Goal: Task Accomplishment & Management: Use online tool/utility

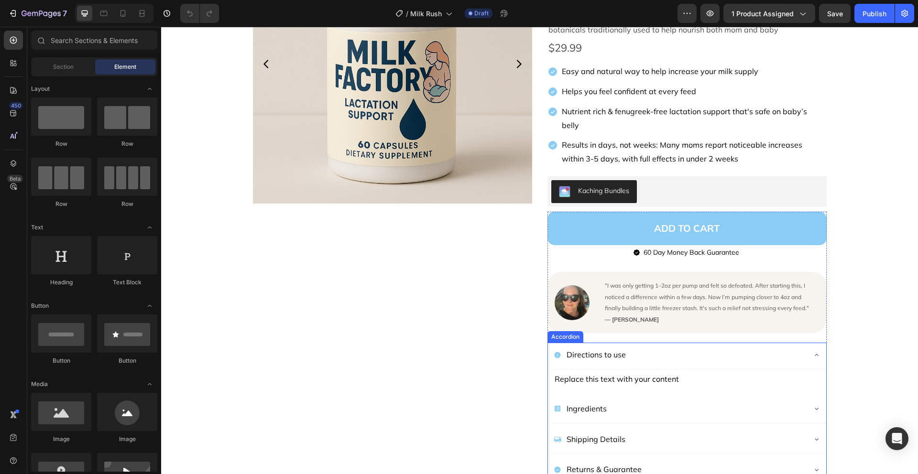
scroll to position [175, 0]
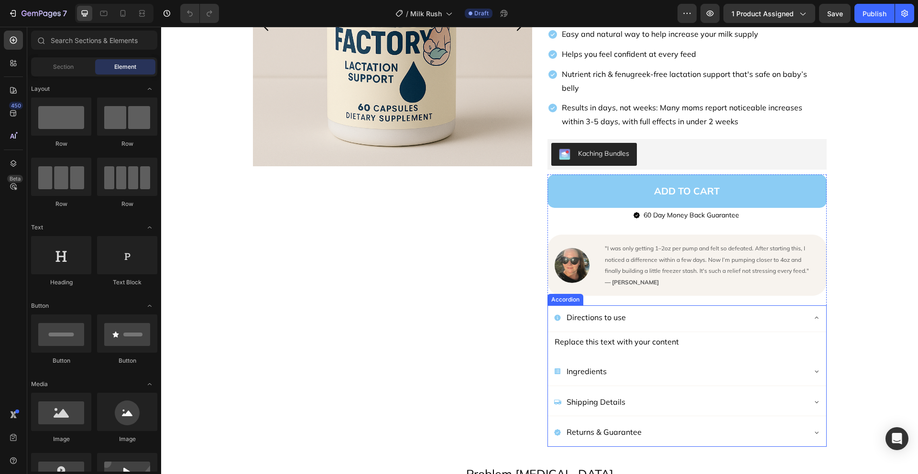
click at [814, 398] on icon at bounding box center [817, 402] width 8 height 8
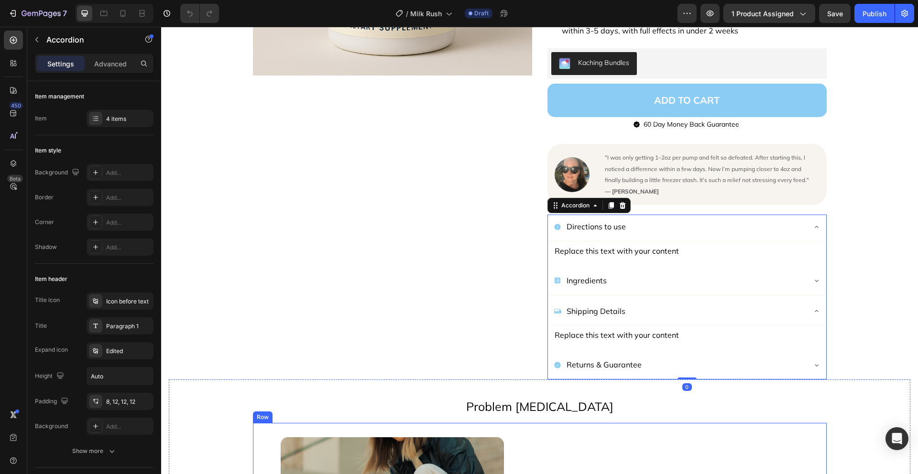
scroll to position [333, 0]
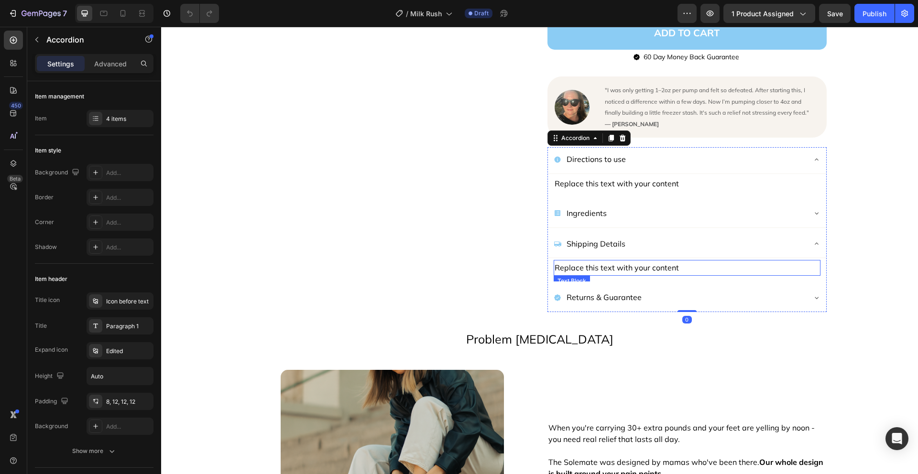
click at [646, 260] on div "Replace this text with your content" at bounding box center [687, 268] width 267 height 16
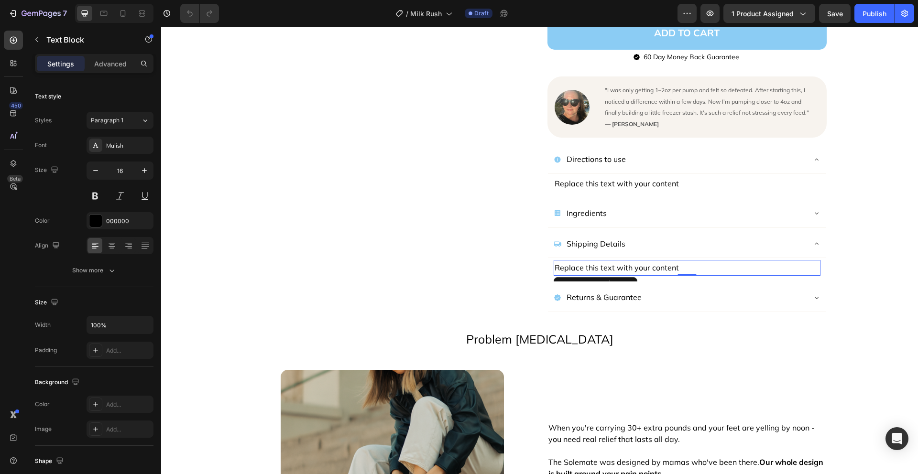
click at [646, 260] on div "Replace this text with your content" at bounding box center [687, 268] width 267 height 16
click at [646, 261] on p "Replace this text with your content" at bounding box center [687, 268] width 265 height 14
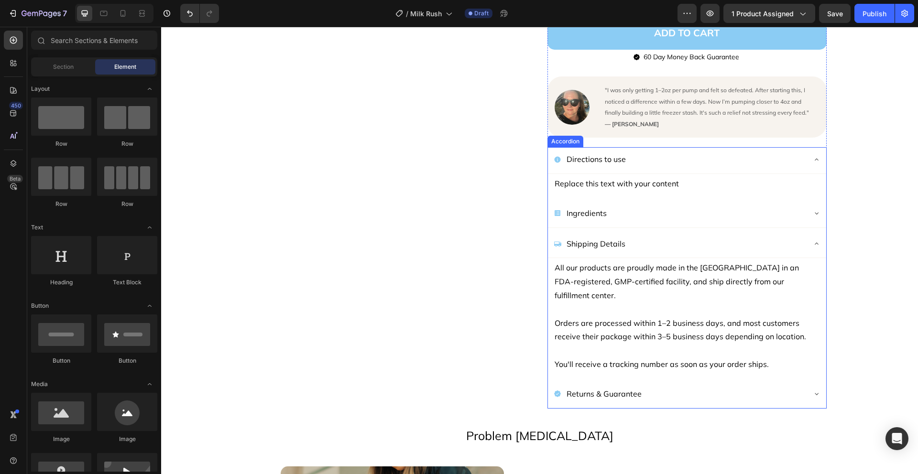
click at [681, 386] on div "Returns & Guarantee" at bounding box center [680, 394] width 252 height 17
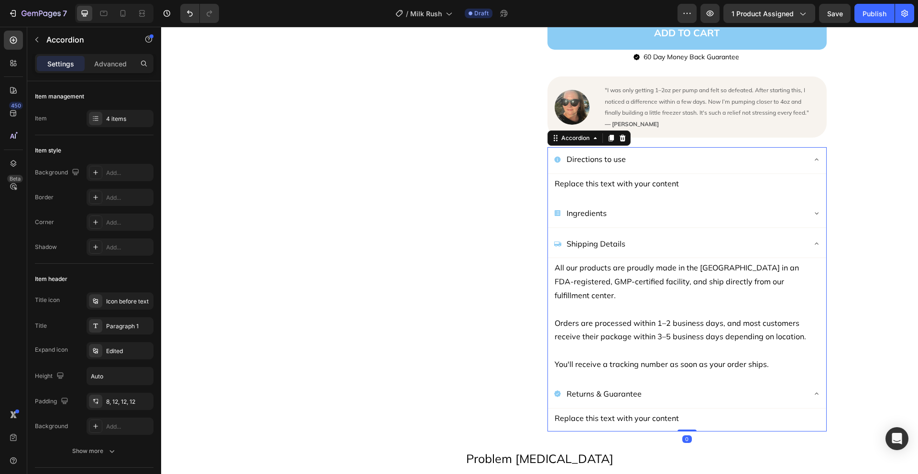
click at [632, 387] on p "Returns & Guarantee" at bounding box center [604, 394] width 75 height 14
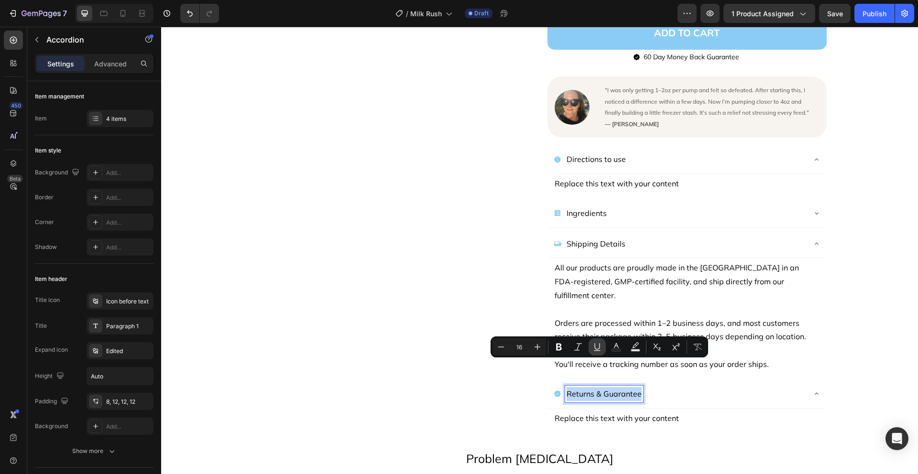
copy p "Returns & Guarantee"
click at [633, 411] on div "Replace this text with your content" at bounding box center [687, 419] width 267 height 16
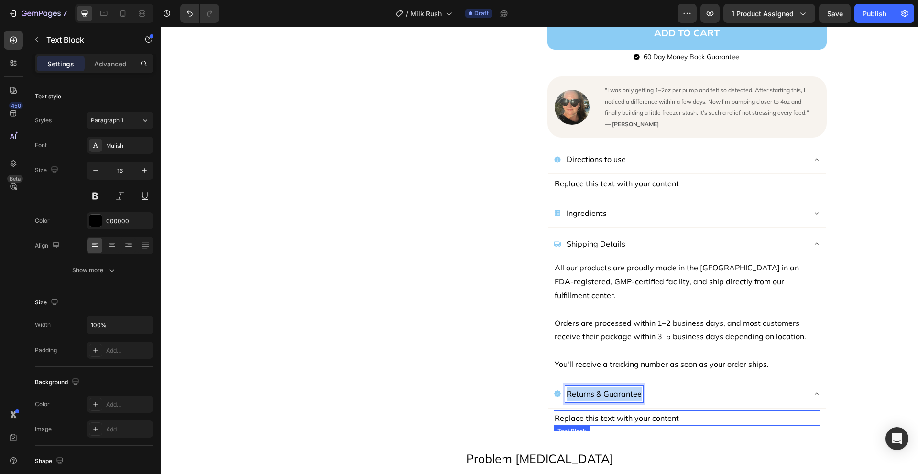
click at [633, 411] on div "Replace this text with your content" at bounding box center [687, 419] width 267 height 16
click at [633, 412] on p "Replace this text with your content" at bounding box center [687, 419] width 265 height 14
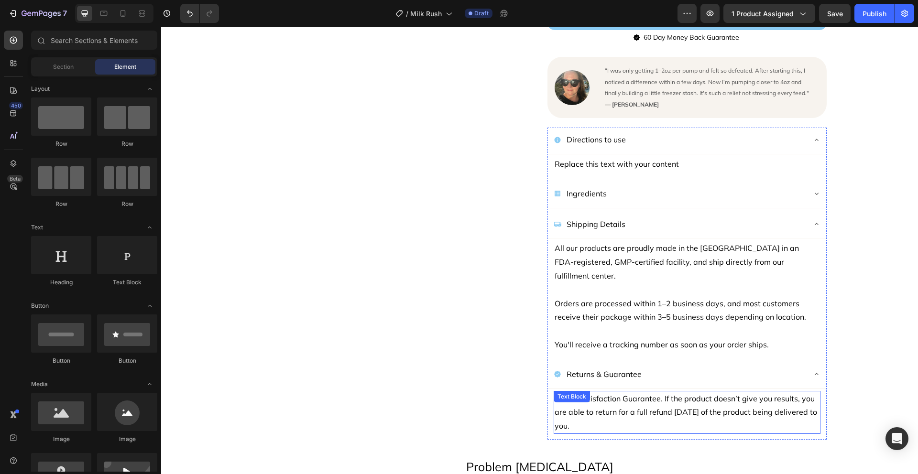
scroll to position [377, 0]
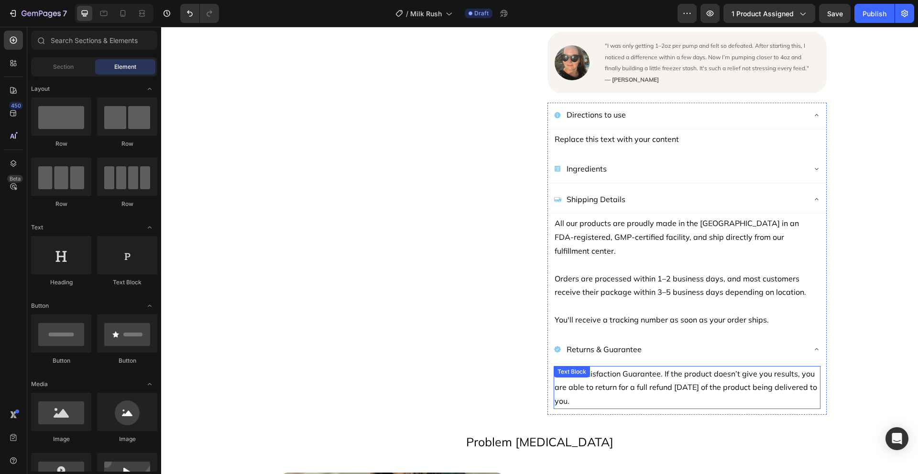
click at [770, 367] on p "100% Satisfaction Guarantee. If the product doesn’t give you results, you are a…" at bounding box center [687, 387] width 265 height 41
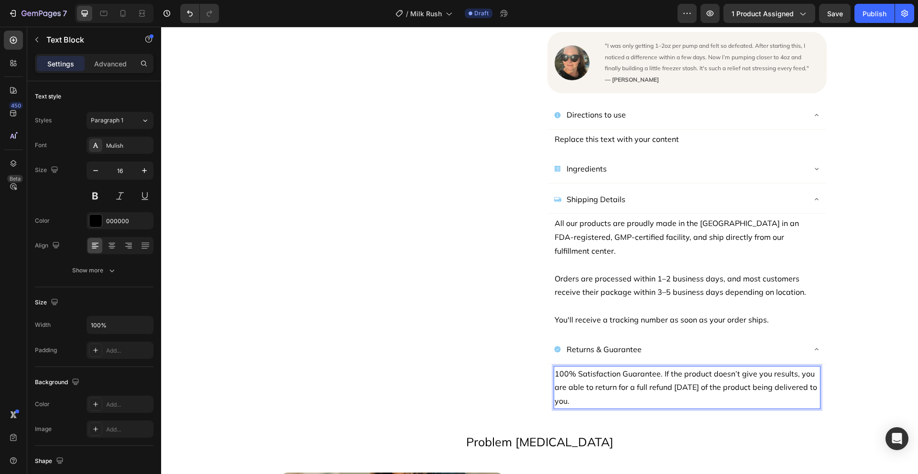
click at [766, 367] on p "100% Satisfaction Guarantee. If the product doesn’t give you results, you are a…" at bounding box center [687, 387] width 265 height 41
click at [804, 367] on p "100% Satisfaction Guarantee. If the product doesn’t give you the results, you a…" at bounding box center [687, 387] width 265 height 41
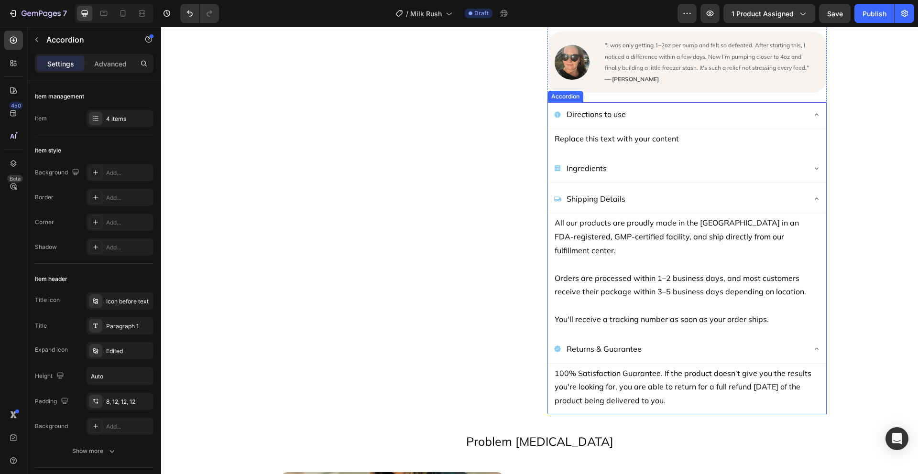
click at [814, 345] on icon at bounding box center [817, 349] width 8 height 8
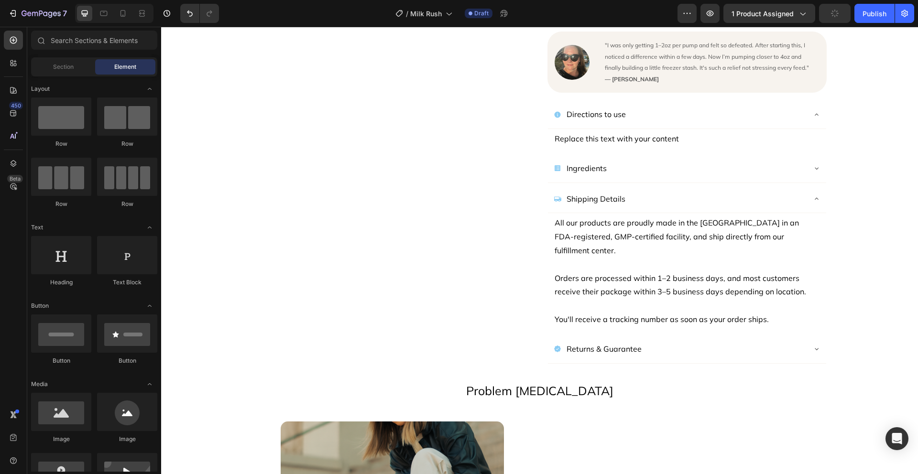
click at [593, 162] on p "Ingredients" at bounding box center [587, 169] width 40 height 14
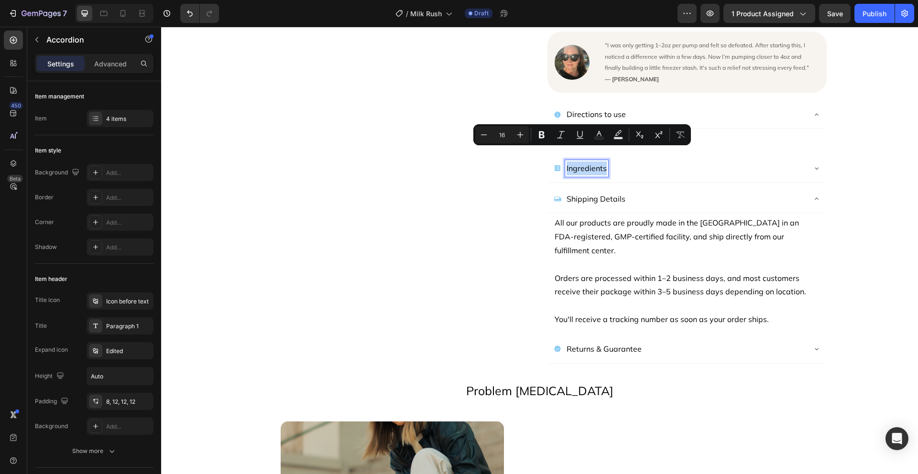
click at [586, 162] on p "Ingredients" at bounding box center [587, 169] width 40 height 14
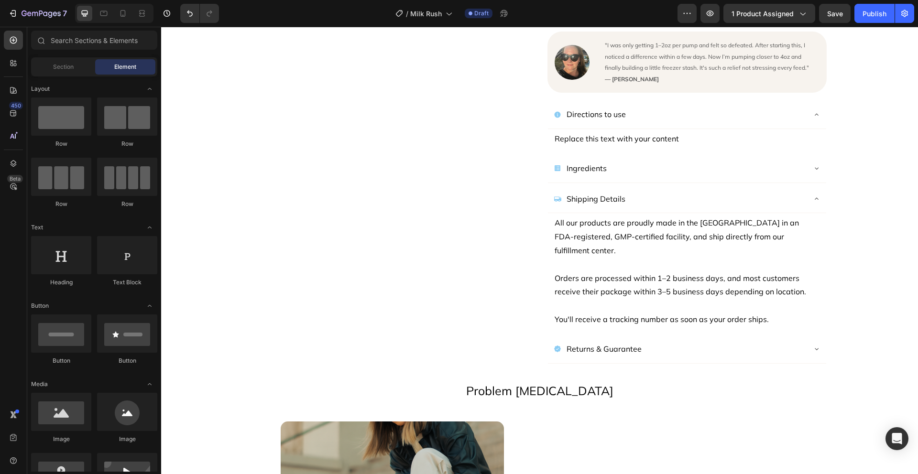
click at [717, 191] on div "Shipping Details" at bounding box center [680, 199] width 252 height 17
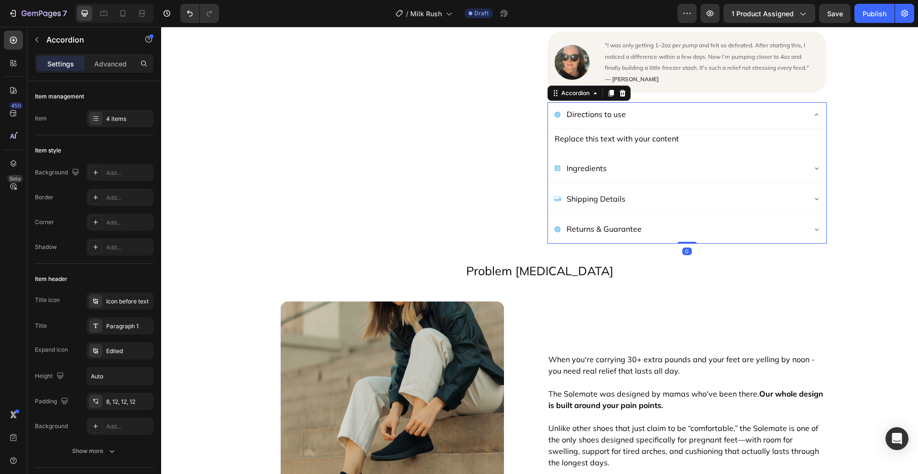
click at [698, 221] on div "Returns & Guarantee" at bounding box center [680, 229] width 252 height 17
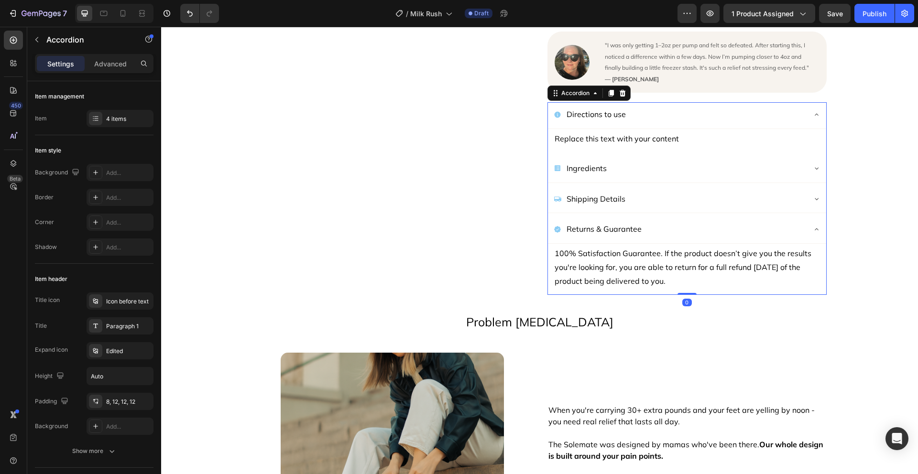
click at [699, 221] on div "Returns & Guarantee" at bounding box center [680, 229] width 252 height 17
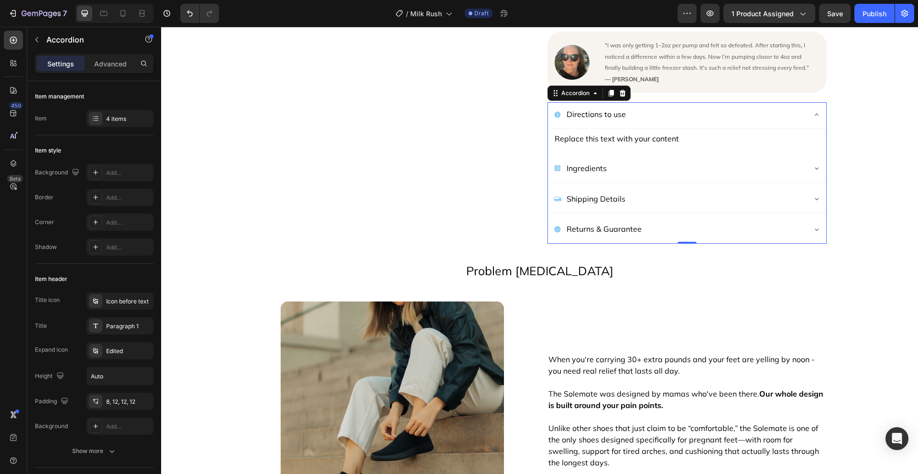
click at [700, 191] on div "Shipping Details" at bounding box center [680, 199] width 252 height 17
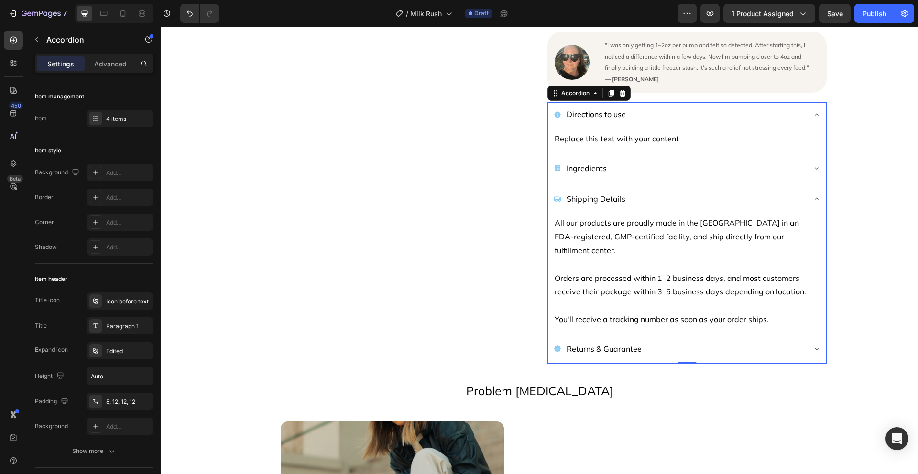
click at [700, 191] on div "Shipping Details" at bounding box center [680, 199] width 252 height 17
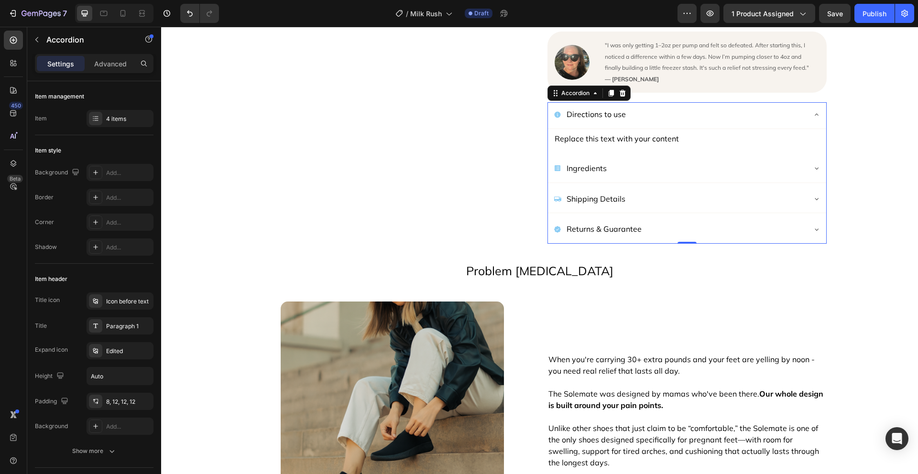
click at [674, 160] on div "Ingredients" at bounding box center [680, 168] width 252 height 17
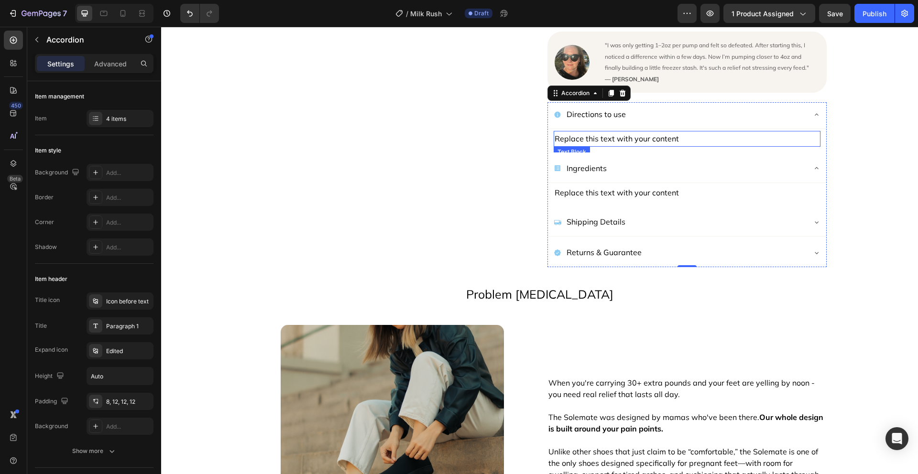
click at [694, 131] on div "Replace this text with your content" at bounding box center [687, 139] width 267 height 16
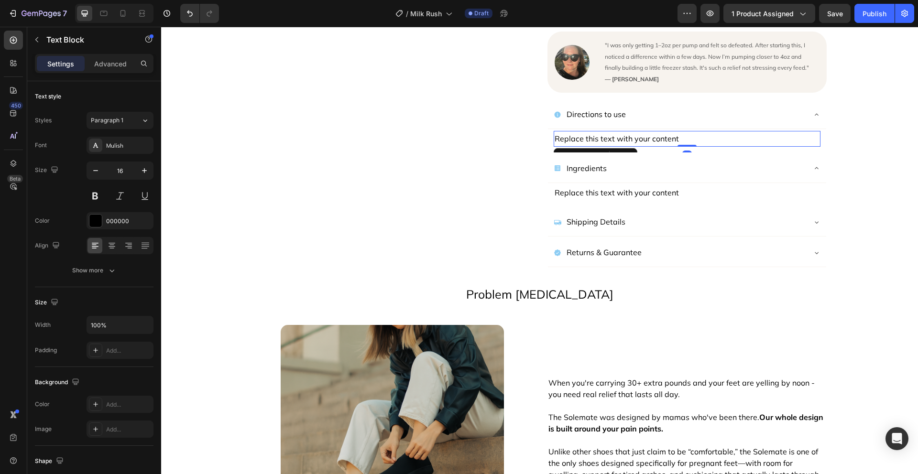
click at [694, 131] on div "Replace this text with your content" at bounding box center [687, 139] width 267 height 16
click at [694, 132] on p "Replace this text with your content" at bounding box center [687, 139] width 265 height 14
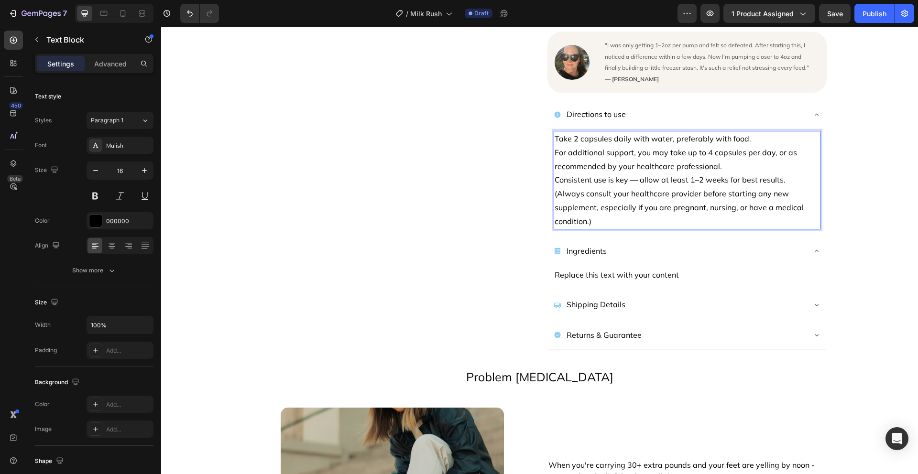
click at [745, 132] on p "Take 2 capsules daily with water, preferably with food. For additional support,…" at bounding box center [687, 180] width 265 height 97
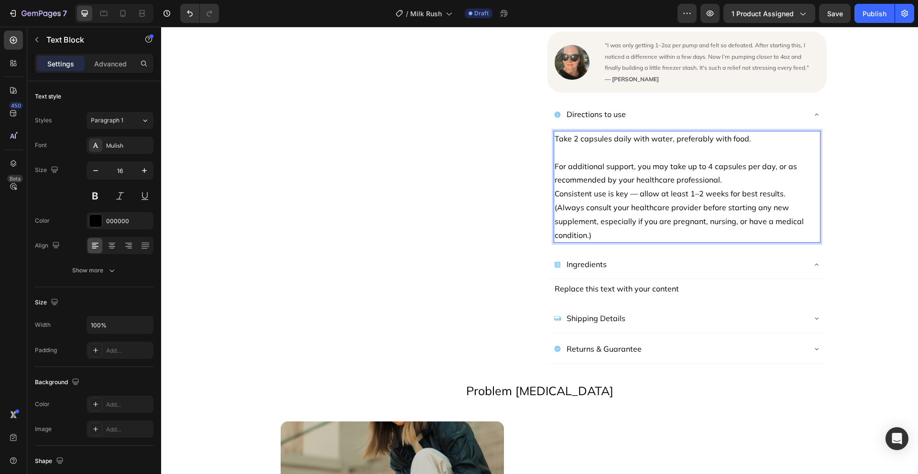
click at [743, 166] on p "⁠⁠⁠⁠⁠⁠⁠ For additional support, you may take up to 4 capsules per day, or as re…" at bounding box center [687, 194] width 265 height 97
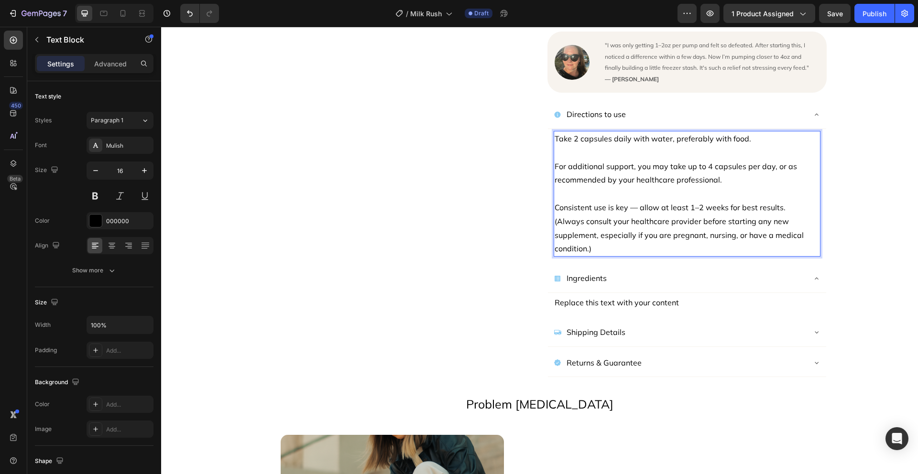
click at [637, 194] on p "⁠⁠⁠⁠⁠⁠⁠ Consistent use is key — allow at least 1–2 weeks for best results. (Alw…" at bounding box center [687, 221] width 265 height 69
click at [777, 188] on p "Consistent use is key. Allow at least 1–2 weeks for best results. (Always consu…" at bounding box center [687, 221] width 265 height 69
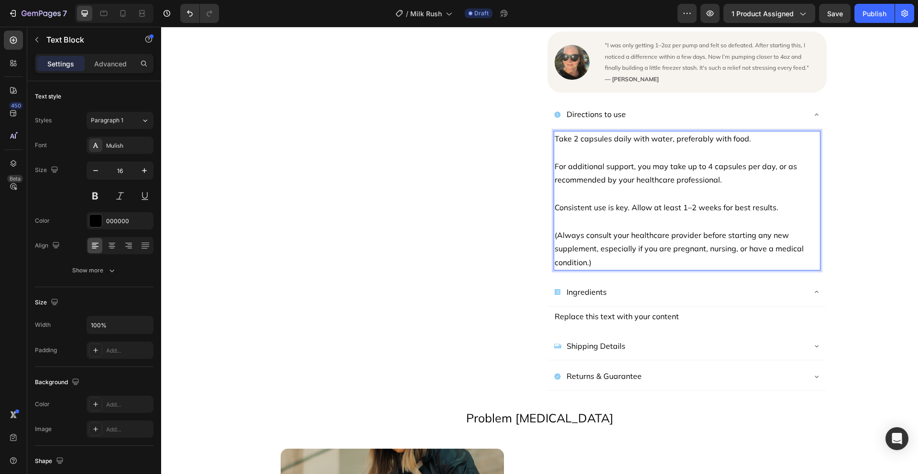
click at [593, 234] on p "⁠⁠⁠⁠⁠⁠⁠ (Always consult your healthcare provider before starting any new supple…" at bounding box center [687, 242] width 265 height 55
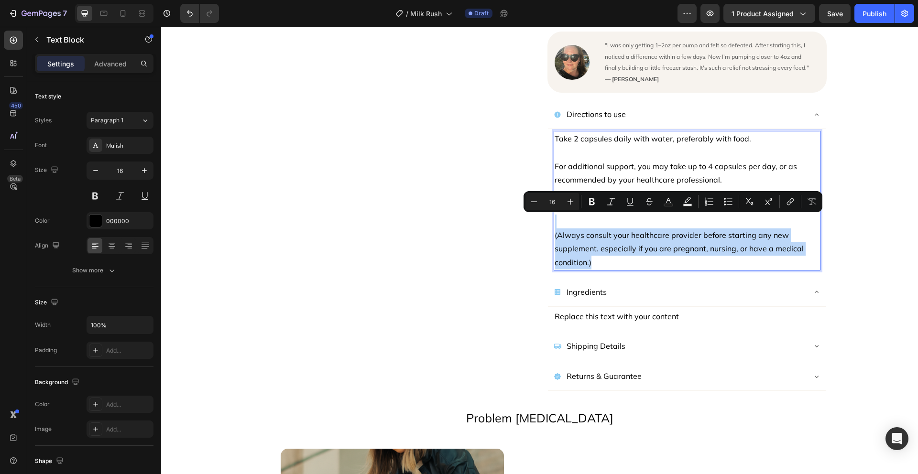
drag, startPoint x: 596, startPoint y: 250, endPoint x: 552, endPoint y: 209, distance: 59.9
click at [555, 215] on p "(Always consult your healthcare provider before starting any new supplement. es…" at bounding box center [687, 242] width 265 height 55
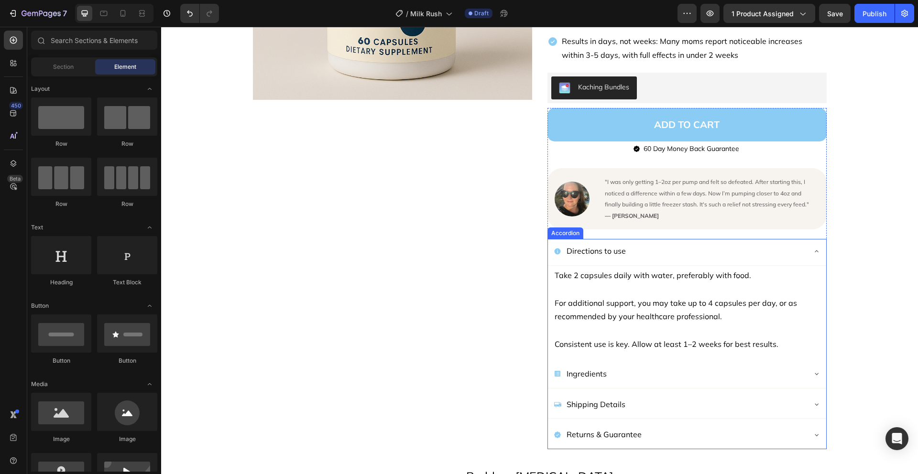
scroll to position [243, 0]
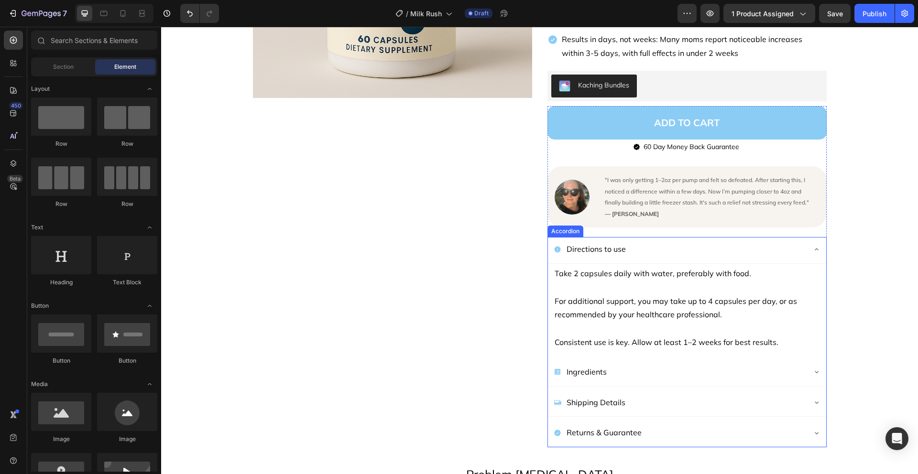
click at [813, 368] on icon at bounding box center [817, 372] width 8 height 8
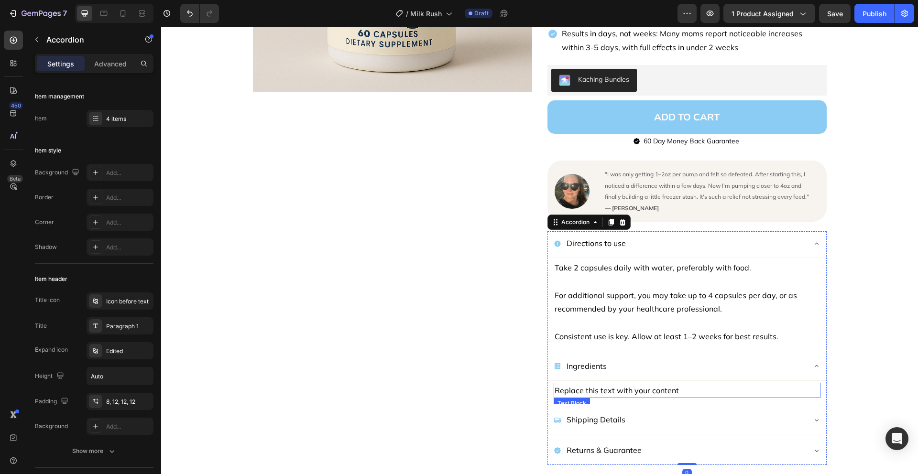
scroll to position [250, 0]
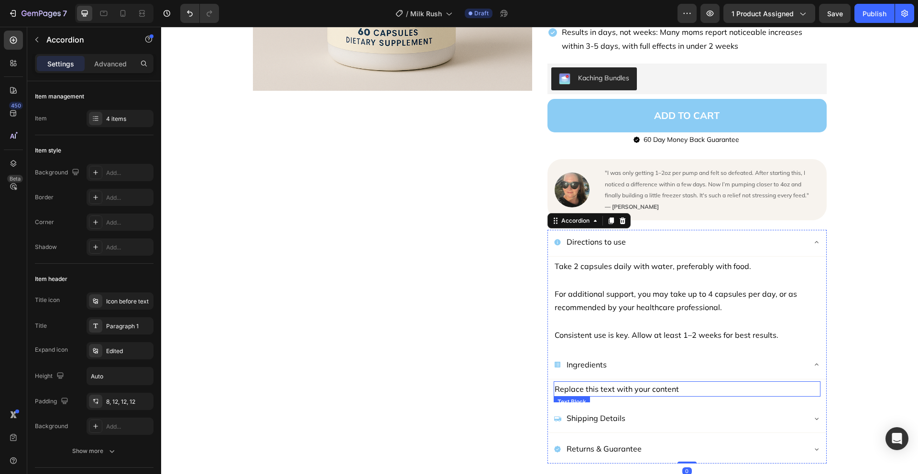
click at [650, 382] on div "Replace this text with your content" at bounding box center [687, 390] width 267 height 16
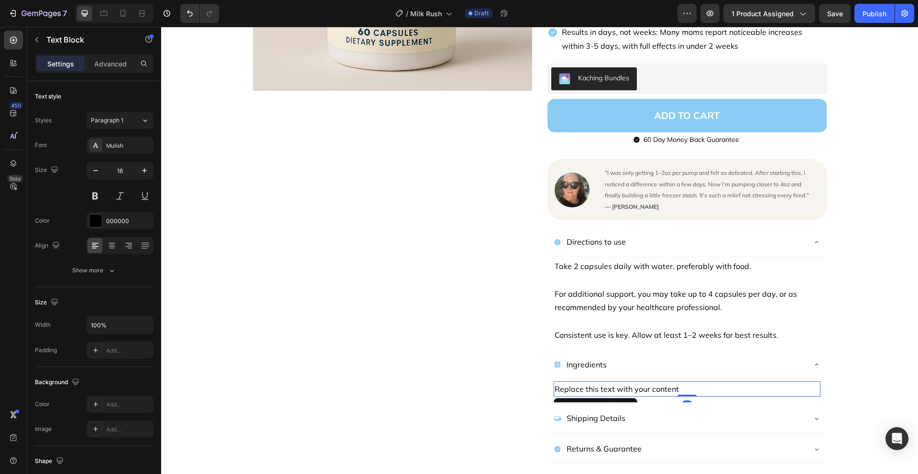
click at [650, 382] on div "Replace this text with your content" at bounding box center [687, 390] width 267 height 16
click at [650, 383] on p "Replace this text with your content" at bounding box center [687, 390] width 265 height 14
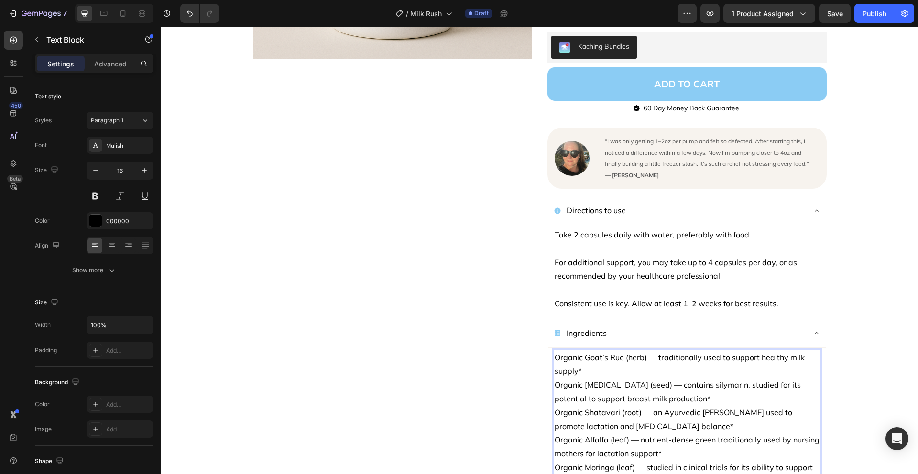
scroll to position [344, 0]
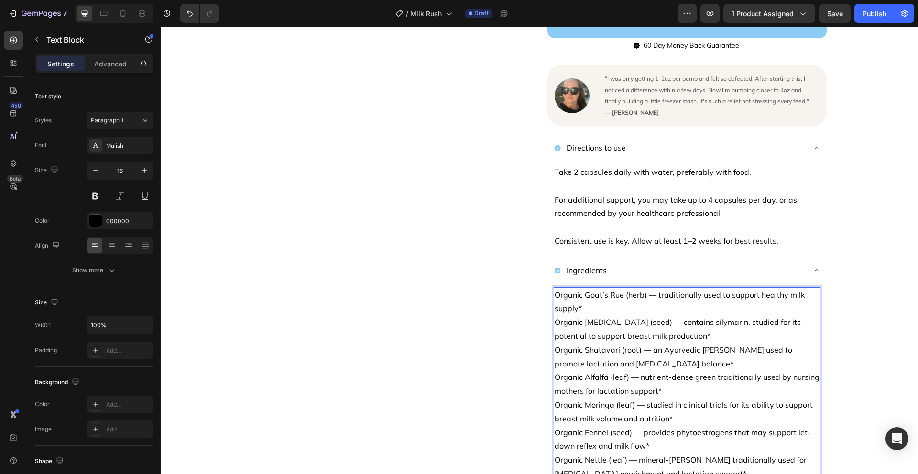
click at [612, 291] on p "Organic Goat’s Rue (herb) — traditionally used to support healthy milk supply*" at bounding box center [687, 302] width 265 height 28
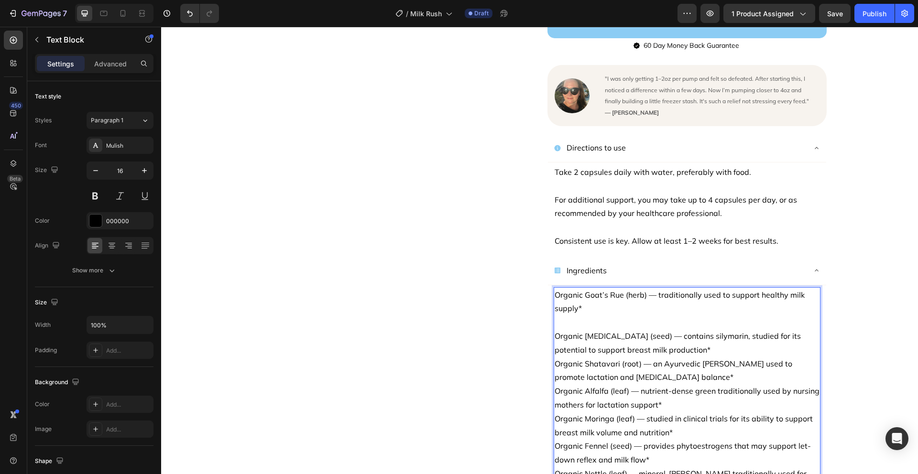
click at [685, 338] on p "Organic [MEDICAL_DATA] (seed) — contains silymarin, studied for its potential t…" at bounding box center [687, 344] width 265 height 28
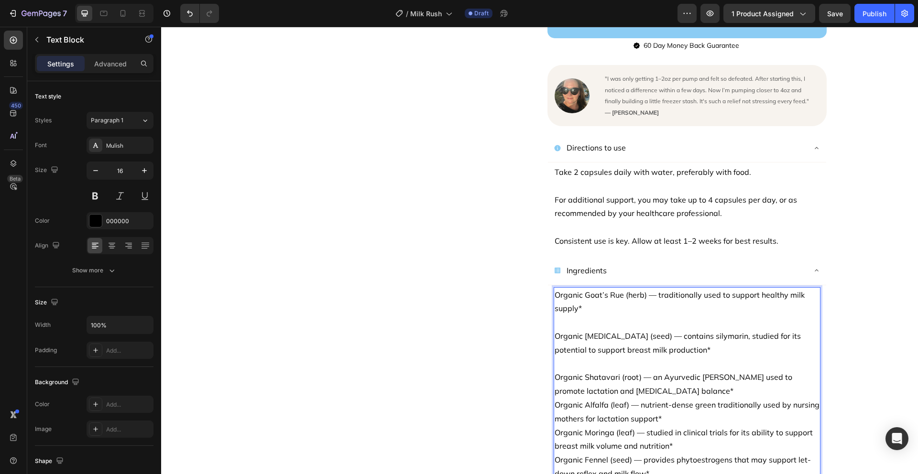
click at [687, 380] on p "Organic Shatavari (root) — an Ayurvedic [PERSON_NAME] used to promote lactation…" at bounding box center [687, 385] width 265 height 28
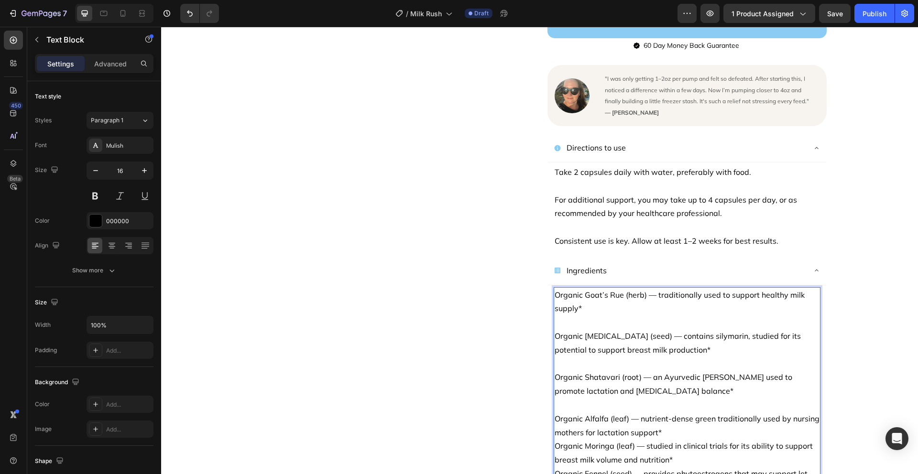
scroll to position [413, 0]
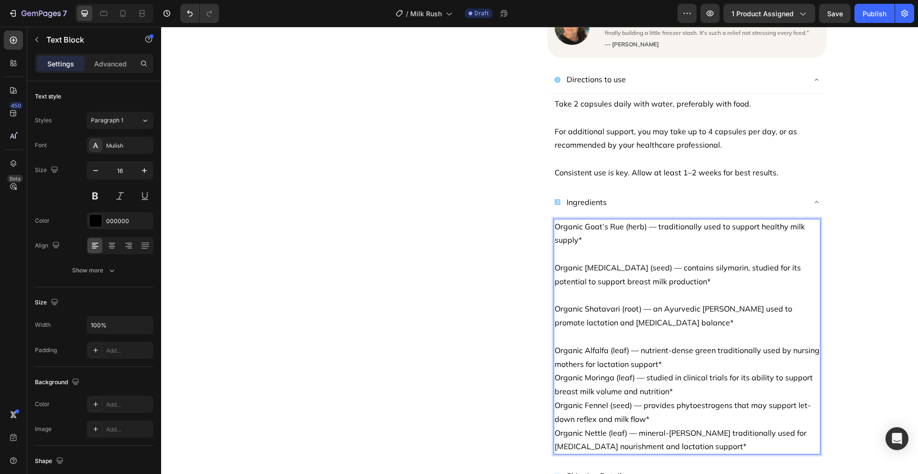
click at [678, 354] on p "Organic Alfalfa (leaf) — nutrient-dense green traditionally used by nursing mot…" at bounding box center [687, 358] width 265 height 28
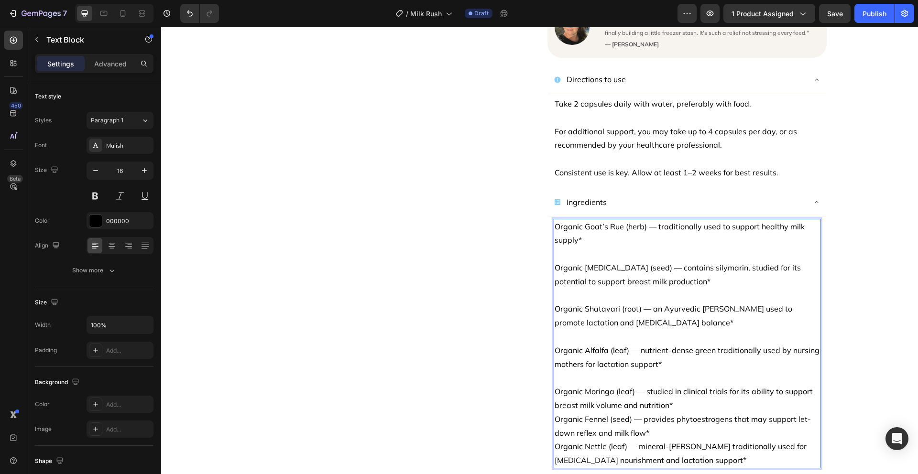
click at [687, 394] on p "Organic Moringa (leaf) — studied in clinical trials for its ability to support …" at bounding box center [687, 399] width 265 height 28
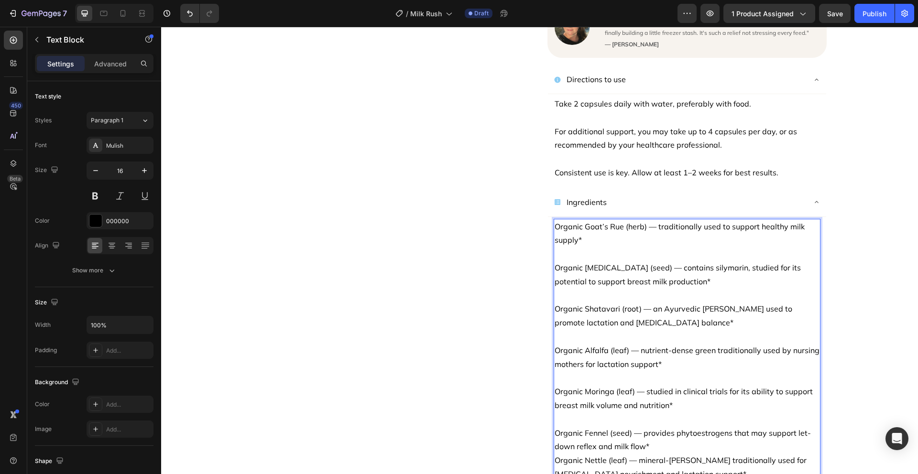
click at [666, 438] on p "Organic Fennel (seed) — provides phytoestrogens that may support let-down refle…" at bounding box center [687, 441] width 265 height 28
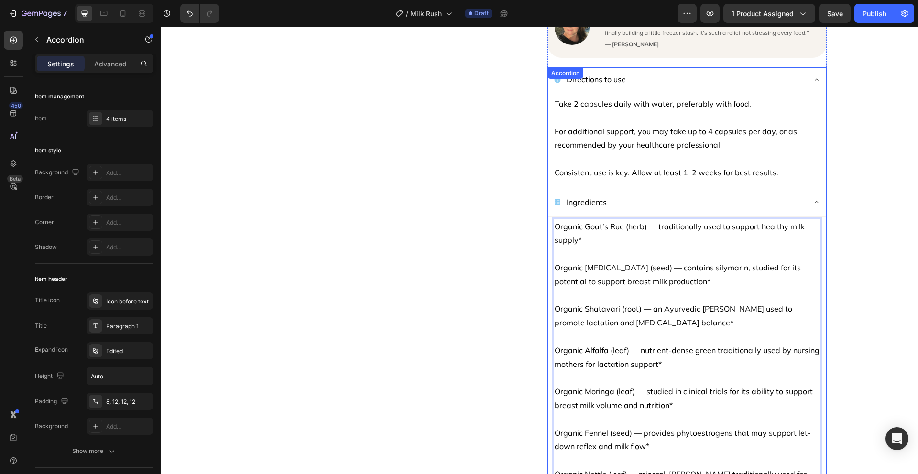
click at [813, 198] on icon at bounding box center [817, 202] width 8 height 8
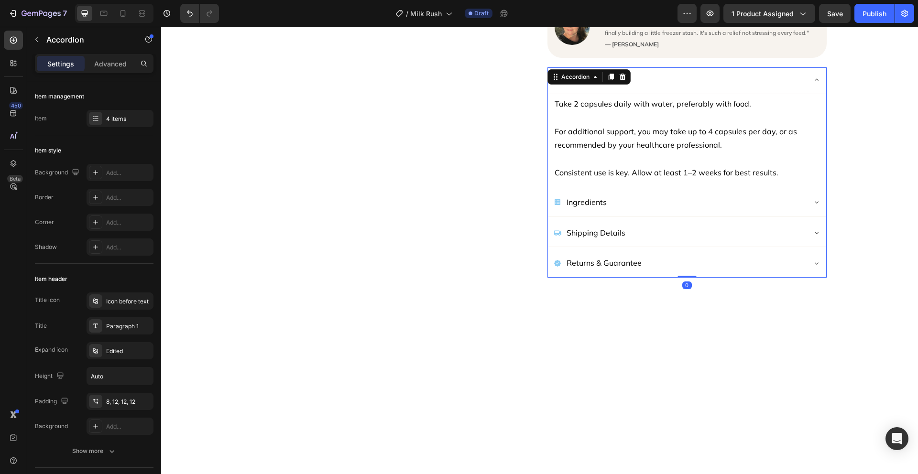
click at [813, 198] on icon at bounding box center [817, 202] width 8 height 8
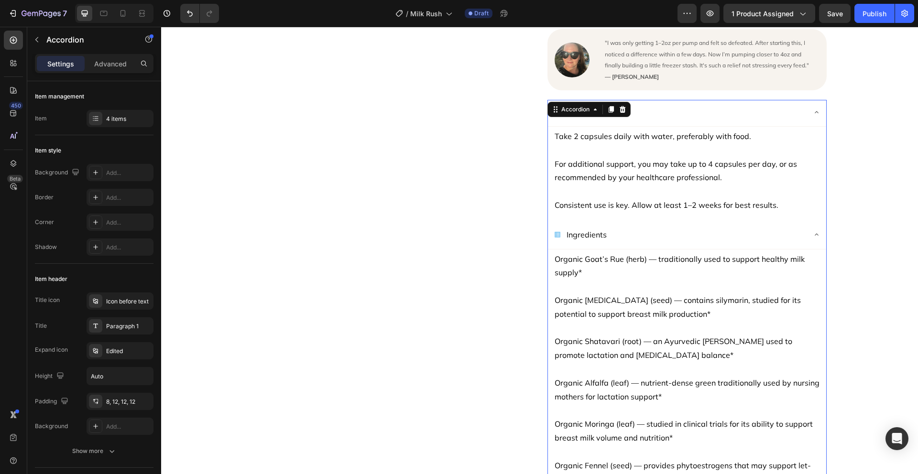
scroll to position [342, 0]
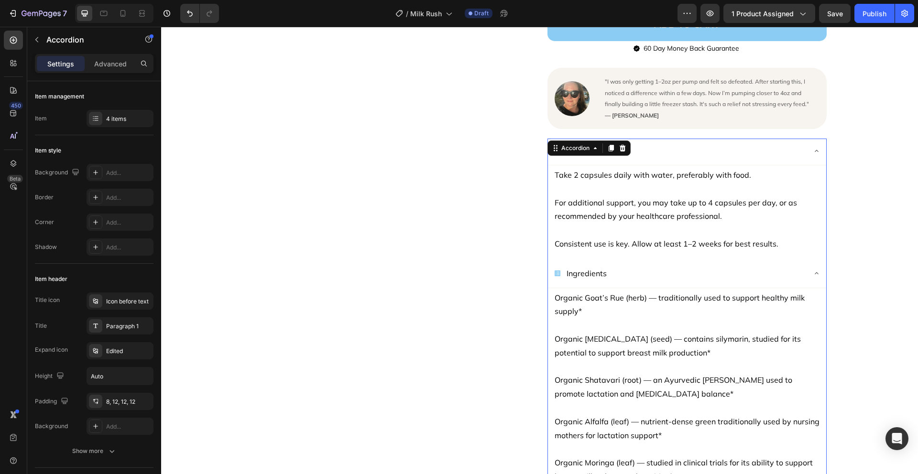
click at [813, 270] on icon at bounding box center [817, 274] width 8 height 8
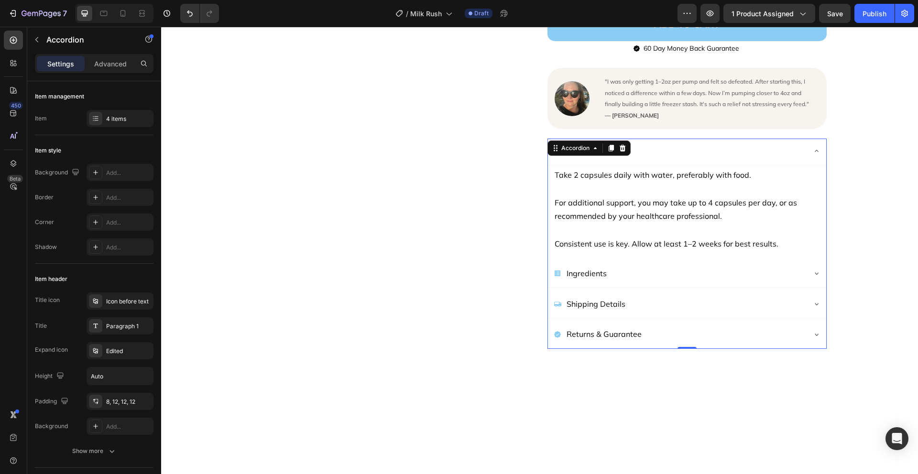
click at [813, 147] on icon at bounding box center [817, 151] width 8 height 8
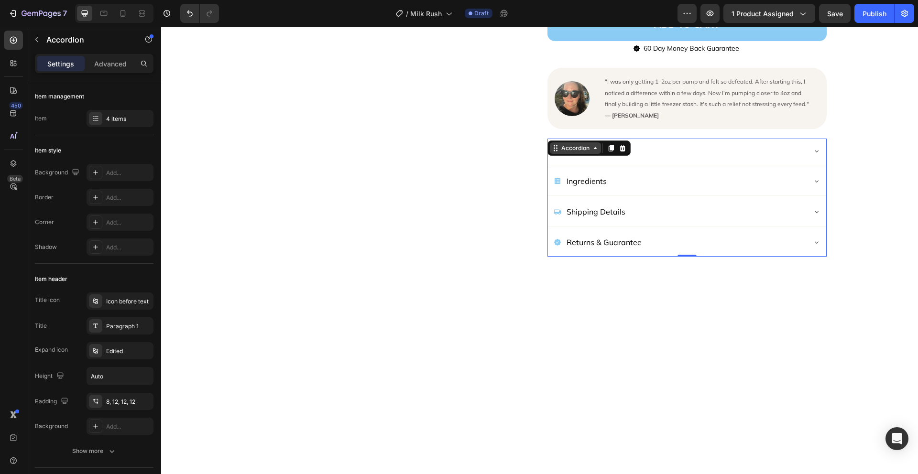
click at [575, 144] on div "Accordion" at bounding box center [576, 148] width 32 height 9
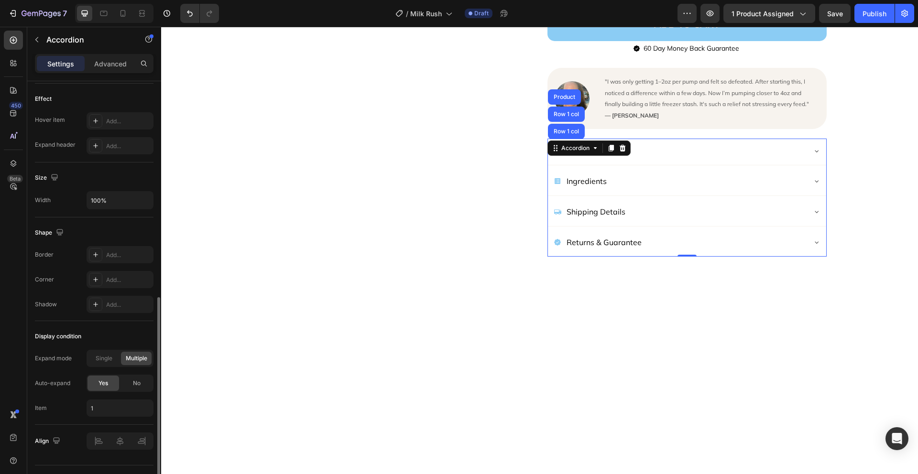
scroll to position [426, 0]
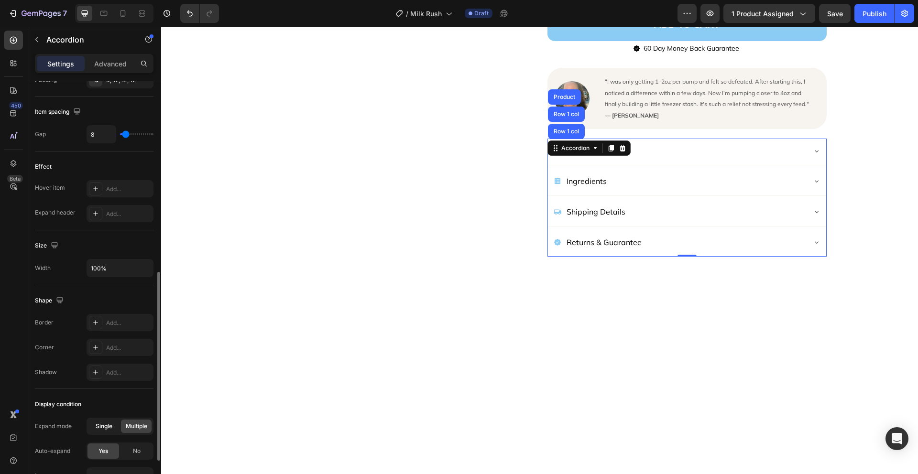
click at [106, 423] on span "Single" at bounding box center [104, 426] width 17 height 9
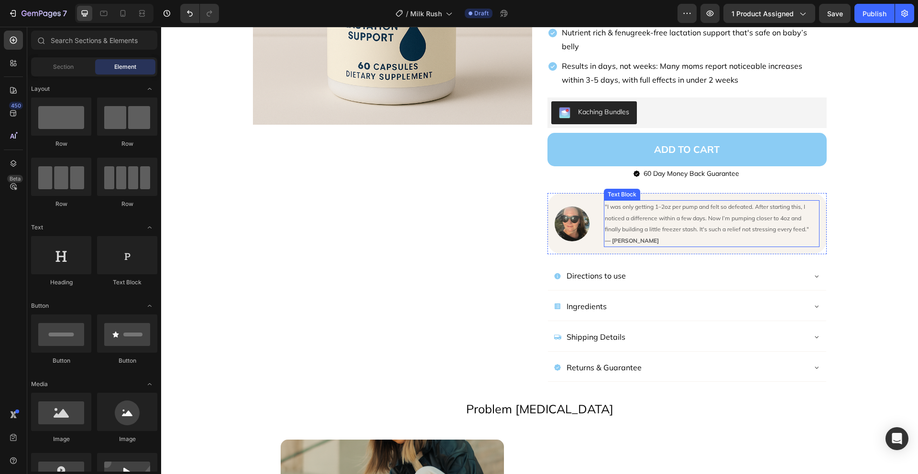
scroll to position [128, 0]
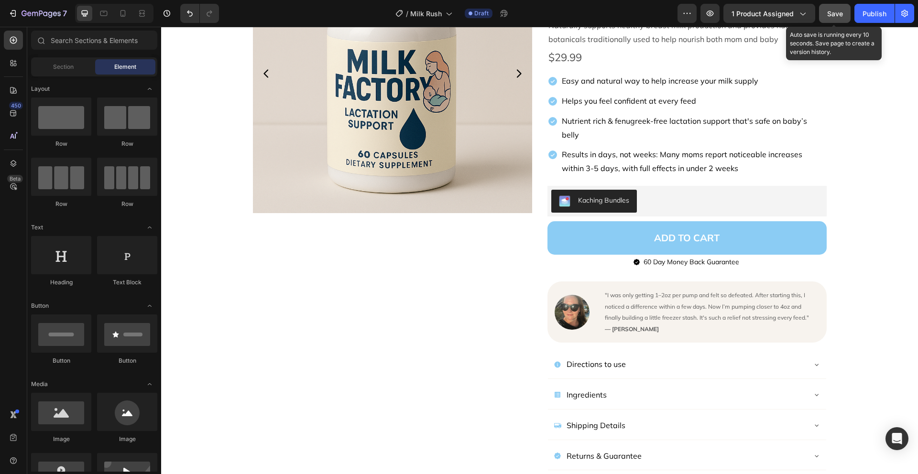
click at [834, 19] on button "Save" at bounding box center [835, 13] width 32 height 19
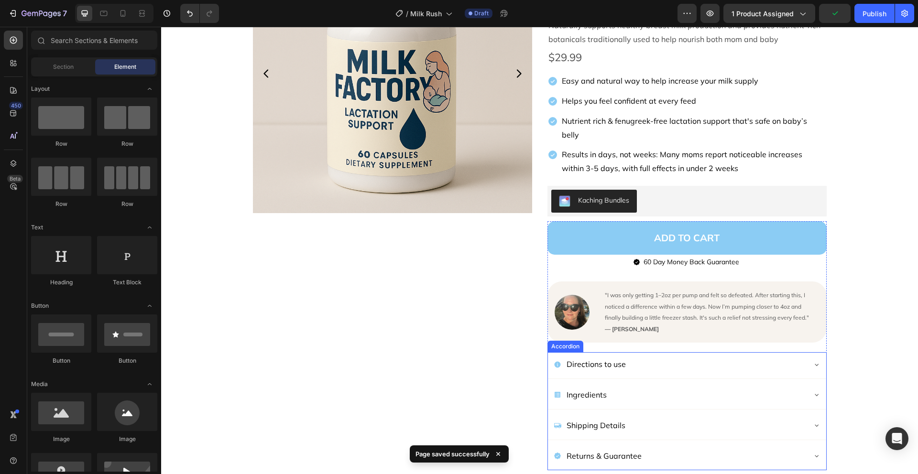
click at [815, 364] on icon at bounding box center [817, 365] width 4 height 2
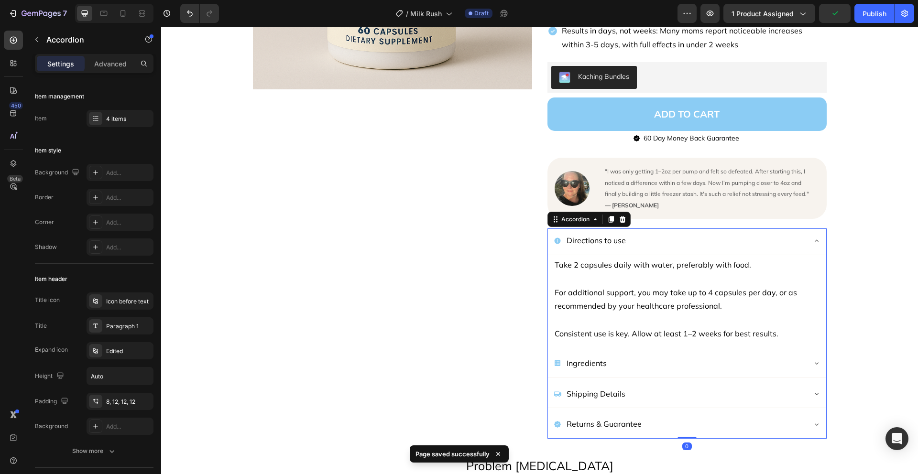
scroll to position [251, 0]
click at [813, 360] on icon at bounding box center [817, 364] width 8 height 8
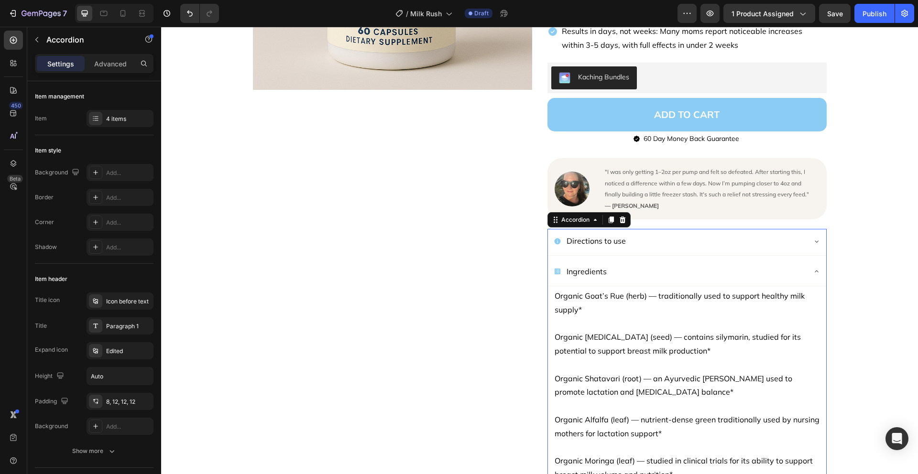
drag, startPoint x: 812, startPoint y: 253, endPoint x: 761, endPoint y: 213, distance: 64.8
click at [812, 260] on div "Ingredients" at bounding box center [687, 273] width 278 height 27
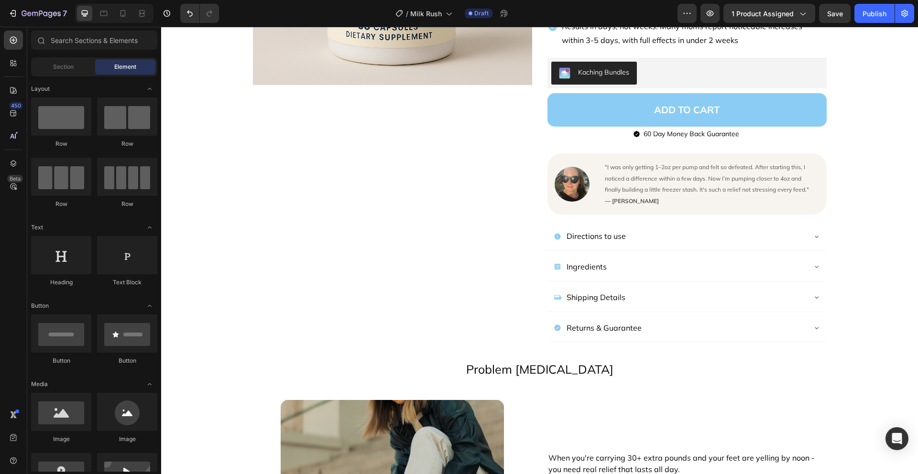
scroll to position [341, 0]
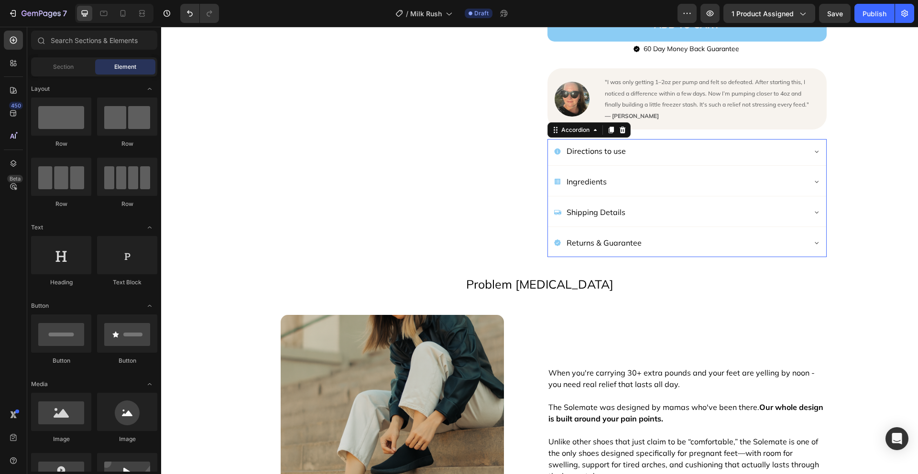
click at [559, 178] on div "Ingredients" at bounding box center [687, 183] width 278 height 27
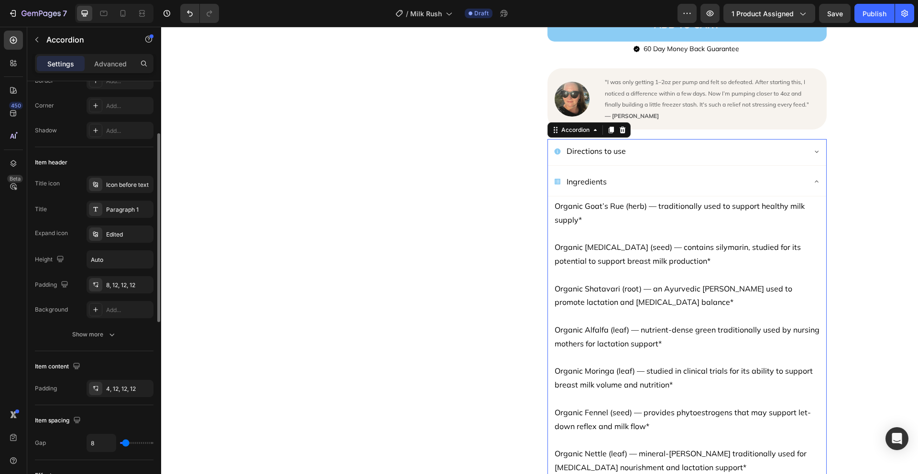
scroll to position [63, 0]
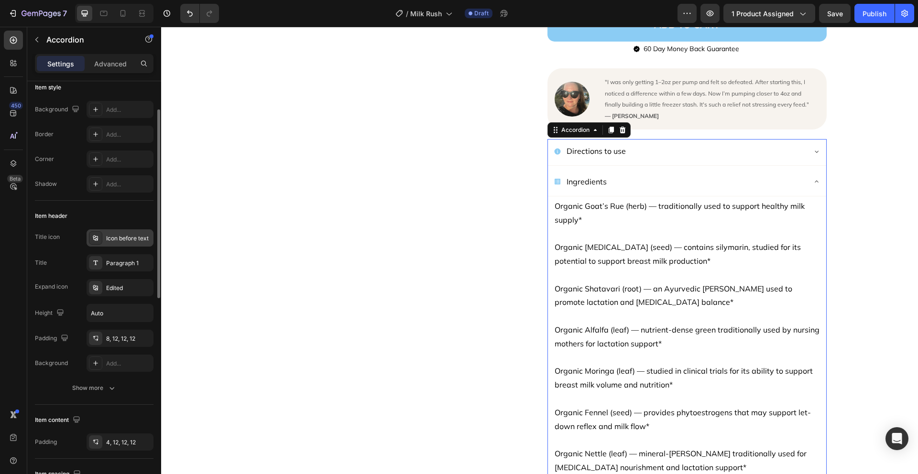
click at [127, 237] on div "Icon before text" at bounding box center [128, 238] width 45 height 9
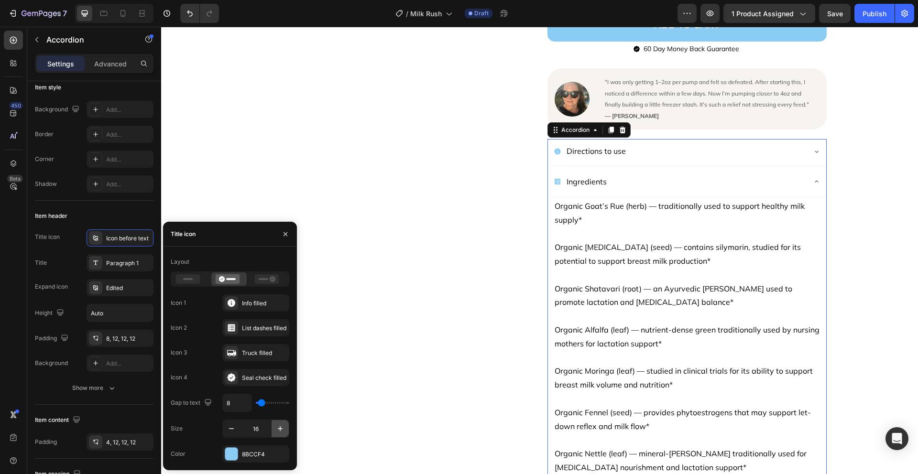
click at [286, 430] on button "button" at bounding box center [280, 428] width 17 height 17
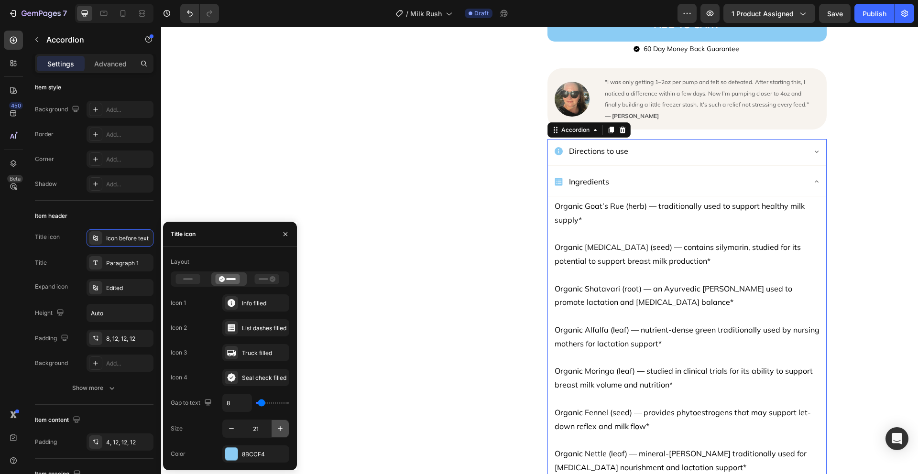
click at [286, 430] on button "button" at bounding box center [280, 428] width 17 height 17
type input "24"
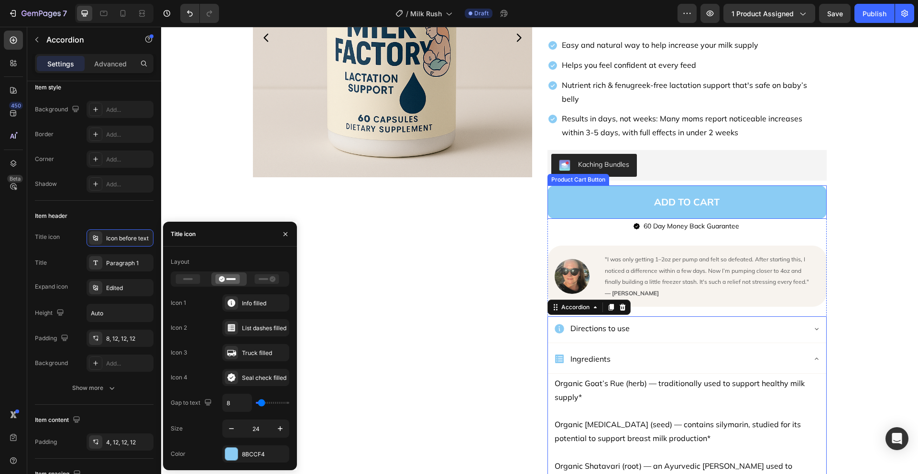
scroll to position [29, 0]
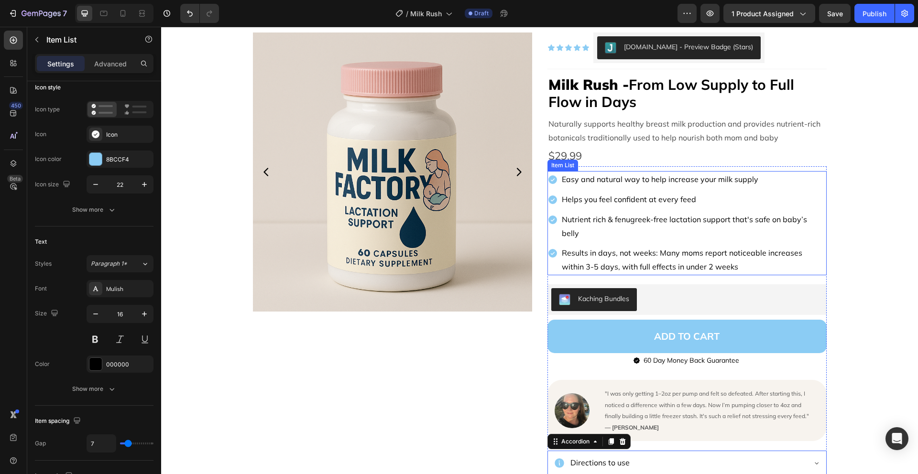
click at [578, 188] on div "Easy and natural way to help increase your milk supply Helps you feel confident…" at bounding box center [687, 223] width 279 height 104
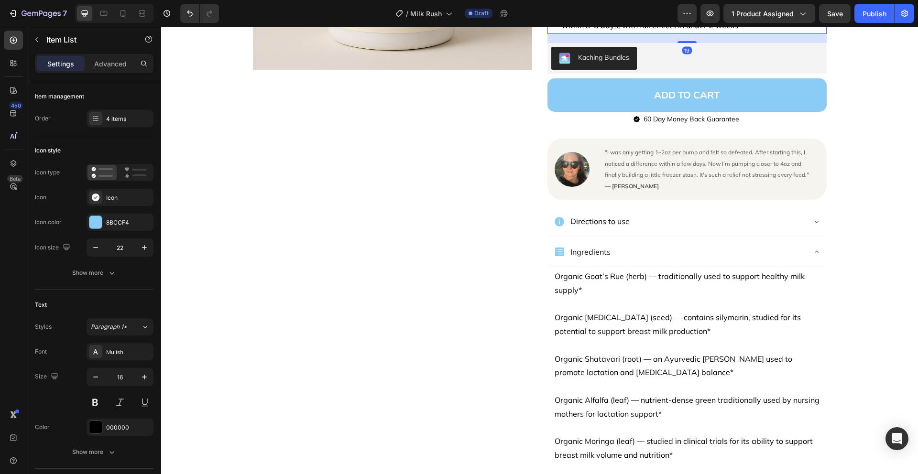
scroll to position [265, 0]
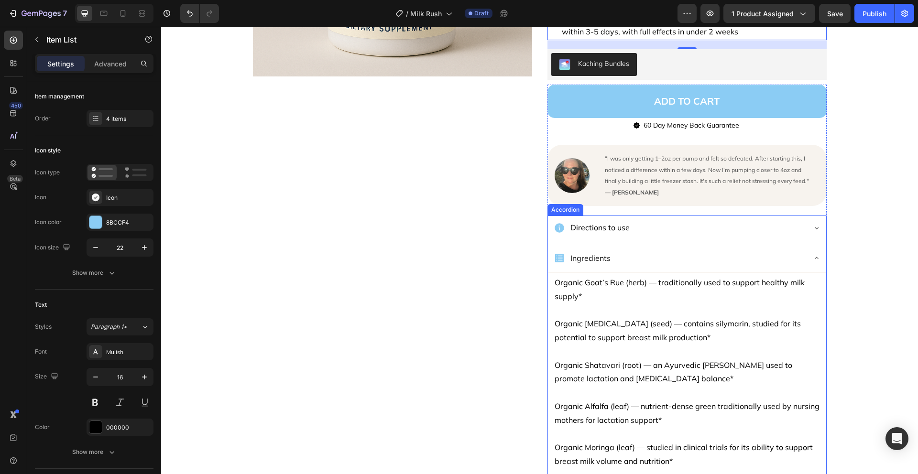
click at [600, 229] on div "Directions to use Ingredients Organic Goat’s Rue (herb) — traditionally used to…" at bounding box center [687, 417] width 279 height 403
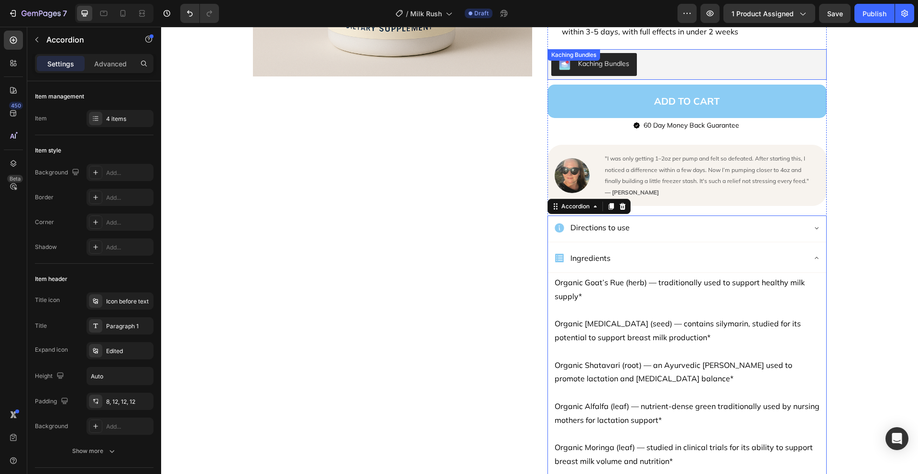
scroll to position [0, 0]
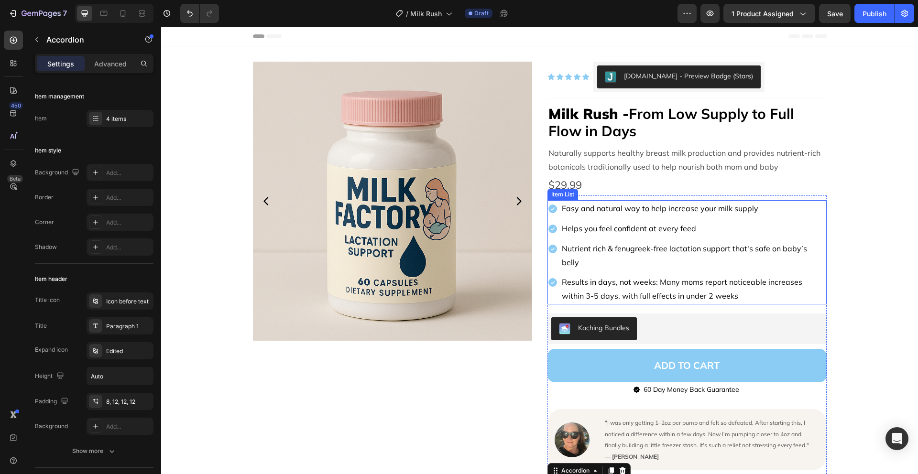
click at [588, 218] on div "Easy and natural way to help increase your milk supply Helps you feel confident…" at bounding box center [687, 252] width 279 height 104
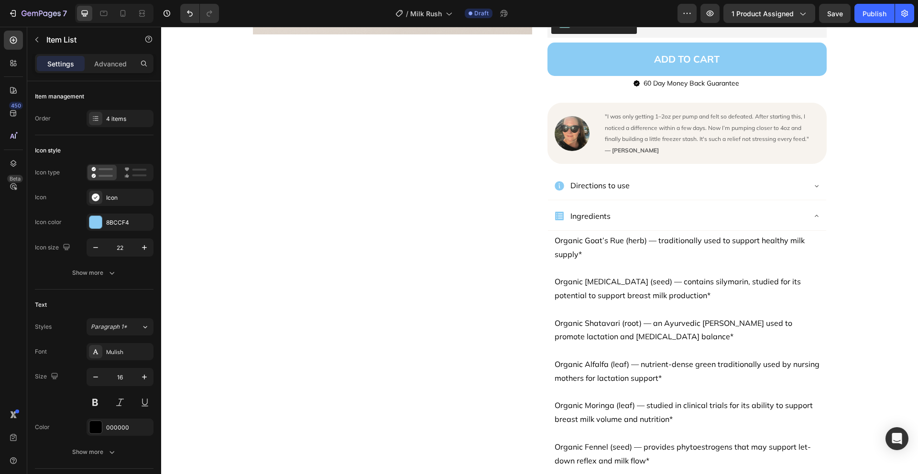
scroll to position [360, 0]
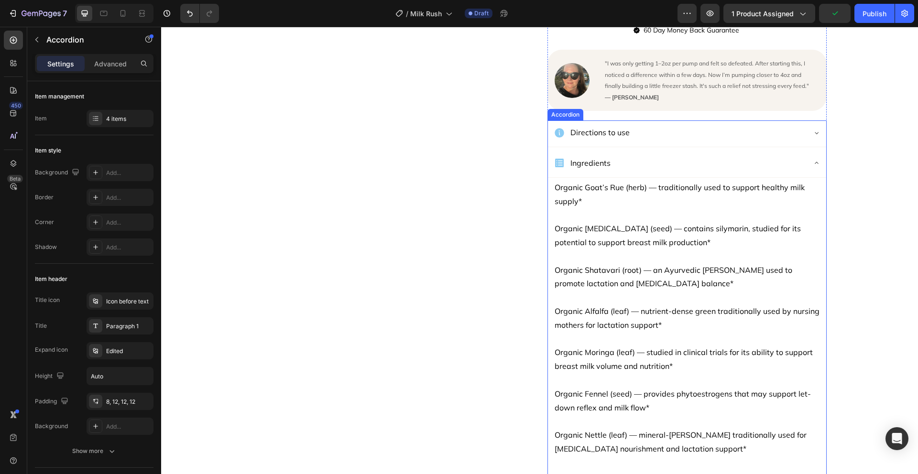
click at [578, 135] on div "Directions to use Ingredients Organic Goat’s Rue (herb) — traditionally used to…" at bounding box center [687, 322] width 279 height 403
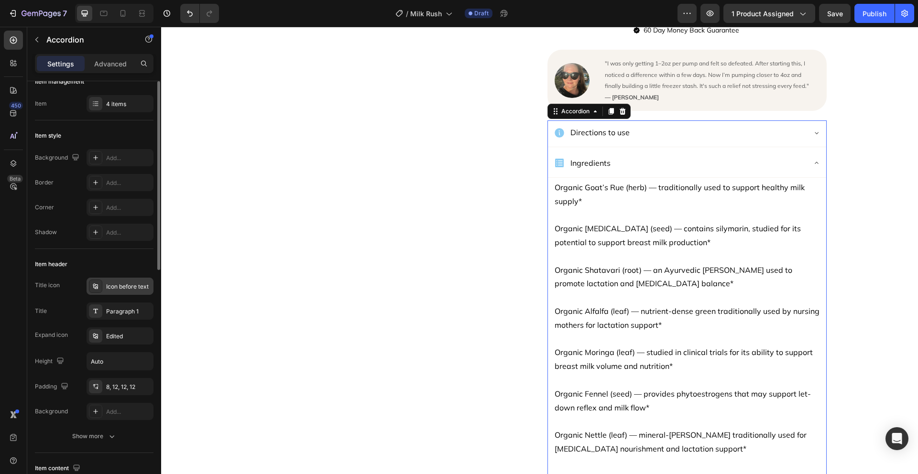
scroll to position [11, 0]
click at [127, 285] on div "Icon before text" at bounding box center [120, 290] width 67 height 17
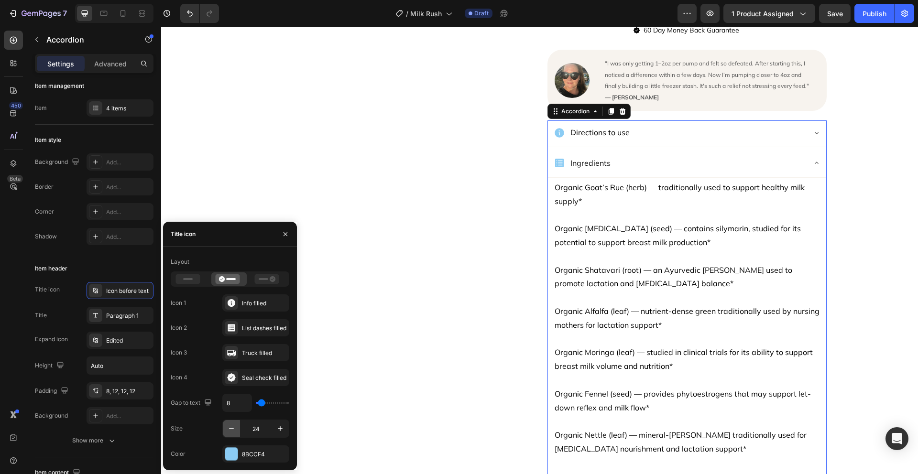
click at [228, 430] on icon "button" at bounding box center [232, 429] width 10 height 10
type input "22"
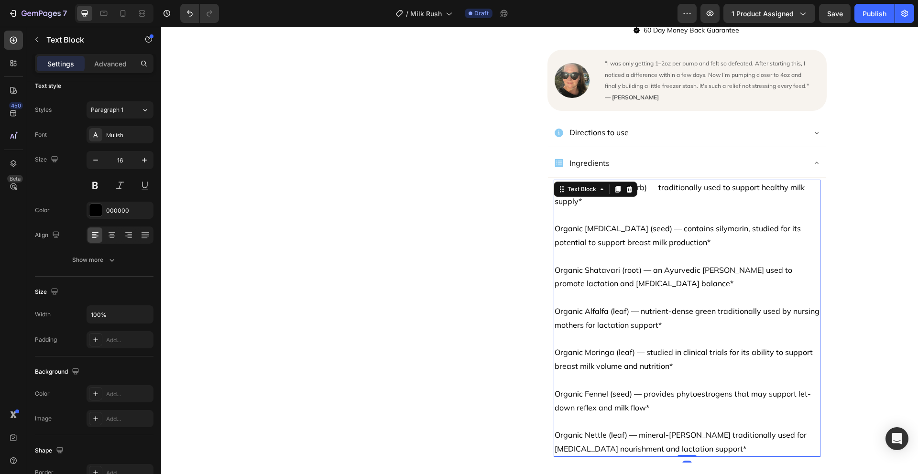
click at [805, 250] on p at bounding box center [687, 257] width 265 height 14
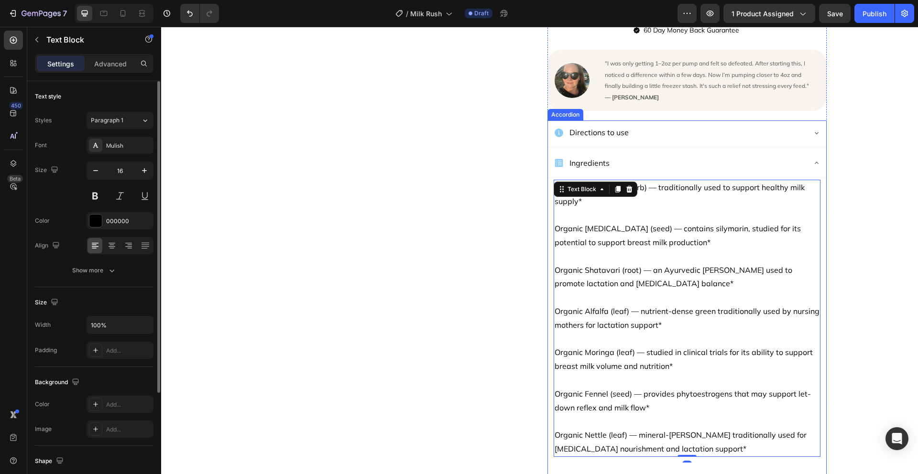
click at [815, 159] on icon at bounding box center [817, 163] width 8 height 8
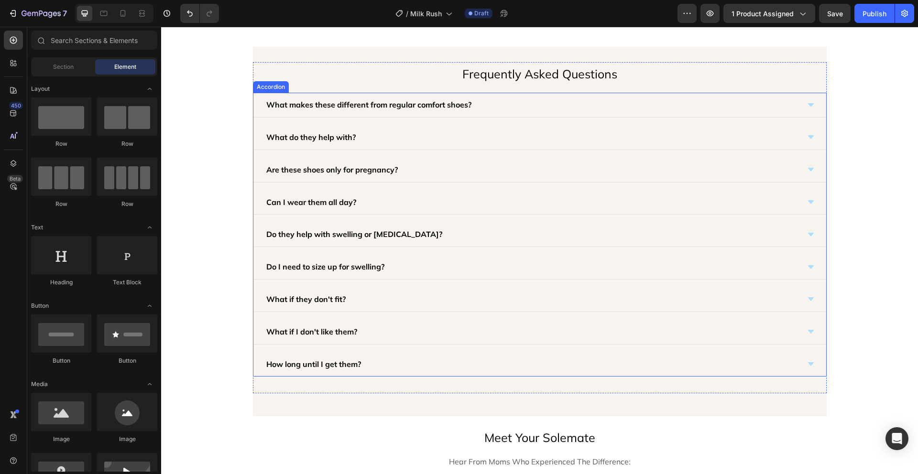
scroll to position [2324, 0]
click at [358, 102] on p "What makes these different from regular comfort shoes?" at bounding box center [368, 104] width 205 height 14
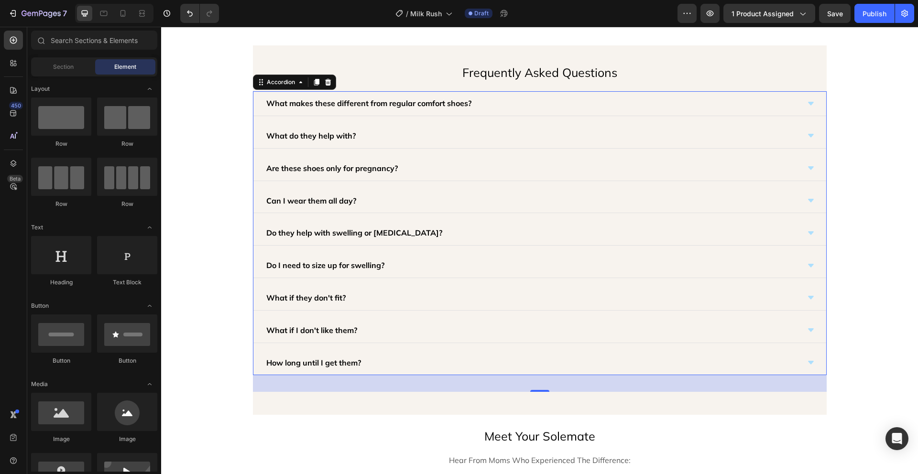
click at [358, 102] on p "What makes these different from regular comfort shoes?" at bounding box center [368, 104] width 205 height 14
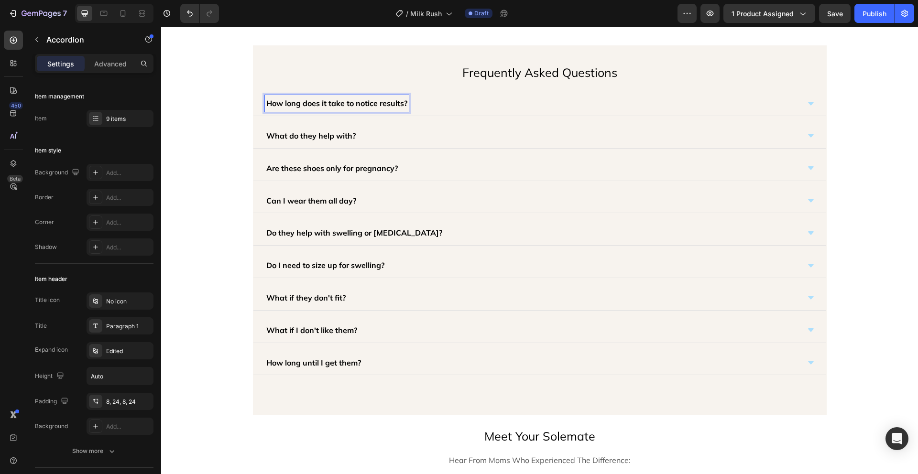
click at [508, 101] on div "How long does it take to notice results?" at bounding box center [532, 103] width 535 height 17
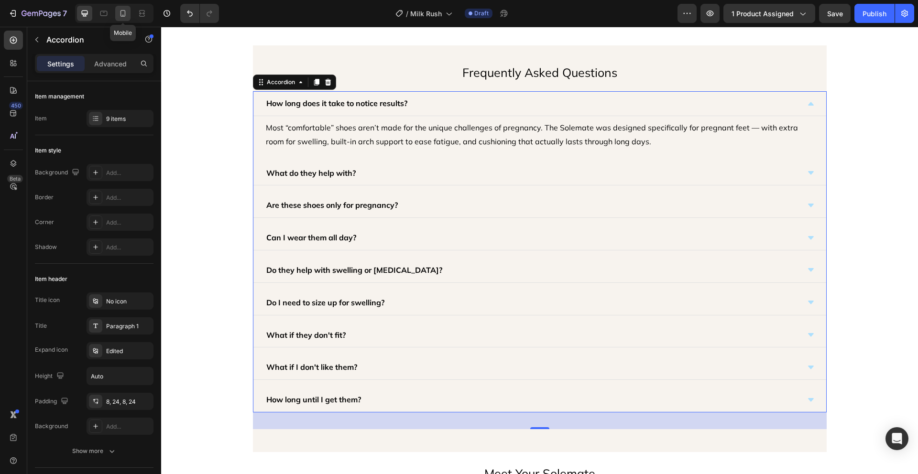
click at [127, 16] on icon at bounding box center [123, 14] width 10 height 10
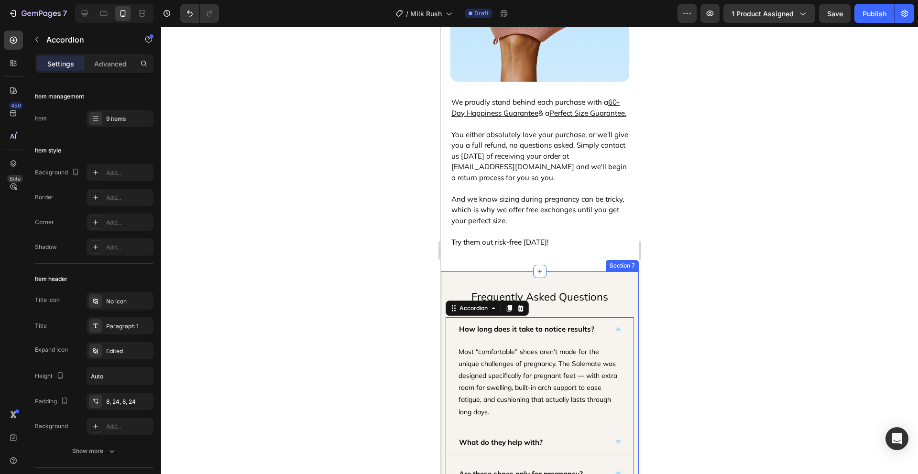
scroll to position [2154, 0]
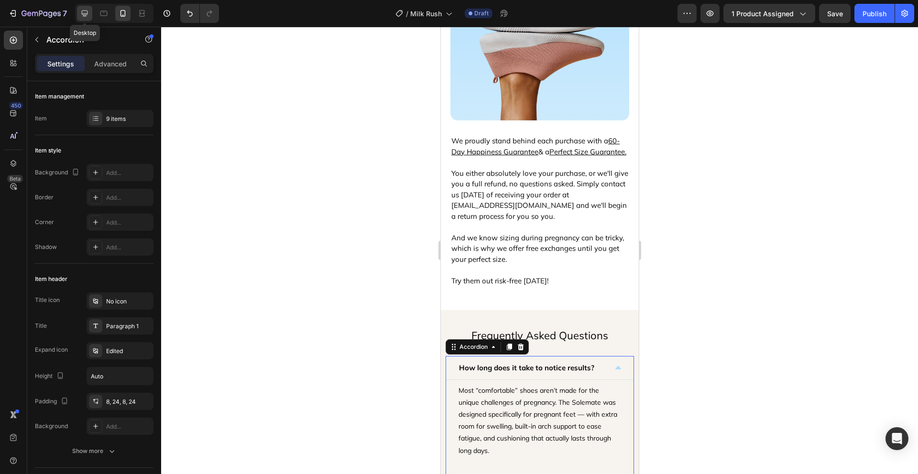
click at [81, 13] on icon at bounding box center [85, 14] width 10 height 10
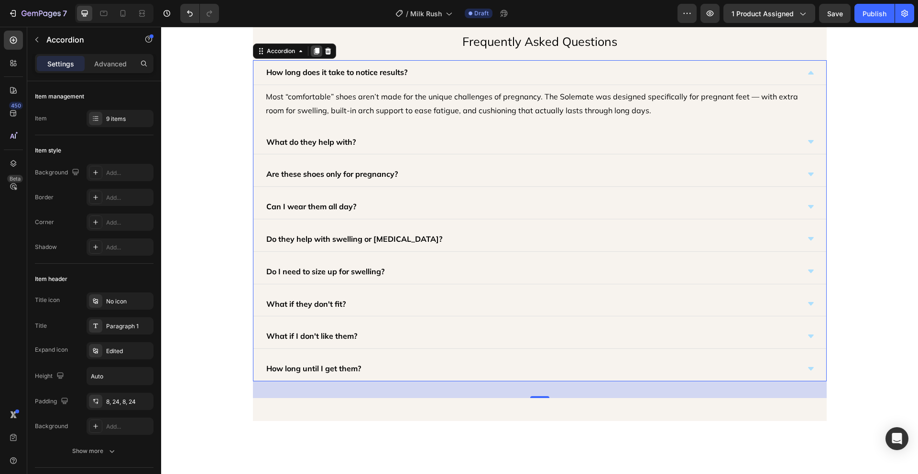
scroll to position [2252, 0]
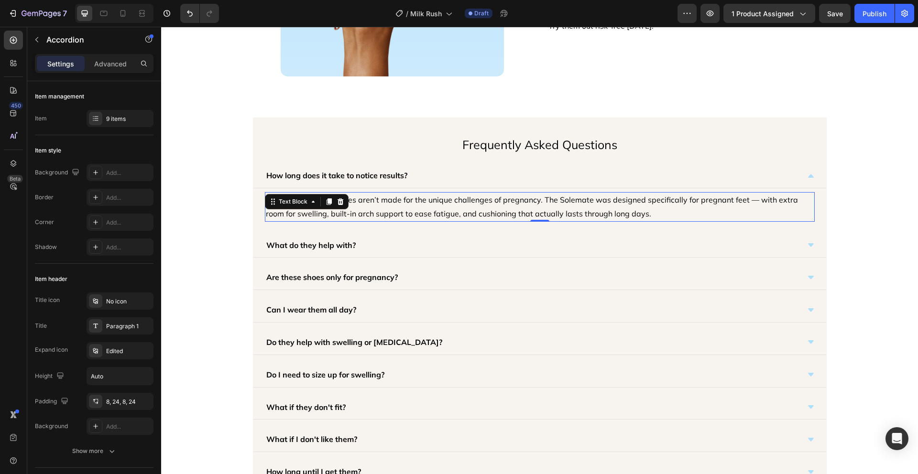
click at [678, 212] on p "Most “comfortable” shoes aren’t made for the unique challenges of pregnancy. Th…" at bounding box center [540, 207] width 548 height 28
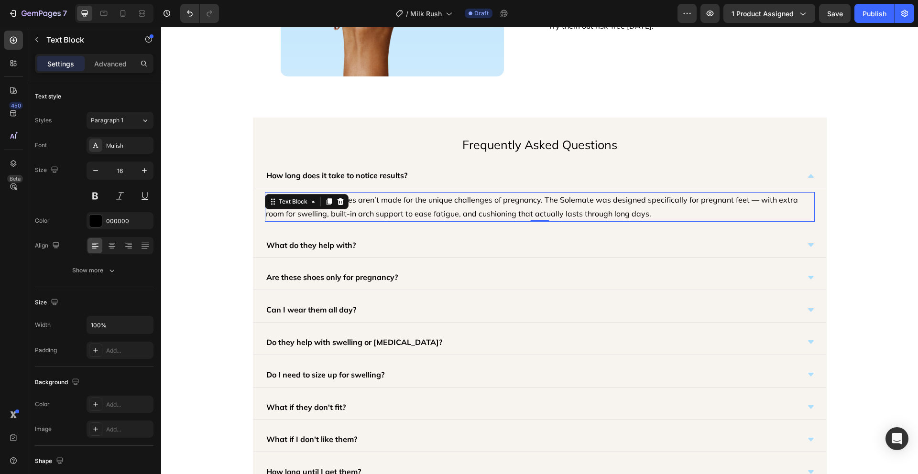
click at [667, 211] on p "Most “comfortable” shoes aren’t made for the unique challenges of pregnancy. Th…" at bounding box center [540, 207] width 548 height 28
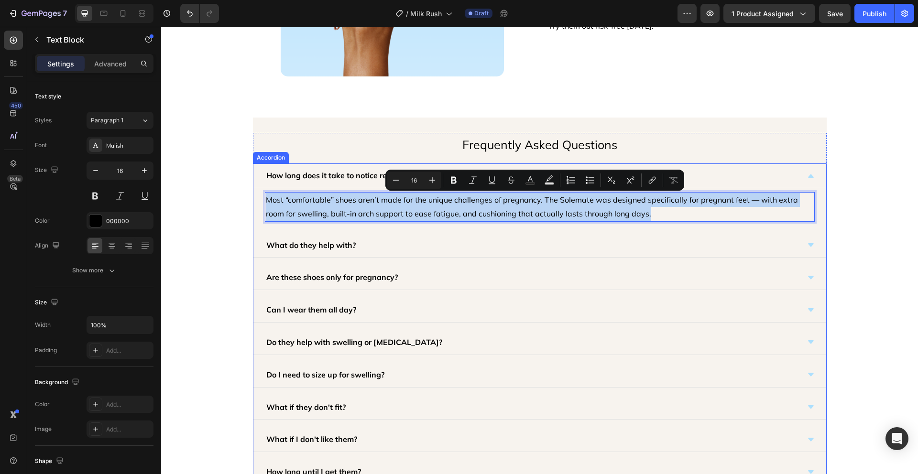
drag, startPoint x: 643, startPoint y: 210, endPoint x: 249, endPoint y: 191, distance: 394.6
click at [254, 191] on div "Most “comfortable” shoes aren’t made for the unique challenges of pregnancy. Th…" at bounding box center [540, 206] width 573 height 37
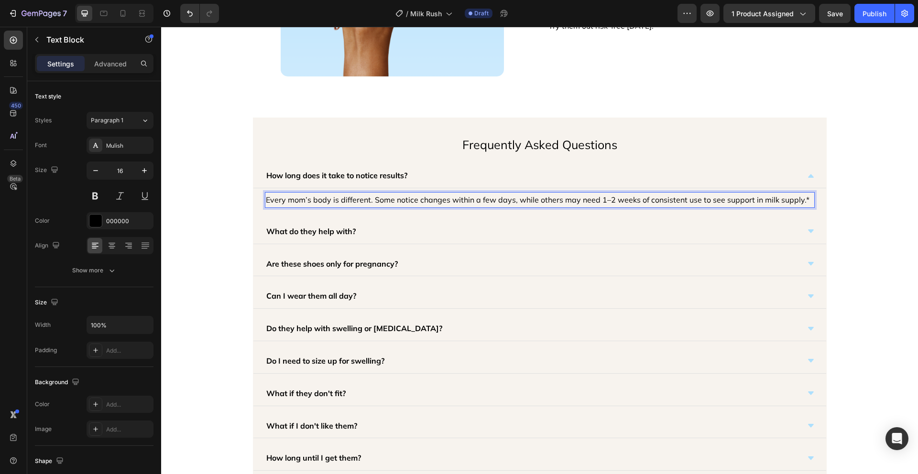
click at [387, 200] on p "Every mom’s body is different. Some notice changes within a few days, while oth…" at bounding box center [540, 200] width 548 height 14
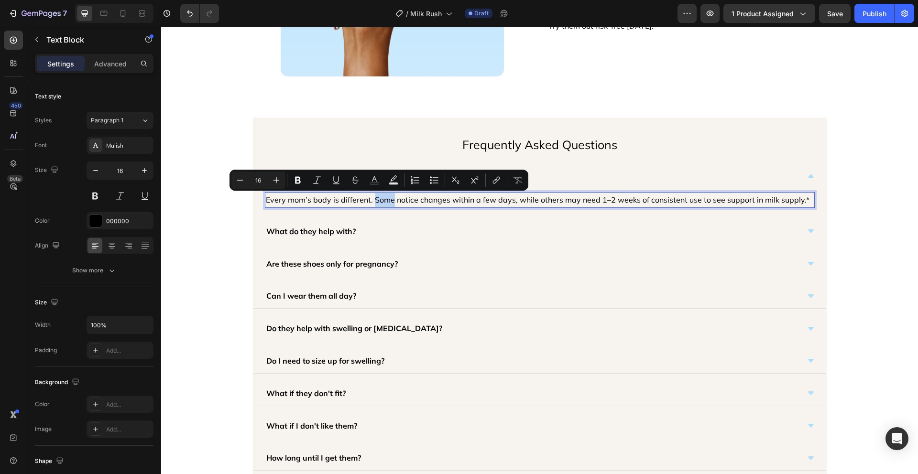
drag, startPoint x: 389, startPoint y: 200, endPoint x: 371, endPoint y: 201, distance: 18.2
click at [371, 201] on p "Every mom’s body is different. Some notice changes within a few days, while oth…" at bounding box center [540, 200] width 548 height 14
click at [368, 200] on p "Every mom’s body is different. Some notice changes within a few days, while oth…" at bounding box center [540, 200] width 548 height 14
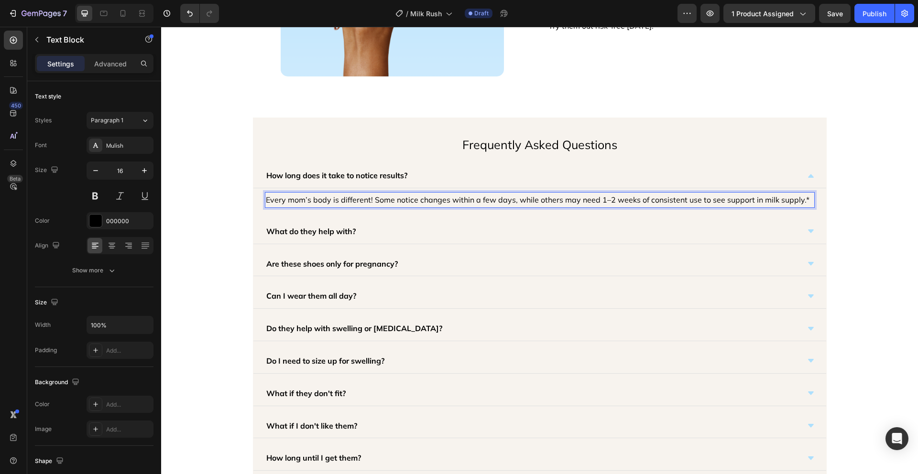
click at [298, 198] on p "Every mom’s body is different! Some notice changes within a few days, while oth…" at bounding box center [540, 200] width 548 height 14
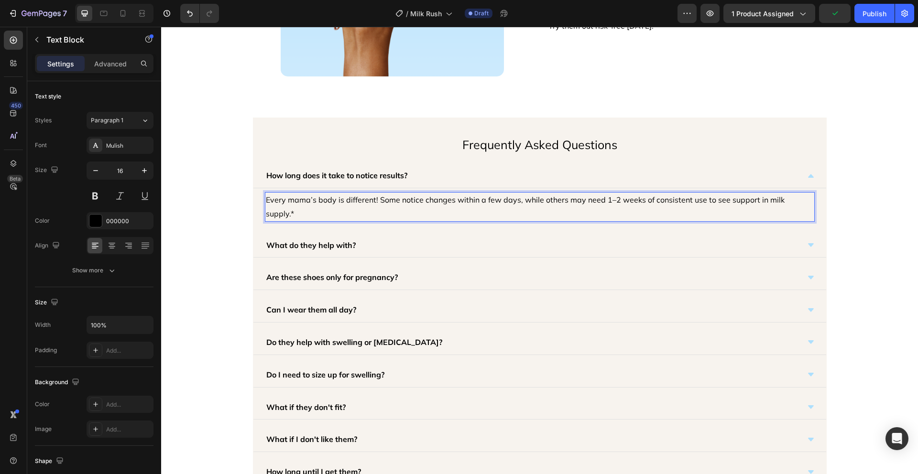
click at [463, 202] on p "Every mama’s body is different! Some notice changes within a few days, while ot…" at bounding box center [540, 207] width 548 height 28
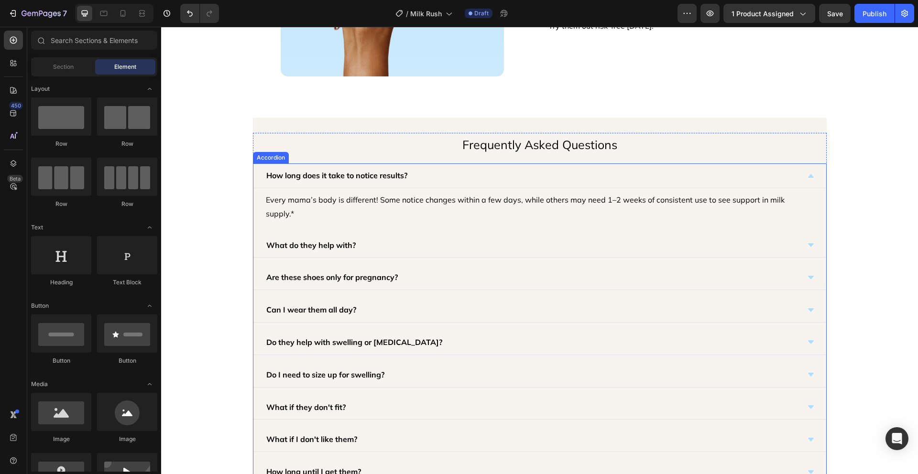
click at [345, 239] on p "What do they help with?" at bounding box center [310, 246] width 89 height 14
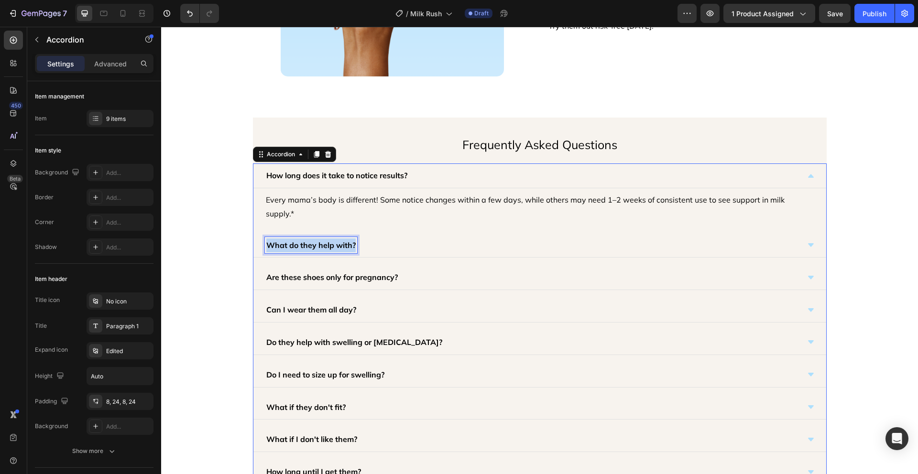
click at [345, 239] on p "What do they help with?" at bounding box center [310, 246] width 89 height 14
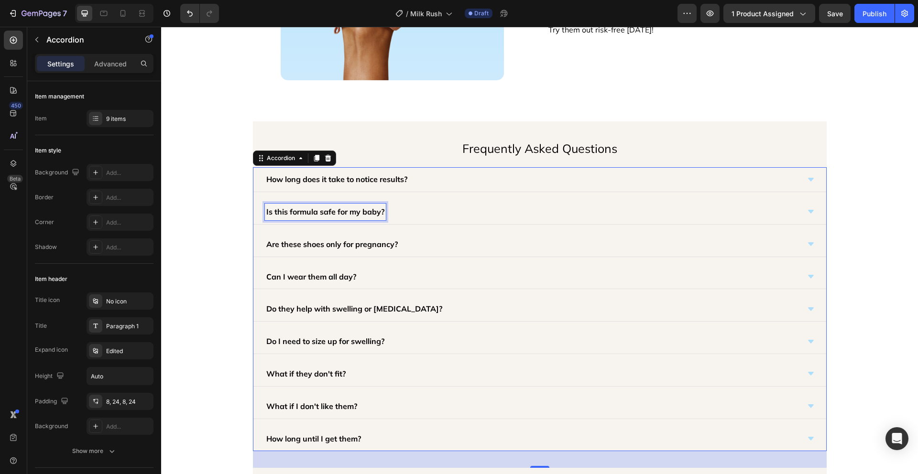
scroll to position [2228, 0]
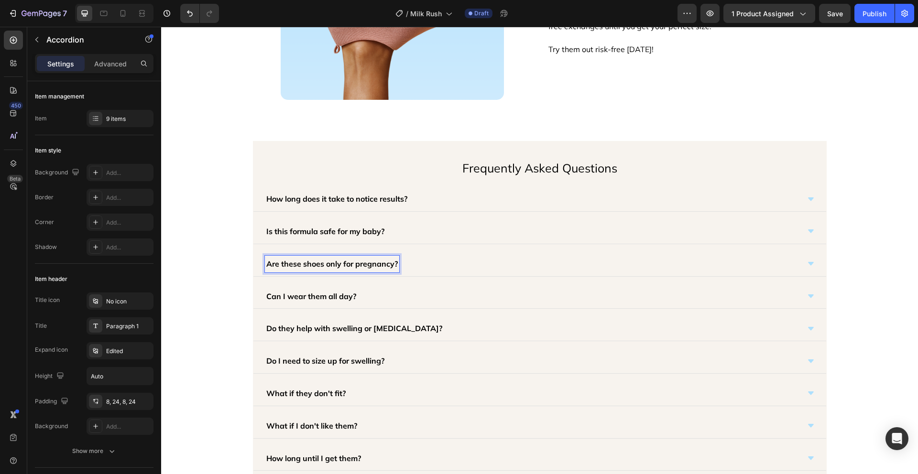
click at [360, 263] on p "Are these shoes only for pregnancy?" at bounding box center [332, 264] width 132 height 14
click at [361, 263] on p "Are these shoes only for pregnancy?" at bounding box center [332, 264] width 132 height 14
click at [311, 294] on p "Can I wear them all day?" at bounding box center [311, 297] width 90 height 14
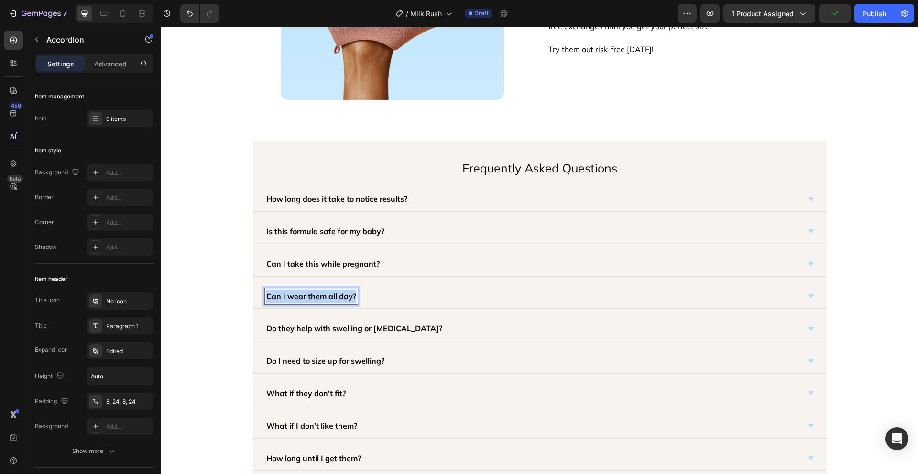
click at [311, 294] on p "Can I wear them all day?" at bounding box center [311, 297] width 90 height 14
click at [332, 328] on p "Do they help with swelling or [MEDICAL_DATA]?" at bounding box center [354, 329] width 176 height 14
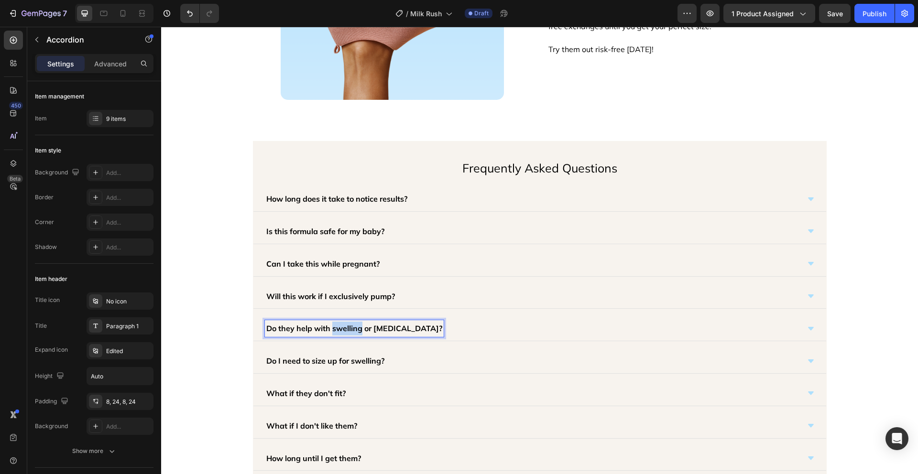
click at [332, 328] on p "Do they help with swelling or [MEDICAL_DATA]?" at bounding box center [354, 329] width 176 height 14
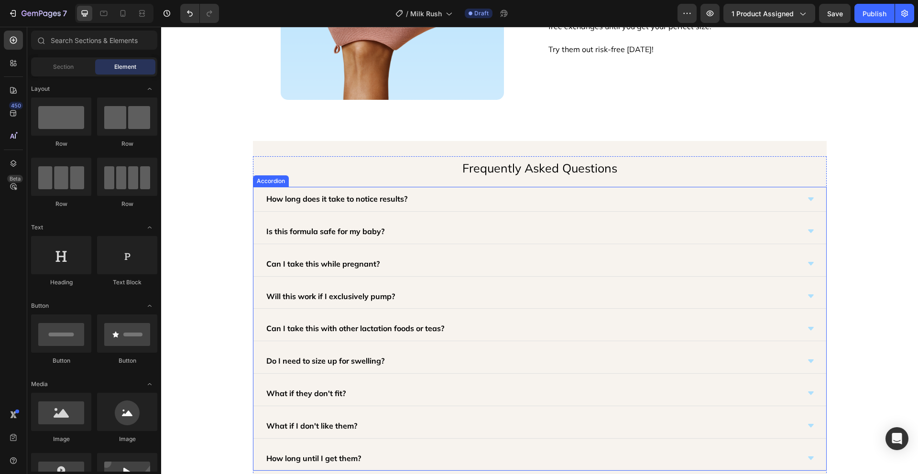
click at [308, 360] on p "Do I need to size up for swelling?" at bounding box center [325, 361] width 118 height 14
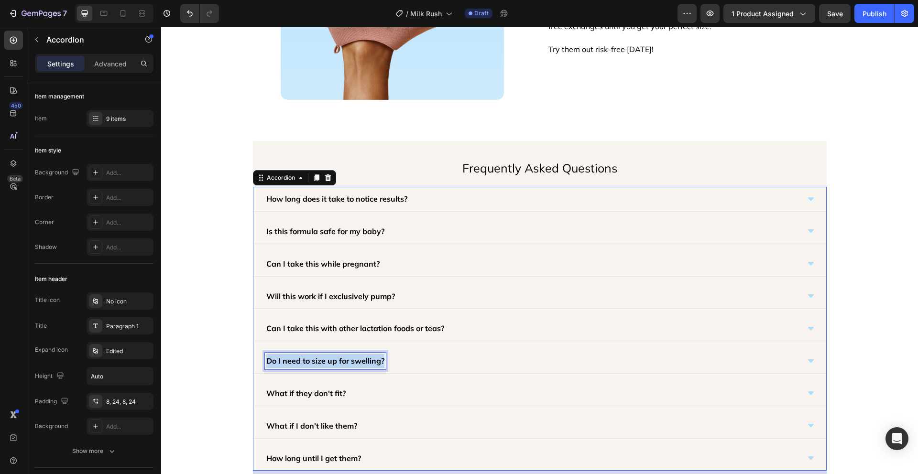
click at [308, 360] on p "Do I need to size up for swelling?" at bounding box center [325, 361] width 118 height 14
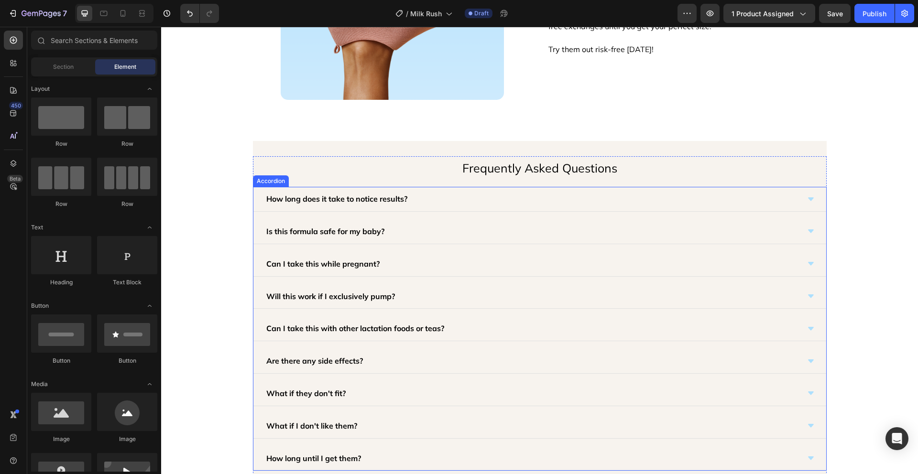
click at [298, 390] on p "What if they don't fit?" at bounding box center [305, 394] width 79 height 14
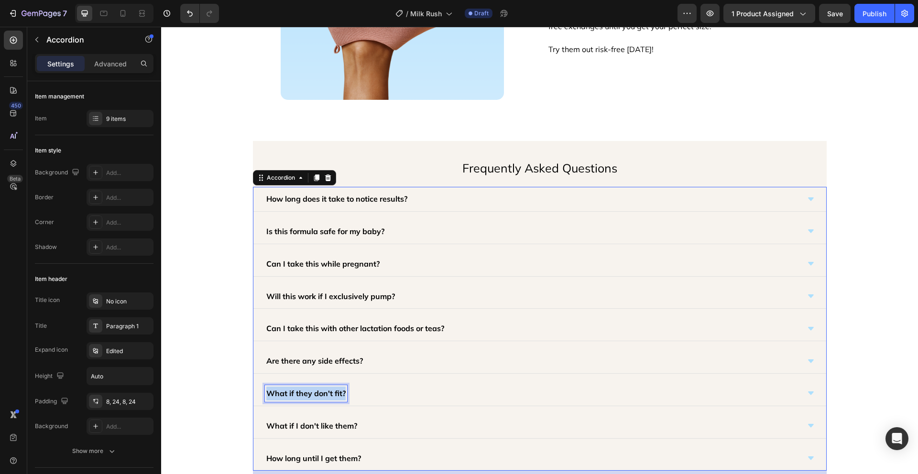
click at [298, 390] on p "What if they don't fit?" at bounding box center [305, 394] width 79 height 14
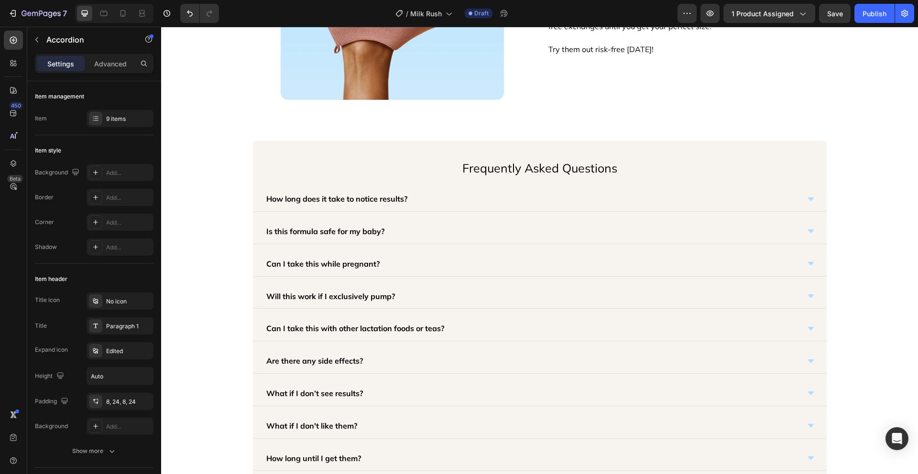
click at [468, 222] on div "Is this formula safe for my baby?" at bounding box center [540, 232] width 573 height 25
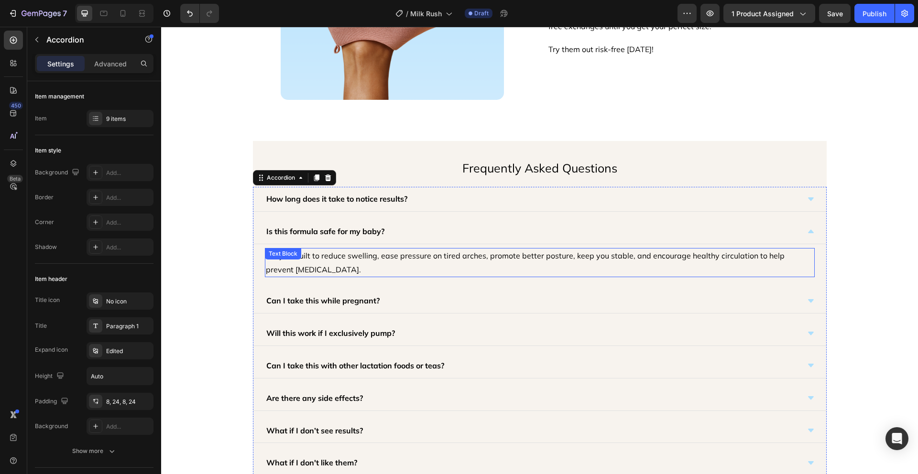
click at [391, 260] on p "They’re built to reduce swelling, ease pressure on tired arches, promote better…" at bounding box center [540, 263] width 548 height 28
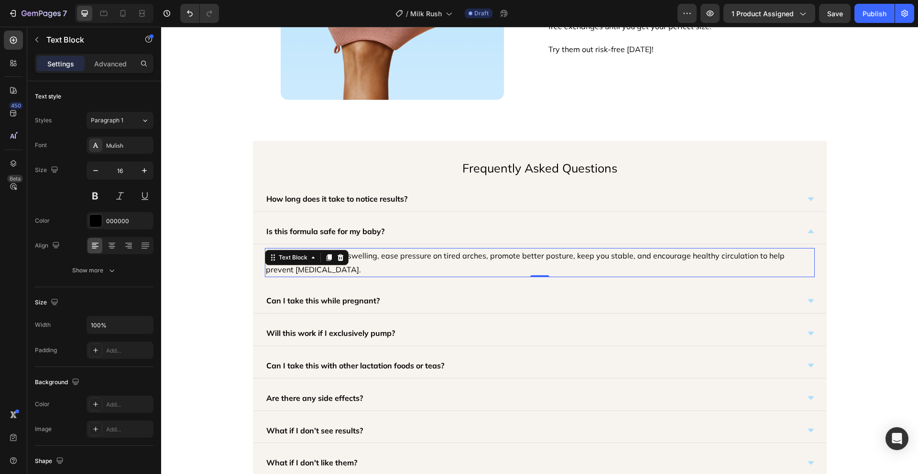
click at [392, 260] on p "They’re built to reduce swelling, ease pressure on tired arches, promote better…" at bounding box center [540, 263] width 548 height 28
click at [364, 268] on p "They’re built to reduce swelling, ease pressure on tired arches, promote better…" at bounding box center [540, 263] width 548 height 28
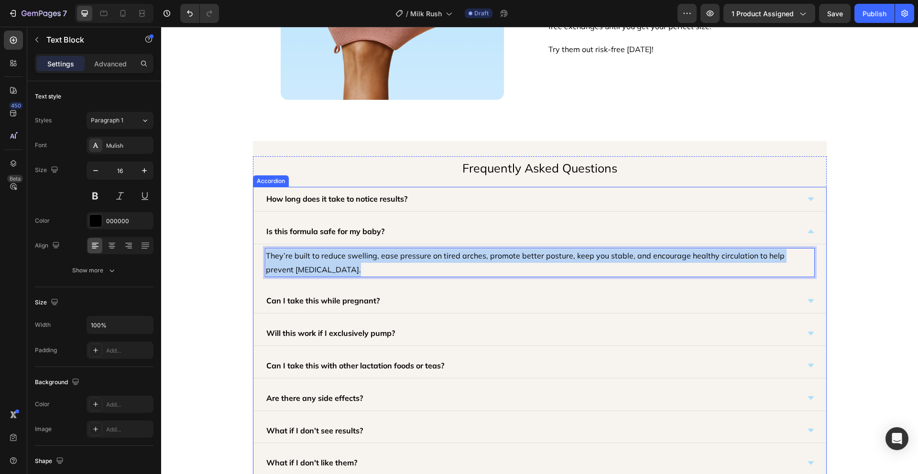
drag, startPoint x: 344, startPoint y: 269, endPoint x: 258, endPoint y: 250, distance: 88.1
click at [258, 250] on div "They’re built to reduce swelling, ease pressure on tired arches, promote better…" at bounding box center [540, 262] width 573 height 37
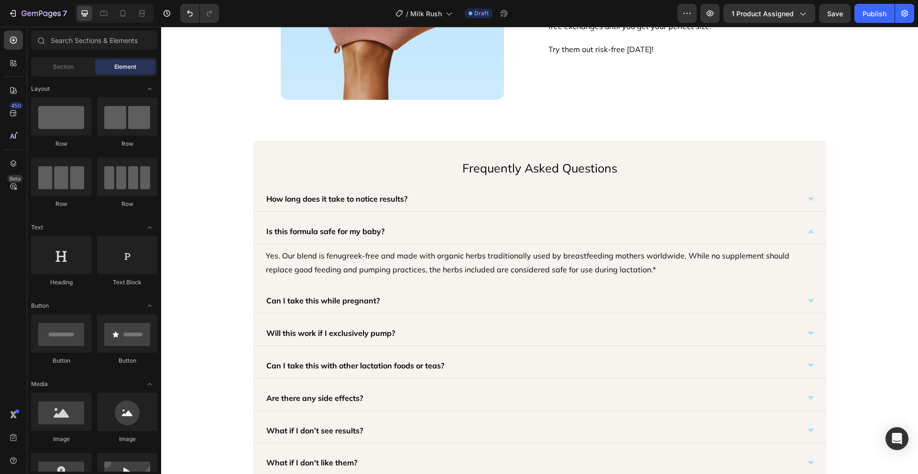
click at [435, 301] on div "Can I take this while pregnant?" at bounding box center [532, 301] width 535 height 17
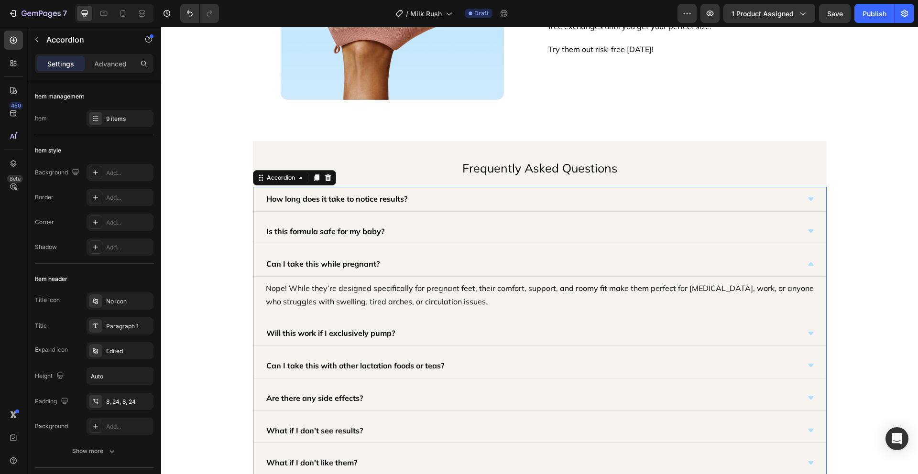
click at [474, 294] on p "Nope! While they’re designed specifically for pregnant feet, their comfort, sup…" at bounding box center [540, 296] width 548 height 28
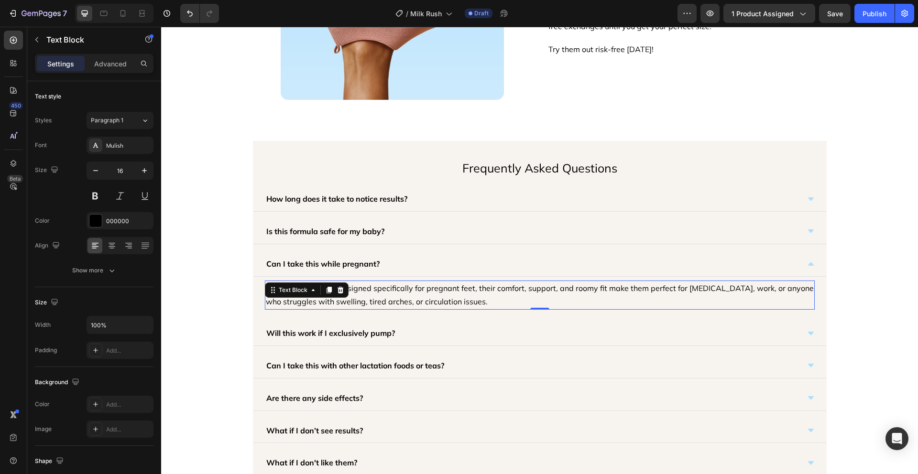
click at [485, 302] on p "Nope! While they’re designed specifically for pregnant feet, their comfort, sup…" at bounding box center [540, 296] width 548 height 28
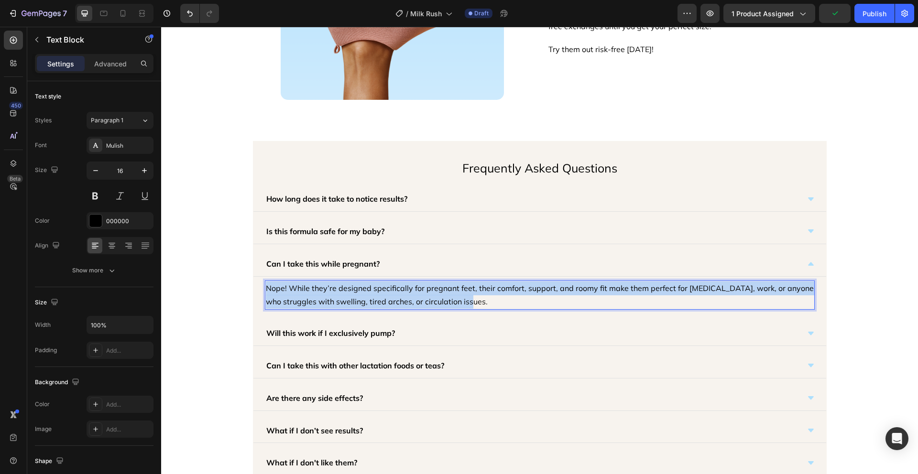
drag, startPoint x: 474, startPoint y: 302, endPoint x: 263, endPoint y: 281, distance: 212.9
click at [266, 282] on p "Nope! While they’re designed specifically for pregnant feet, their comfort, sup…" at bounding box center [540, 296] width 548 height 28
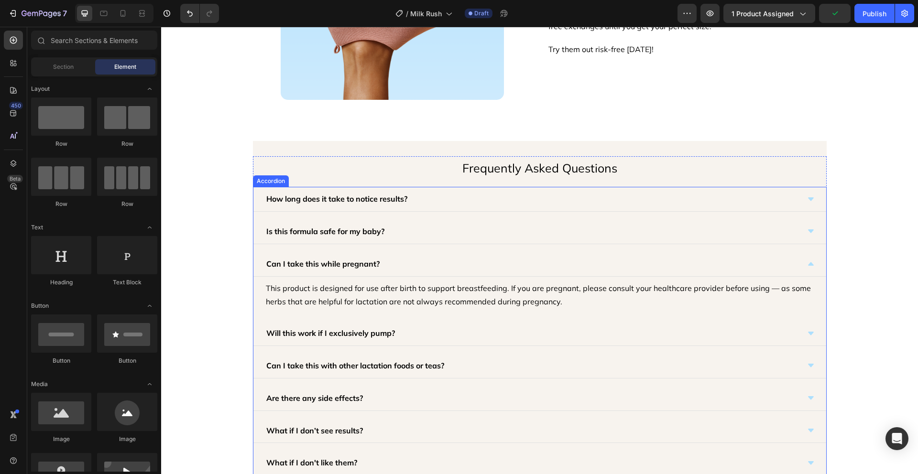
click at [420, 338] on div "Will this work if I exclusively pump?" at bounding box center [532, 333] width 535 height 17
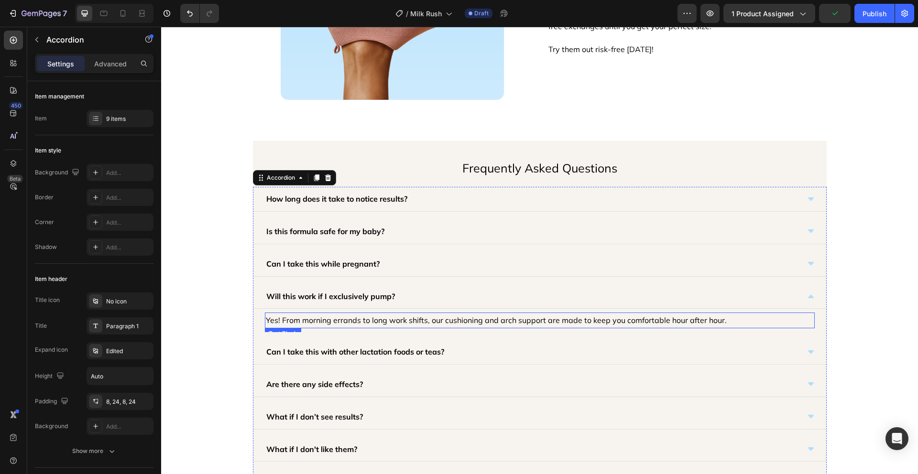
click at [497, 318] on p "Yes! From morning errands to long work shifts, our cushioning and arch support …" at bounding box center [540, 321] width 548 height 14
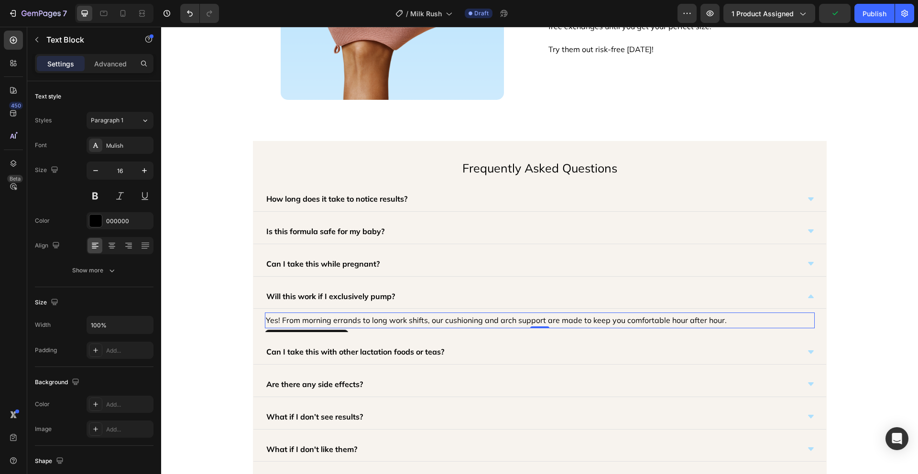
click at [496, 318] on p "Yes! From morning errands to long work shifts, our cushioning and arch support …" at bounding box center [540, 321] width 548 height 14
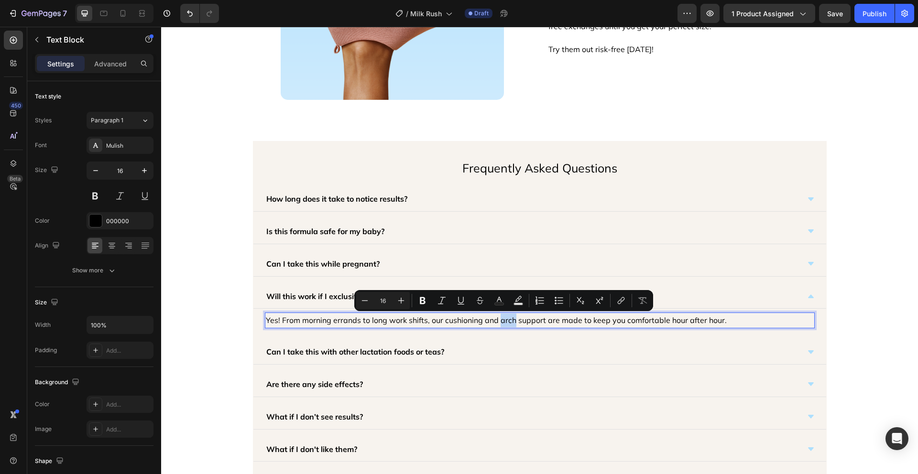
click at [496, 318] on p "Yes! From morning errands to long work shifts, our cushioning and arch support …" at bounding box center [540, 321] width 548 height 14
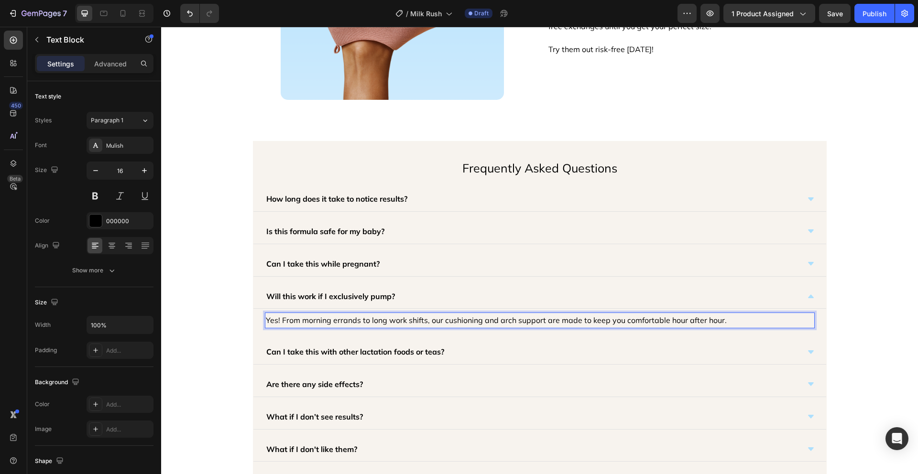
click at [496, 318] on p "Yes! From morning errands to long work shifts, our cushioning and arch support …" at bounding box center [540, 321] width 548 height 14
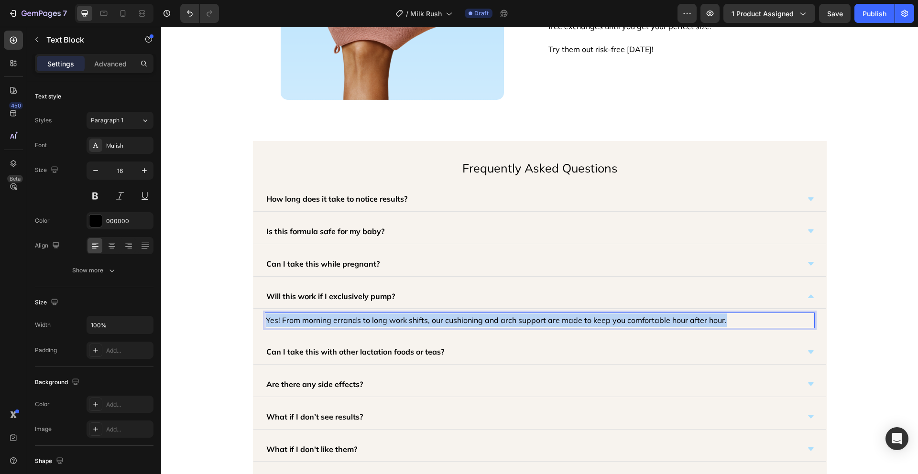
click at [496, 318] on p "Yes! From morning errands to long work shifts, our cushioning and arch support …" at bounding box center [540, 321] width 548 height 14
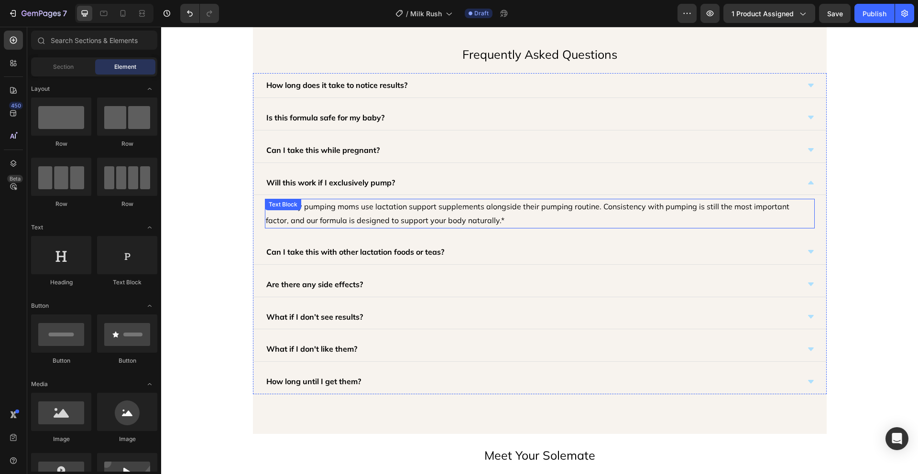
scroll to position [2340, 0]
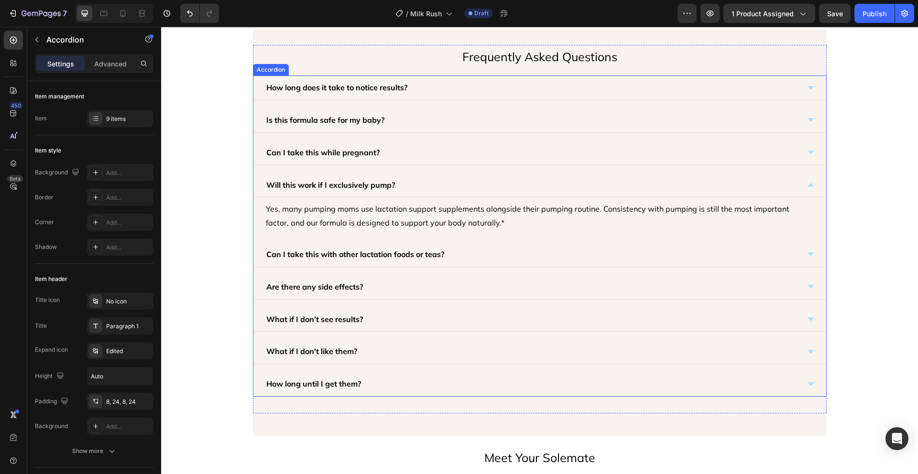
click at [500, 257] on div "Can I take this with other lactation foods or teas?" at bounding box center [532, 254] width 535 height 17
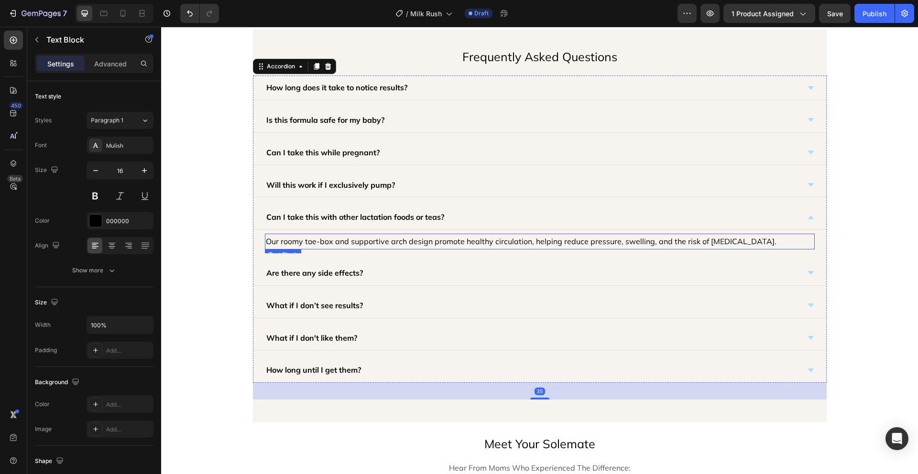
click at [404, 239] on p "Our roomy toe-box and supportive arch design promote healthy circulation, helpi…" at bounding box center [540, 242] width 548 height 14
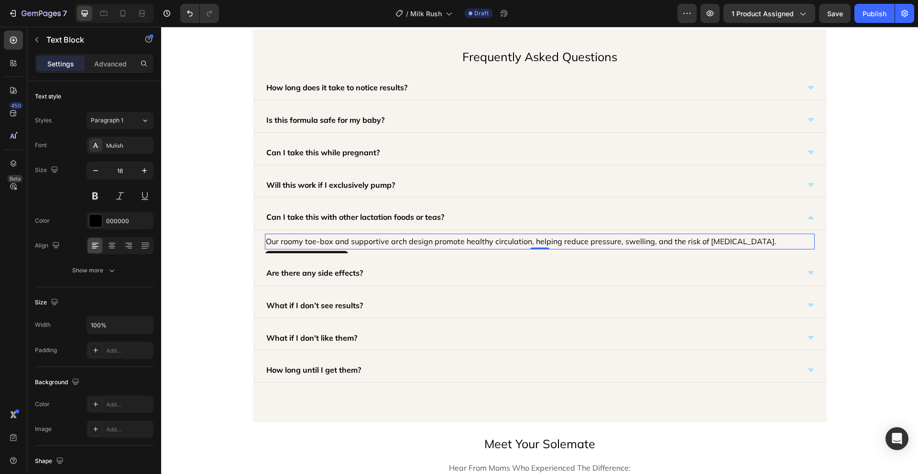
click at [404, 239] on p "Our roomy toe-box and supportive arch design promote healthy circulation, helpi…" at bounding box center [540, 242] width 548 height 14
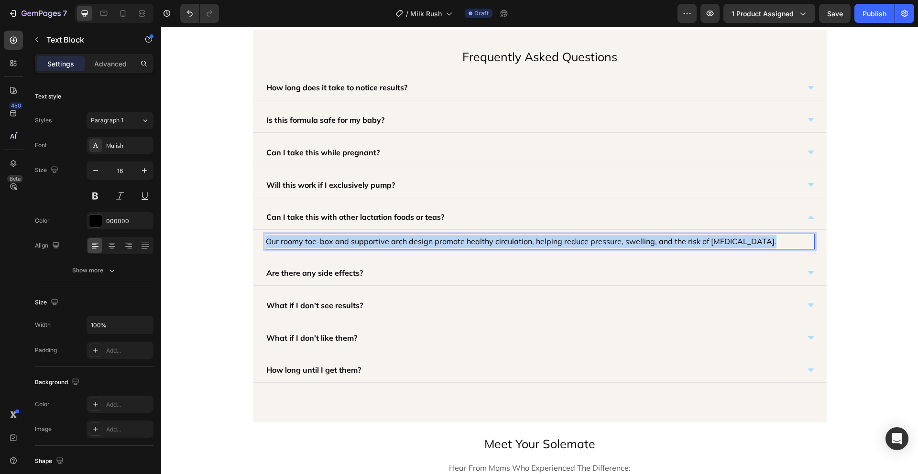
click at [404, 239] on p "Our roomy toe-box and supportive arch design promote healthy circulation, helpi…" at bounding box center [540, 242] width 548 height 14
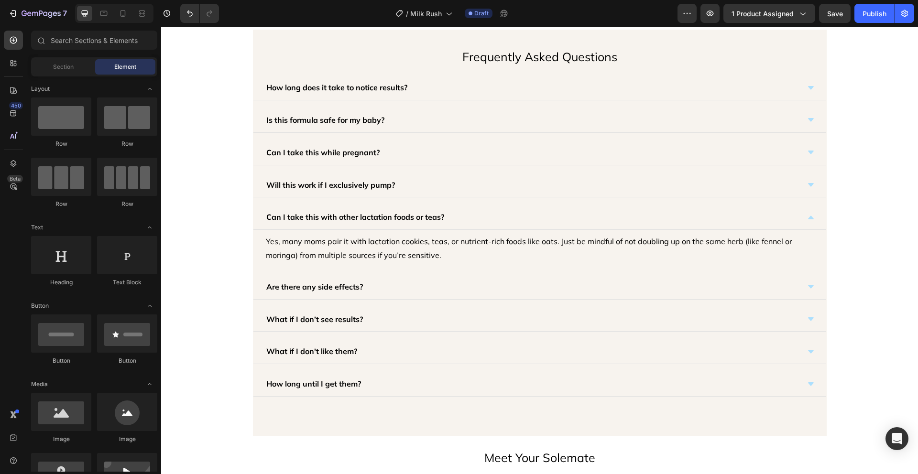
click at [393, 286] on div "Are there any side effects?" at bounding box center [532, 287] width 535 height 17
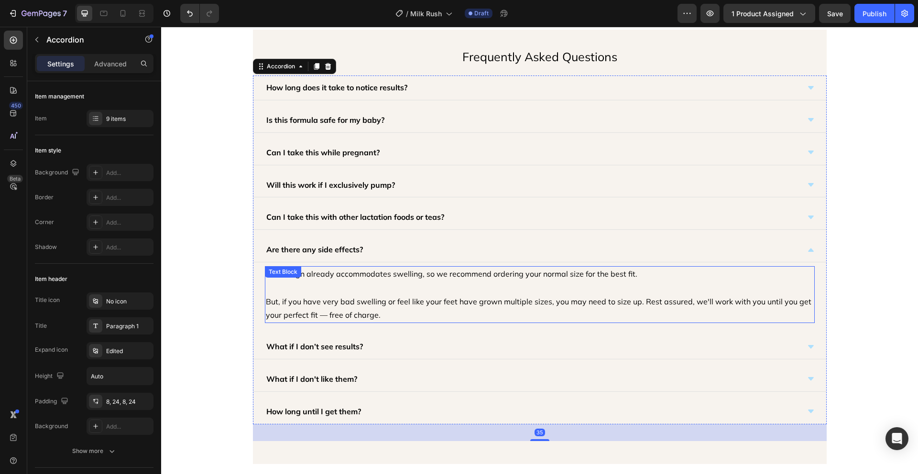
click at [364, 274] on p "Our design already accommodates swelling, so we recommend ordering your normal …" at bounding box center [540, 294] width 548 height 55
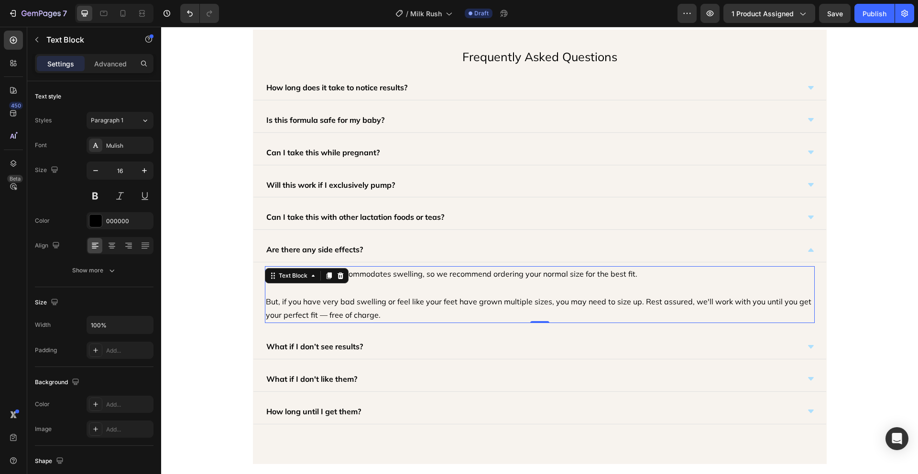
click at [364, 274] on p "Our design already accommodates swelling, so we recommend ordering your normal …" at bounding box center [540, 294] width 548 height 55
click at [388, 297] on p "Our design already accommodates swelling, so we recommend ordering your normal …" at bounding box center [540, 294] width 548 height 55
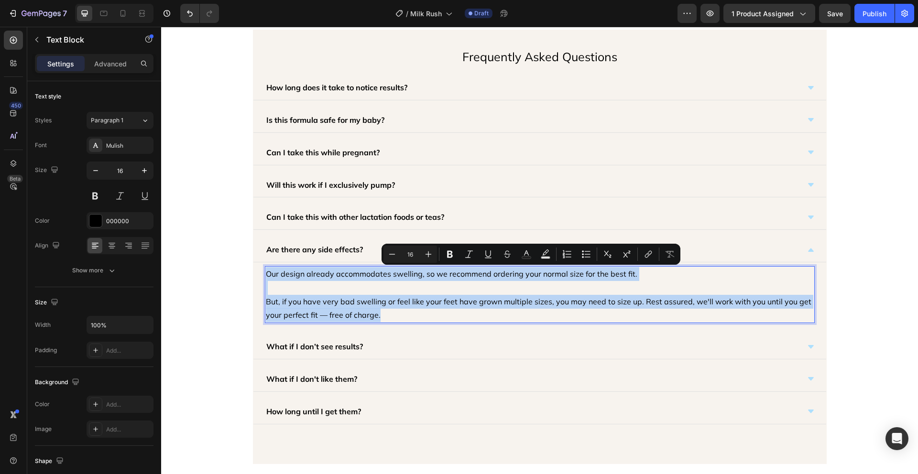
drag, startPoint x: 386, startPoint y: 314, endPoint x: 263, endPoint y: 273, distance: 130.2
click at [266, 273] on p "Our design already accommodates swelling, so we recommend ordering your normal …" at bounding box center [540, 294] width 548 height 55
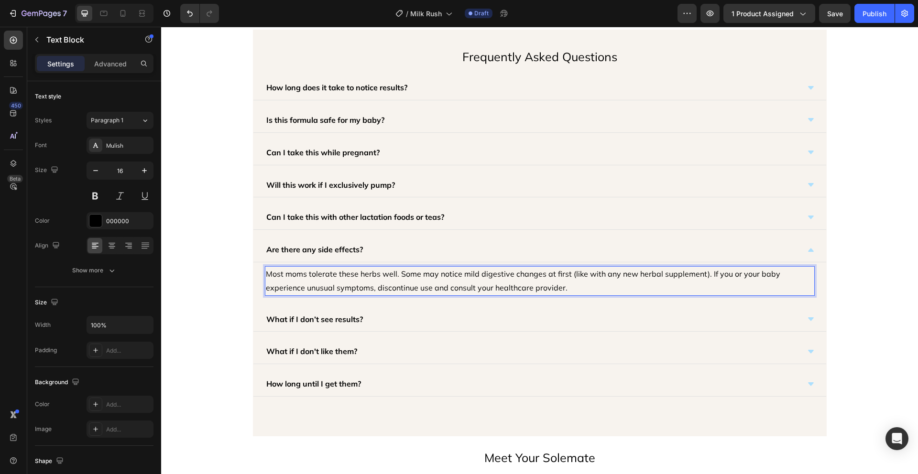
click at [266, 271] on p "Most moms tolerate these herbs well. Some may notice mild digestive changes at …" at bounding box center [540, 281] width 548 height 28
click at [348, 275] on p "The majority of Most moms tolerate these herbs well. Some may notice mild diges…" at bounding box center [540, 281] width 548 height 28
drag, startPoint x: 339, startPoint y: 273, endPoint x: 318, endPoint y: 274, distance: 21.1
click at [318, 274] on p "The majority of Most moms tolerate these herbs well. Some may notice mild diges…" at bounding box center [540, 281] width 548 height 28
click at [341, 275] on p "The majority of moms tolerate these herbs well. Some may notice mild digestive …" at bounding box center [540, 281] width 548 height 28
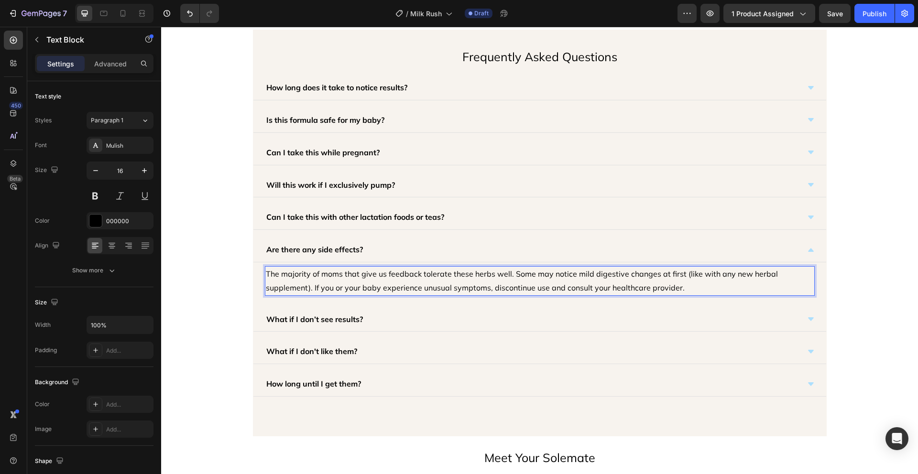
click at [705, 293] on p "The majority of moms that give us feedback tolerate these herbs well. Some may …" at bounding box center [540, 281] width 548 height 28
drag, startPoint x: 544, startPoint y: 287, endPoint x: 676, endPoint y: 291, distance: 132.1
click at [676, 291] on p "The majority of moms that give us feedback tolerate these herbs well. Some may …" at bounding box center [540, 281] width 548 height 28
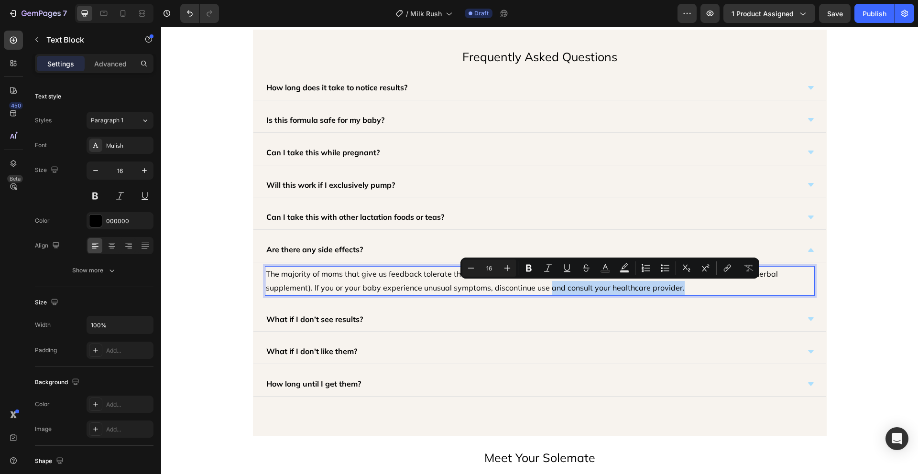
drag, startPoint x: 679, startPoint y: 287, endPoint x: 546, endPoint y: 287, distance: 132.5
click at [546, 287] on p "The majority of moms that give us feedback tolerate these herbs well. Some may …" at bounding box center [540, 281] width 548 height 28
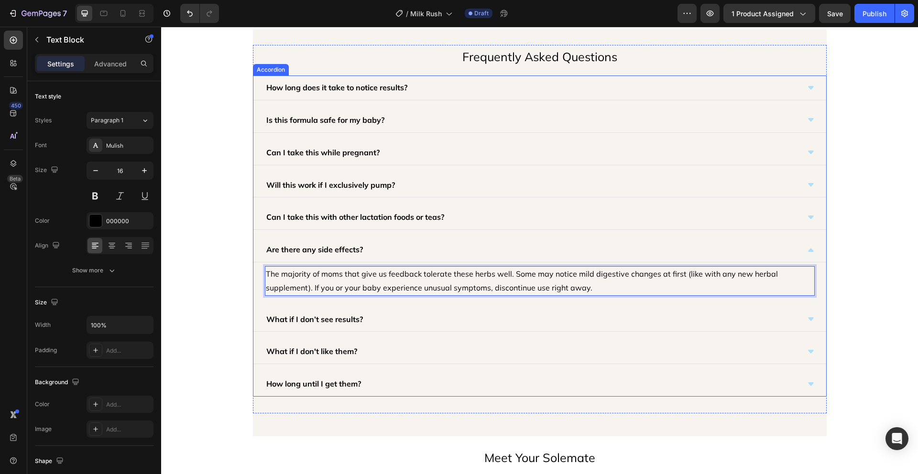
click at [253, 273] on div "How long does it take to notice results? Is this formula safe for my baby? Can …" at bounding box center [540, 236] width 574 height 321
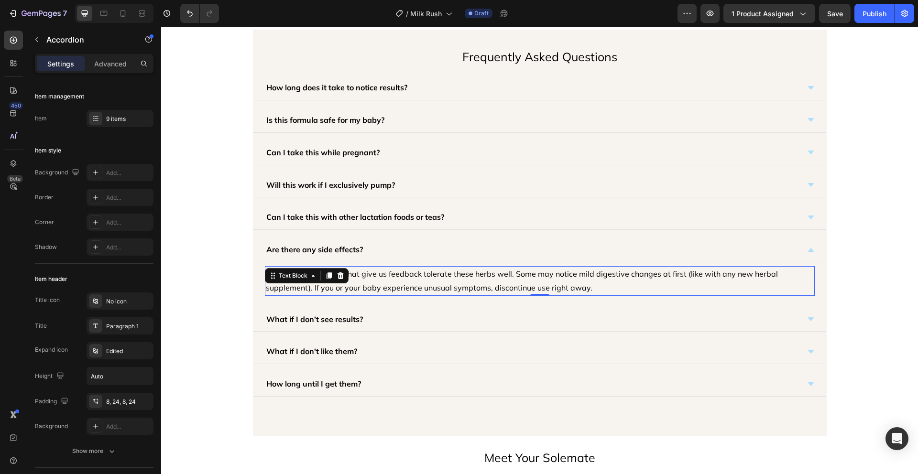
click at [393, 277] on p "The majority of moms that give us feedback tolerate these herbs well. Some may …" at bounding box center [540, 281] width 548 height 28
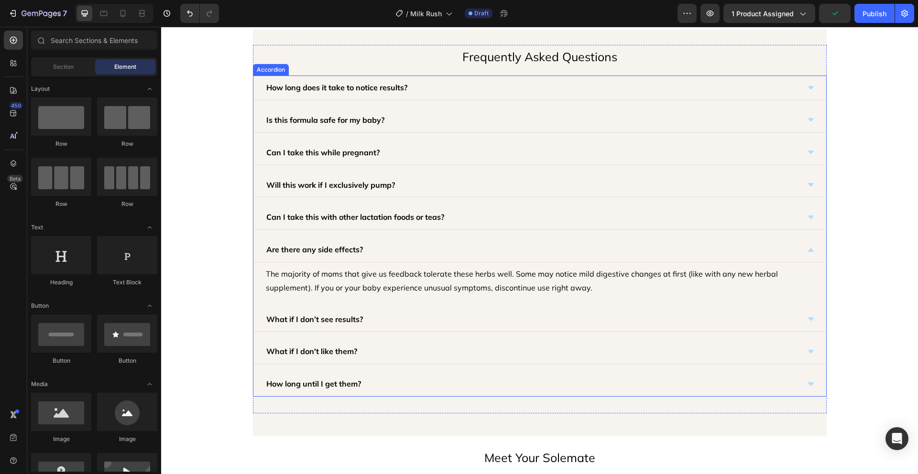
click at [395, 320] on div "What if I don’t see results?" at bounding box center [532, 319] width 535 height 17
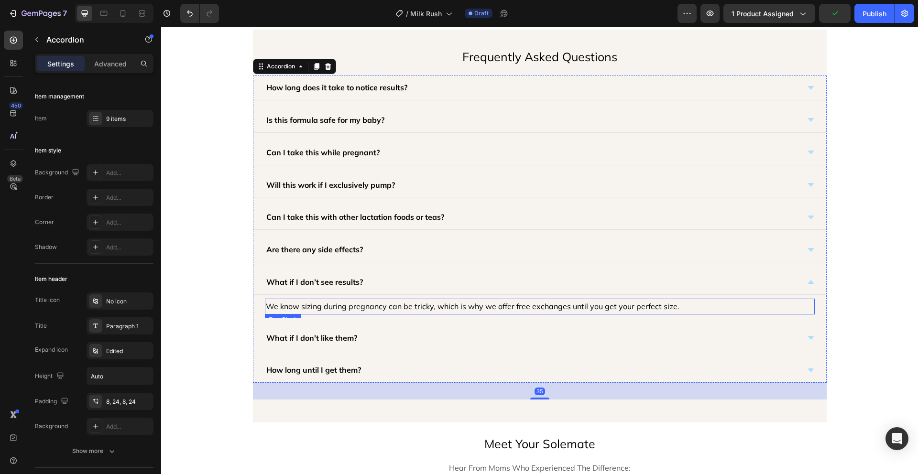
click at [390, 307] on p "We know sizing during pregnancy can be tricky, which is why we offer free excha…" at bounding box center [540, 307] width 548 height 14
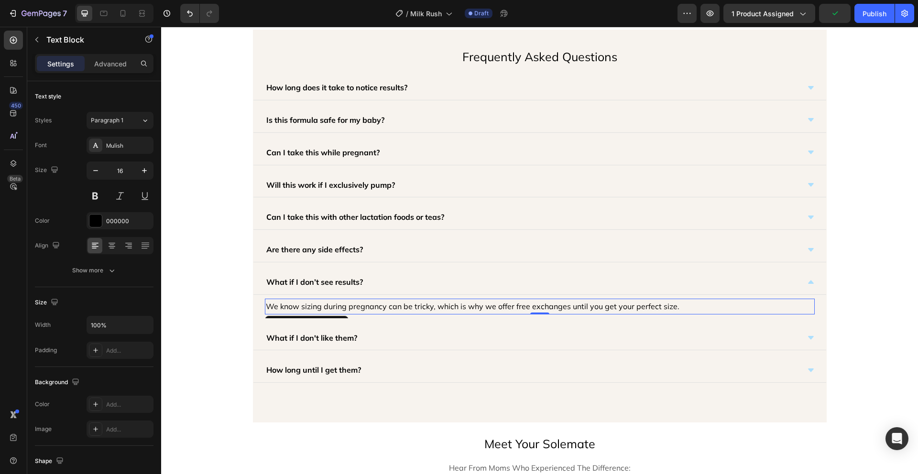
click at [390, 307] on p "We know sizing during pregnancy can be tricky, which is why we offer free excha…" at bounding box center [540, 307] width 548 height 14
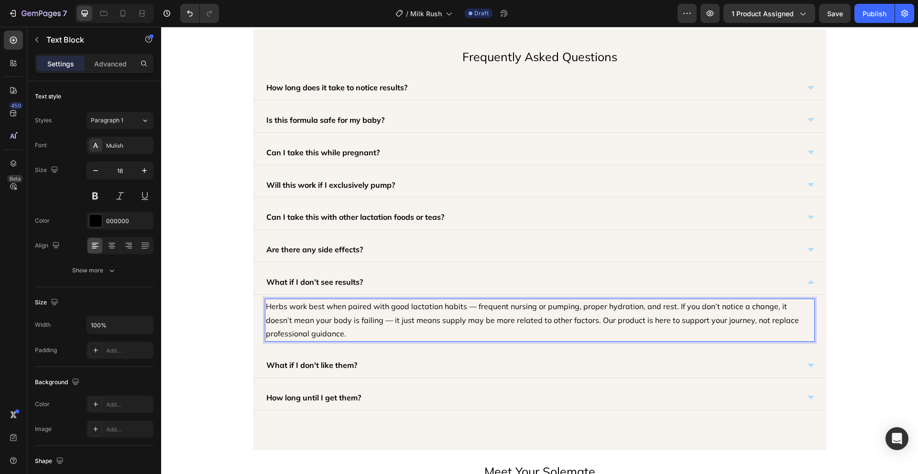
click at [360, 319] on p "Herbs work best when paired with good lactation habits — frequent nursing or pu…" at bounding box center [540, 320] width 548 height 41
click at [474, 306] on p "Herbs work best when paired with good lactation habits — frequent nursing or pu…" at bounding box center [540, 320] width 548 height 41
click at [470, 306] on p "Herbs work best when paired with good lactation habits — frequent nursing or pu…" at bounding box center [540, 320] width 548 height 41
click at [438, 331] on p "Herbs work best when paired with good lactation habits: frequent nursing or pum…" at bounding box center [540, 320] width 548 height 41
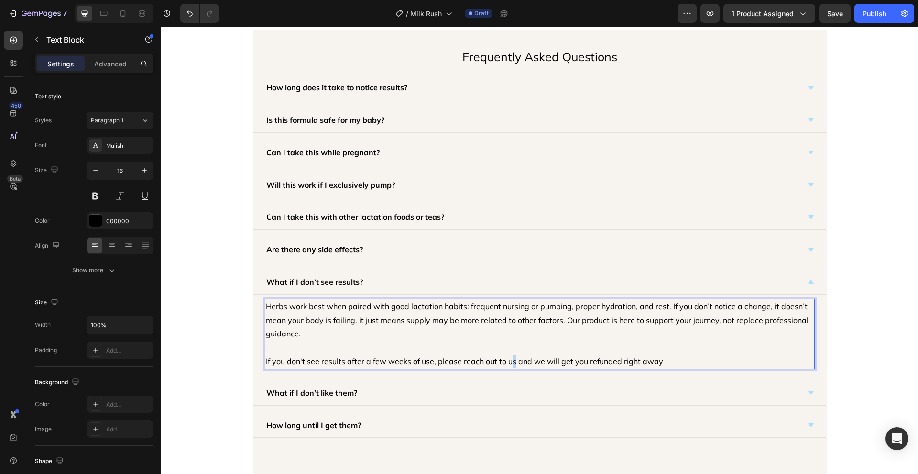
click at [509, 361] on p "Herbs work best when paired with good lactation habits: frequent nursing or pum…" at bounding box center [540, 334] width 548 height 69
click at [512, 362] on p "Herbs work best when paired with good lactation habits: frequent nursing or pum…" at bounding box center [540, 334] width 548 height 69
click at [792, 359] on p "Herbs work best when paired with good lactation habits: frequent nursing or pum…" at bounding box center [540, 334] width 548 height 69
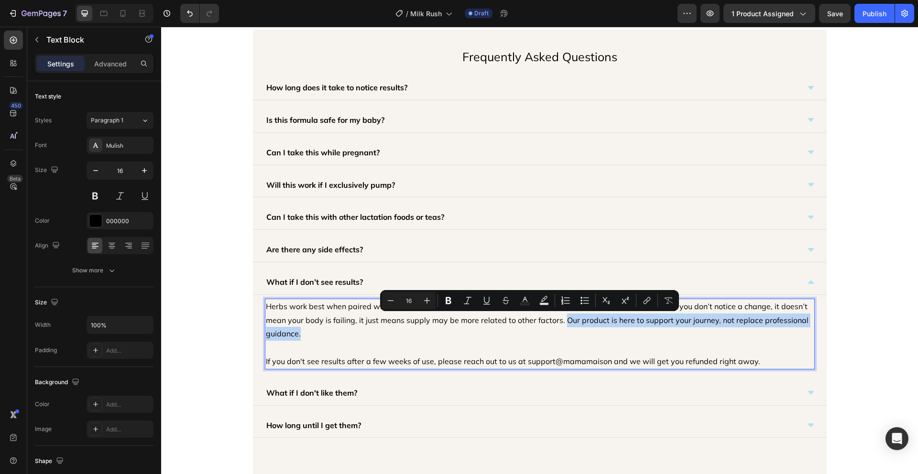
drag, startPoint x: 480, startPoint y: 331, endPoint x: 558, endPoint y: 319, distance: 78.3
click at [558, 319] on p "Herbs work best when paired with good lactation habits: frequent nursing or pum…" at bounding box center [540, 334] width 548 height 69
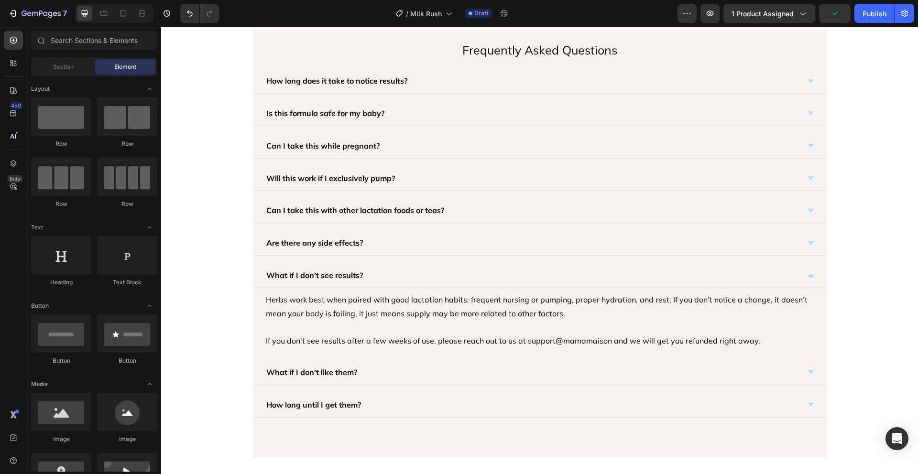
scroll to position [2346, 0]
click at [722, 279] on div "What if I don’t see results?" at bounding box center [532, 276] width 535 height 17
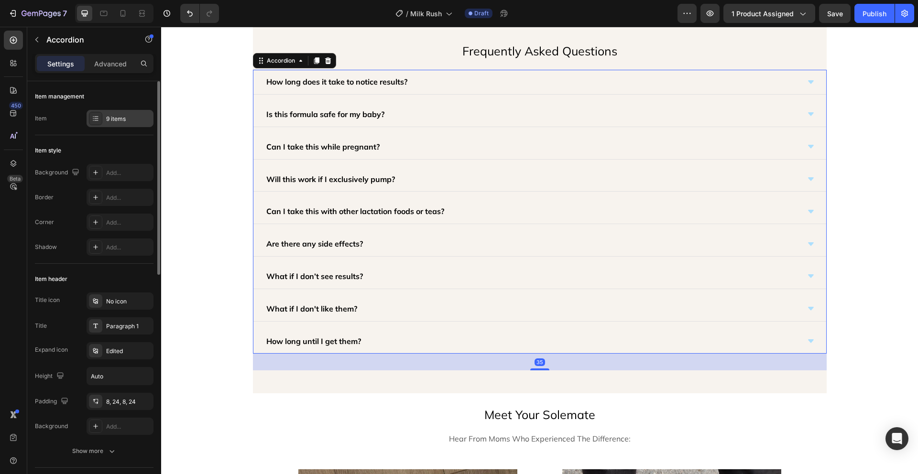
click at [130, 116] on div "9 items" at bounding box center [128, 119] width 45 height 9
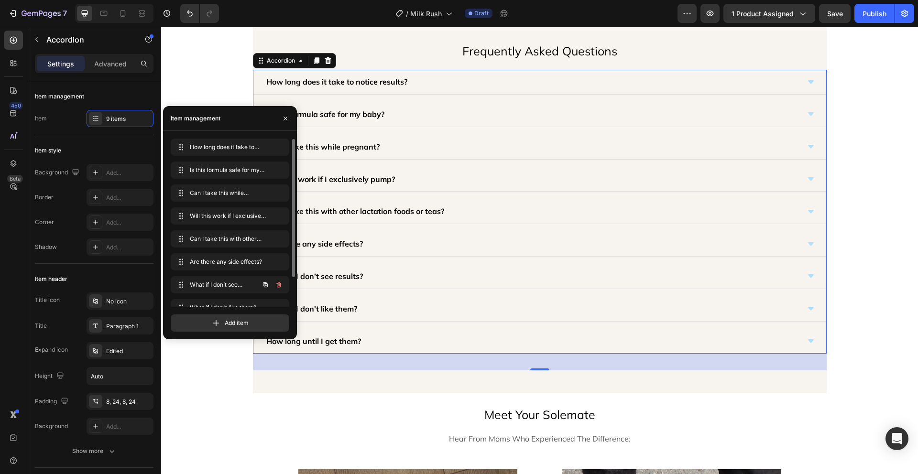
scroll to position [36, 0]
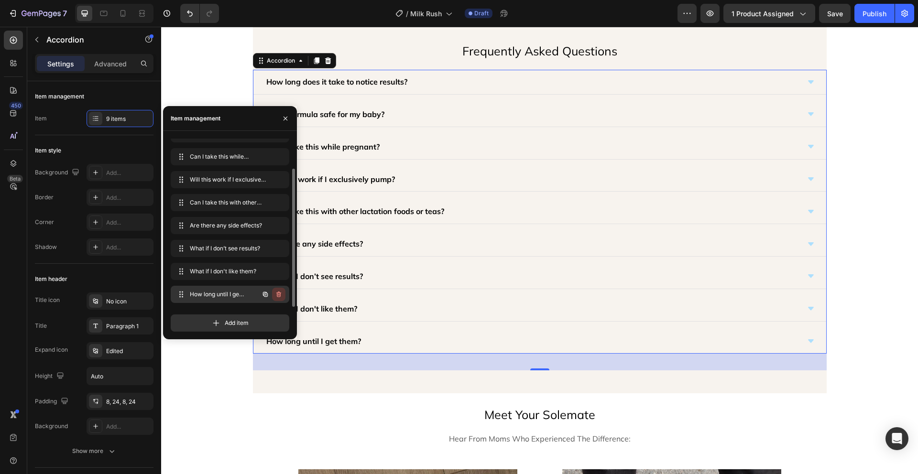
click at [278, 295] on icon "button" at bounding box center [278, 295] width 0 height 2
click at [278, 295] on div "Delete" at bounding box center [273, 294] width 18 height 9
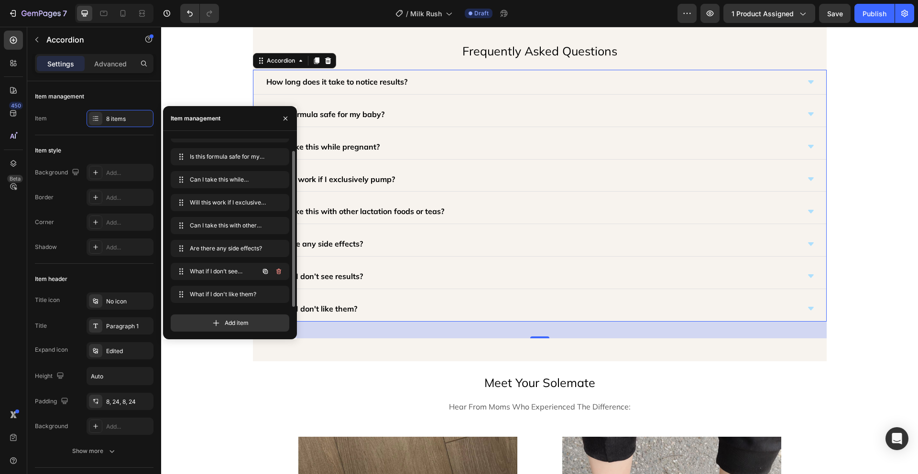
scroll to position [13, 0]
click at [279, 293] on icon "button" at bounding box center [278, 295] width 5 height 6
click at [279, 293] on div "Delete" at bounding box center [273, 294] width 18 height 9
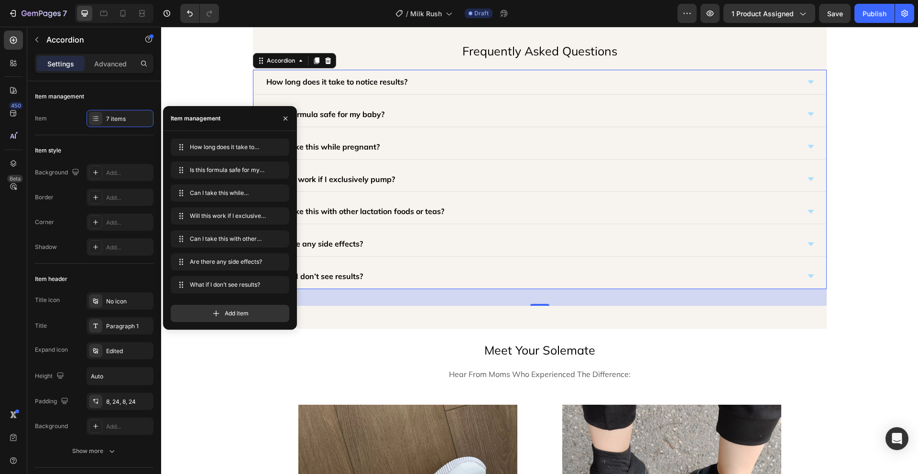
scroll to position [0, 0]
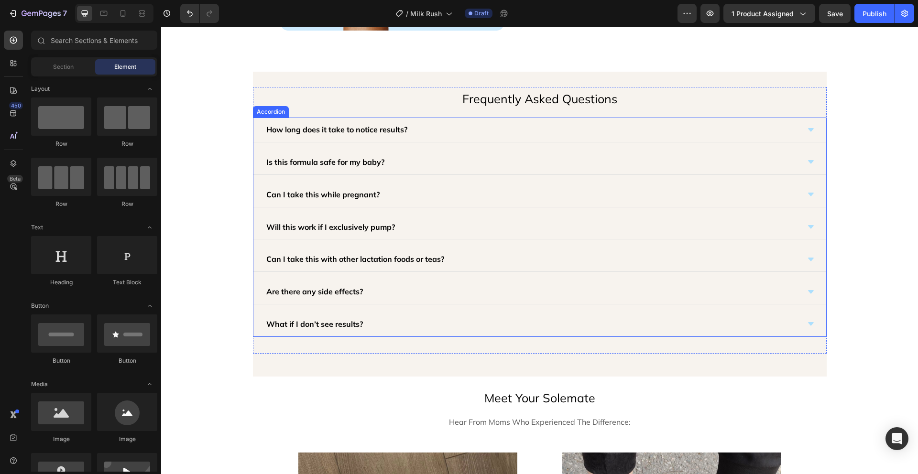
scroll to position [2284, 0]
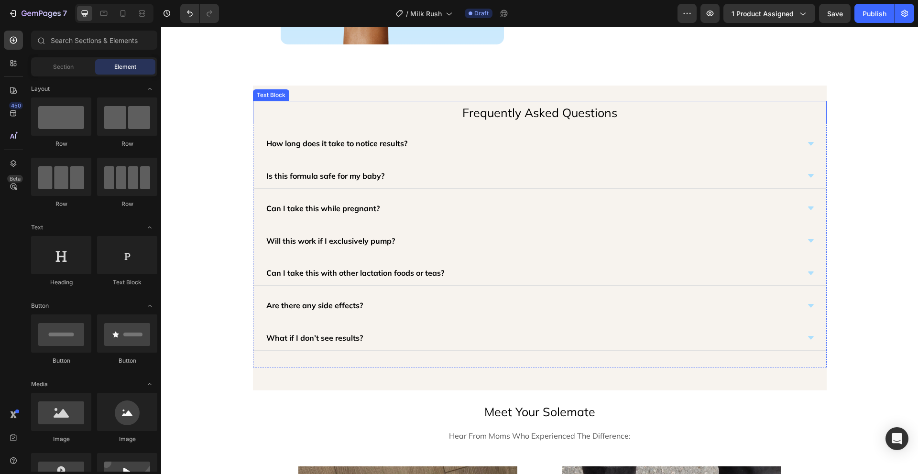
click at [518, 113] on p "Frequently Asked Questions" at bounding box center [540, 113] width 572 height 22
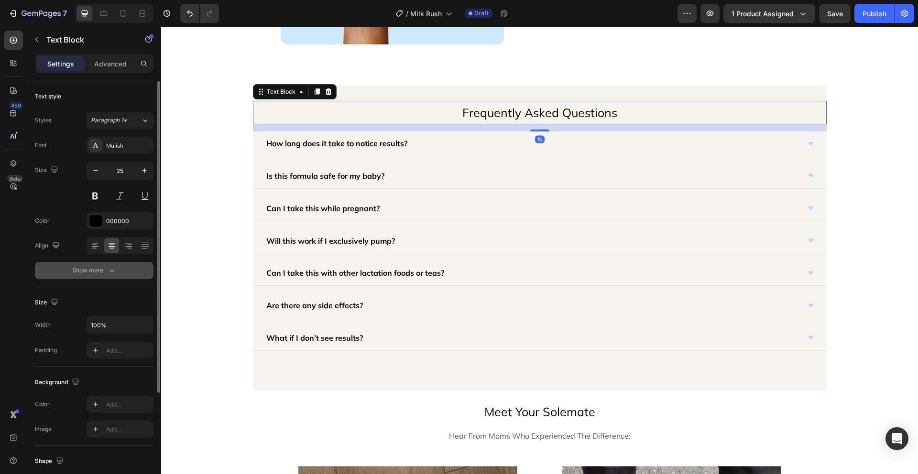
click at [89, 274] on div "Show more" at bounding box center [94, 271] width 44 height 10
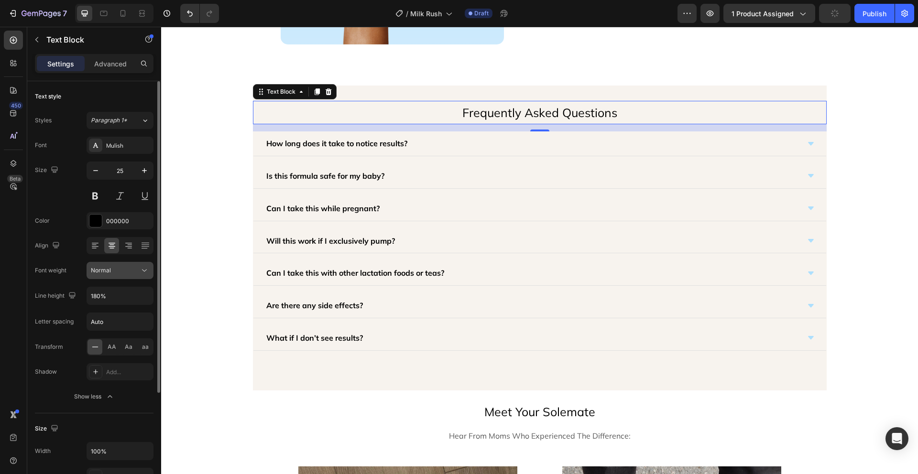
click at [133, 268] on div "Normal" at bounding box center [115, 270] width 49 height 9
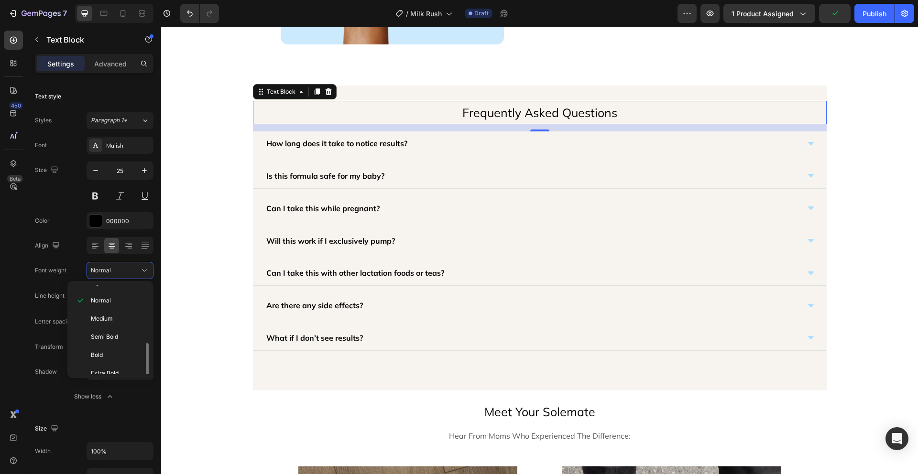
scroll to position [55, 0]
click at [116, 331] on p "Bold" at bounding box center [116, 330] width 51 height 9
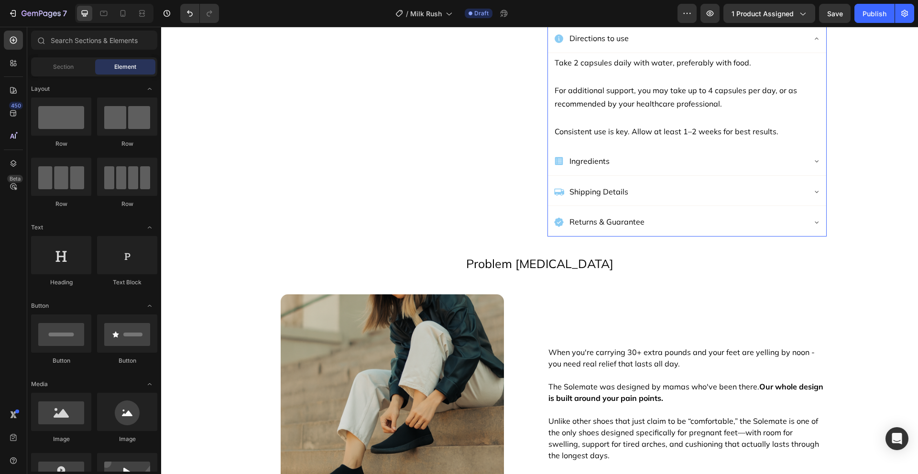
scroll to position [493, 0]
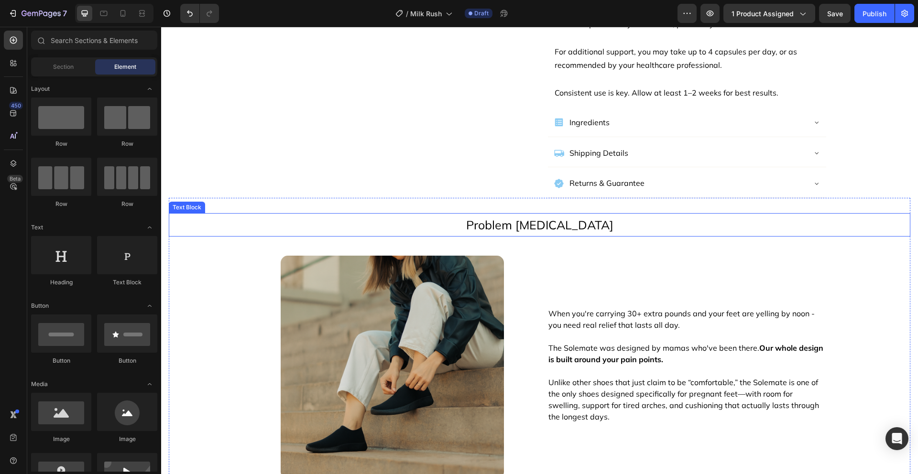
click at [505, 214] on p "Problem [MEDICAL_DATA]" at bounding box center [540, 225] width 740 height 22
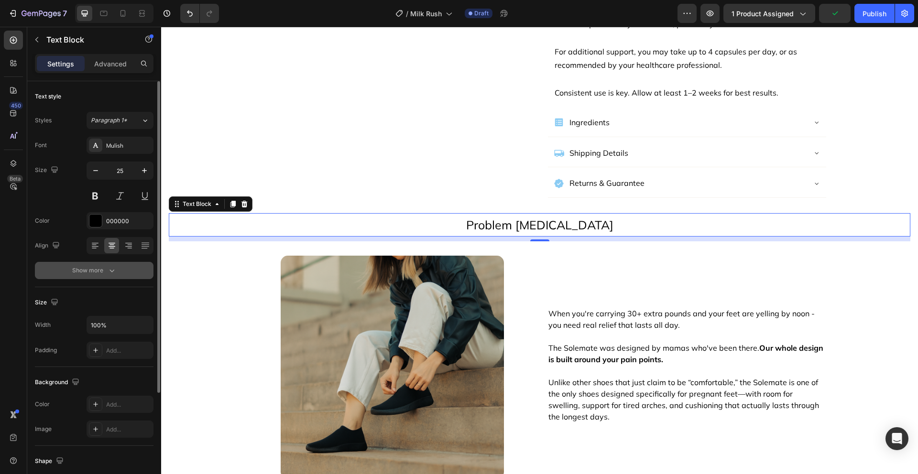
click at [110, 271] on icon "button" at bounding box center [112, 271] width 5 height 3
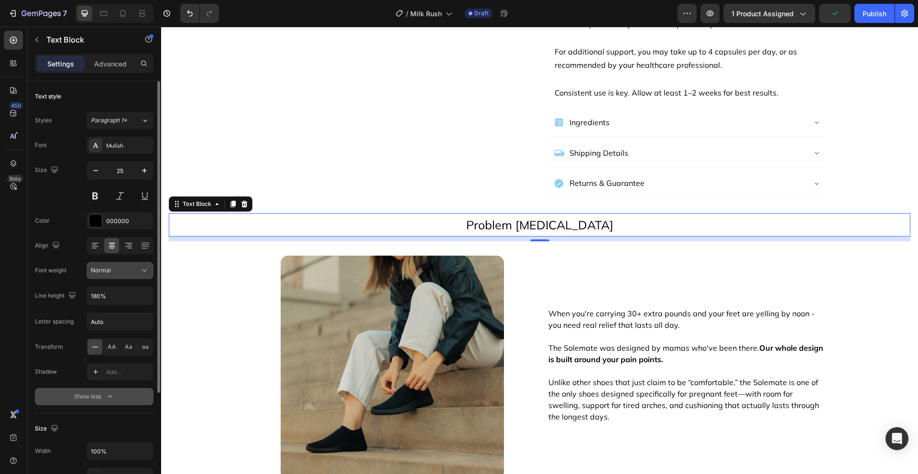
click at [133, 279] on div "Font Mulish Size 25 Color 000000 Align Font weight Normal Line height 180% Lett…" at bounding box center [94, 271] width 119 height 269
click at [133, 274] on div "Normal" at bounding box center [115, 270] width 49 height 9
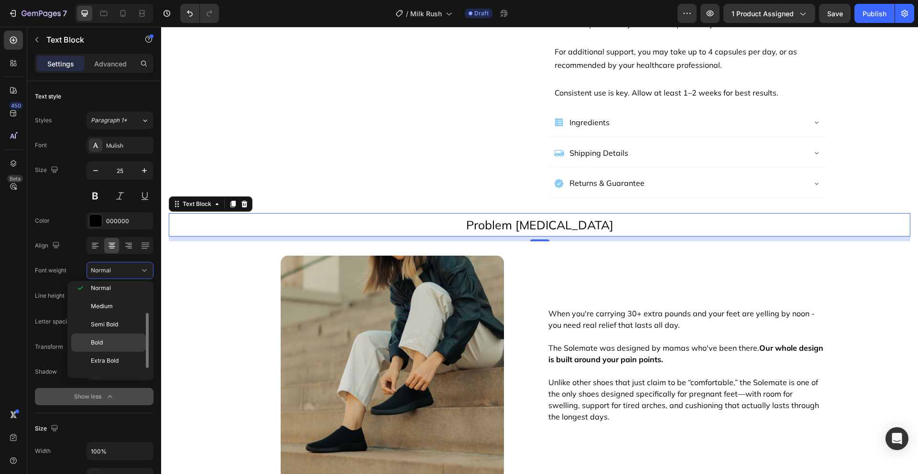
scroll to position [44, 0]
click at [120, 345] on p "Bold" at bounding box center [116, 341] width 51 height 9
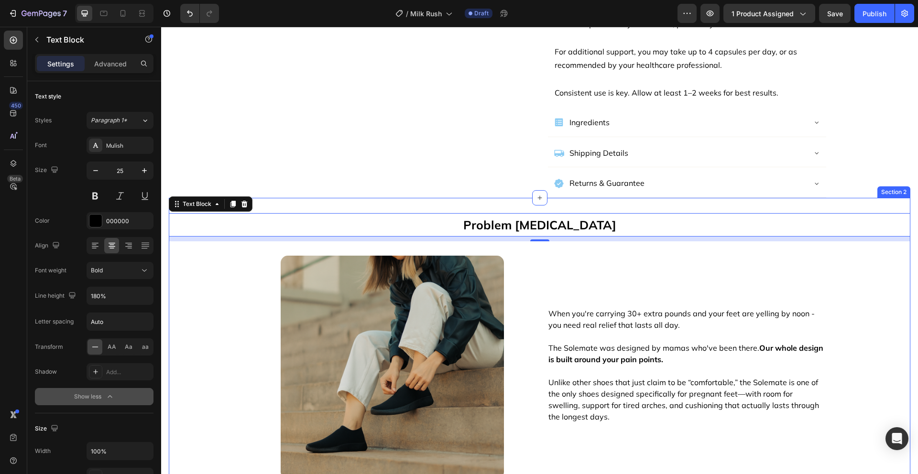
click at [856, 243] on div "Problem [MEDICAL_DATA] Text Block 10 Image When you're carrying 30+ extra pound…" at bounding box center [540, 359] width 742 height 292
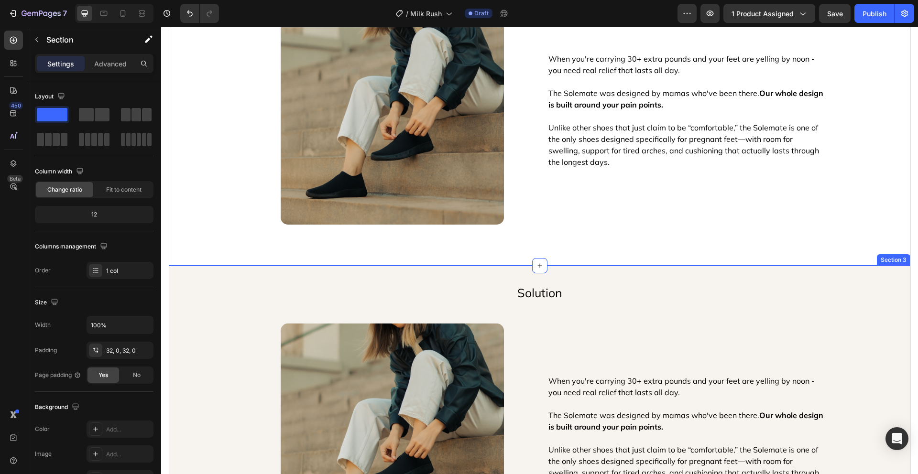
scroll to position [738, 0]
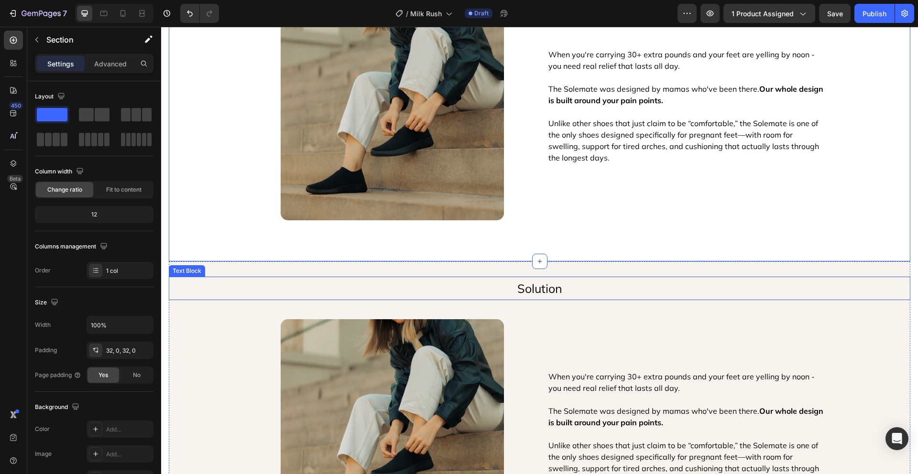
click at [538, 291] on p "Solution" at bounding box center [540, 289] width 740 height 22
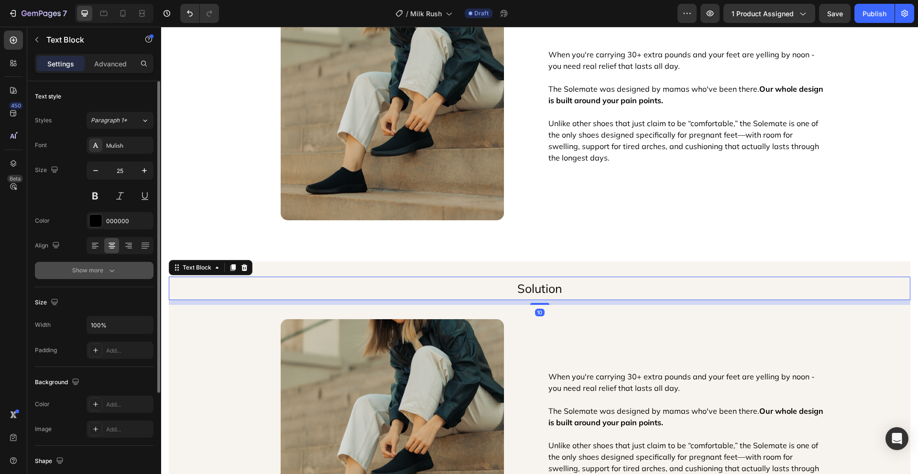
click at [113, 272] on icon "button" at bounding box center [112, 271] width 10 height 10
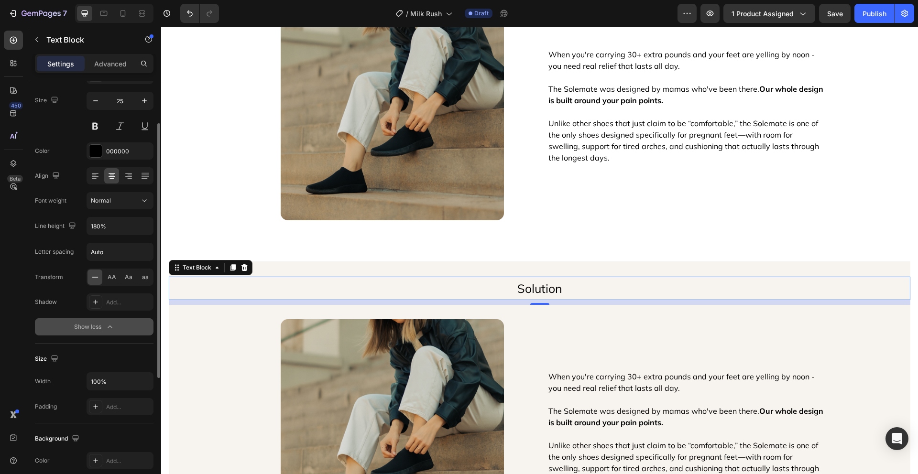
scroll to position [74, 0]
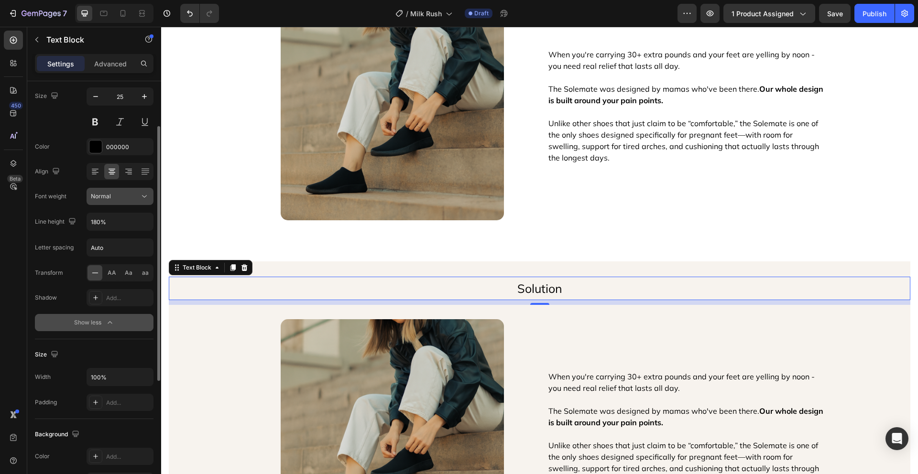
click at [131, 201] on div "Normal" at bounding box center [120, 197] width 58 height 10
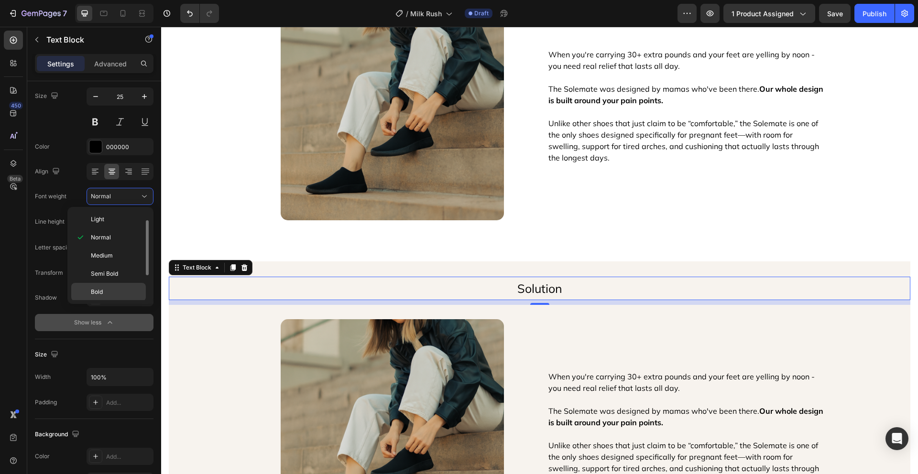
scroll to position [18, 0]
click at [108, 291] on p "Bold" at bounding box center [116, 293] width 51 height 9
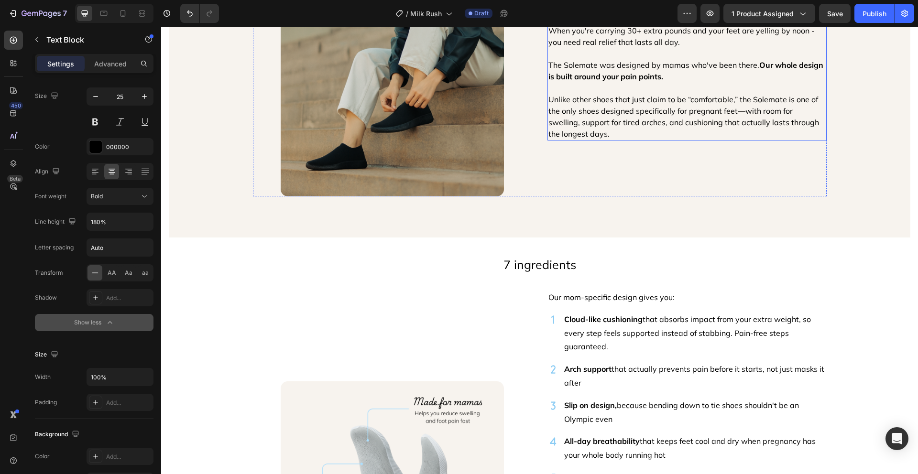
scroll to position [1098, 0]
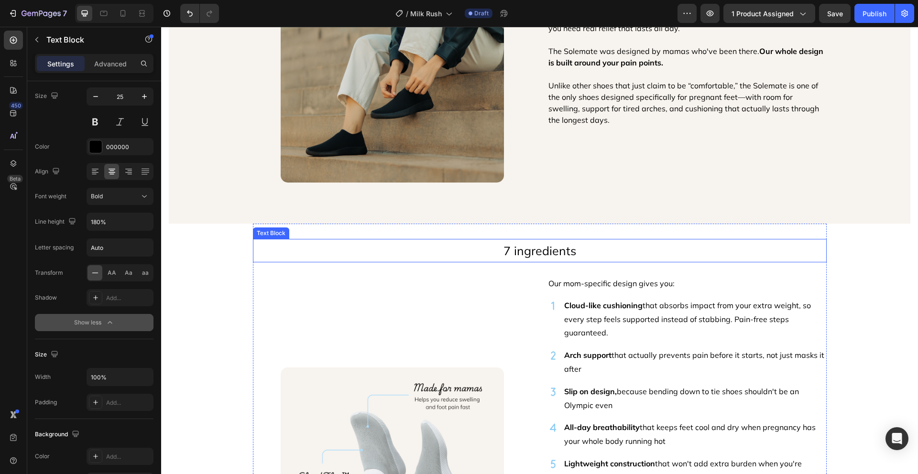
click at [568, 250] on p "7 ingredients" at bounding box center [540, 251] width 572 height 22
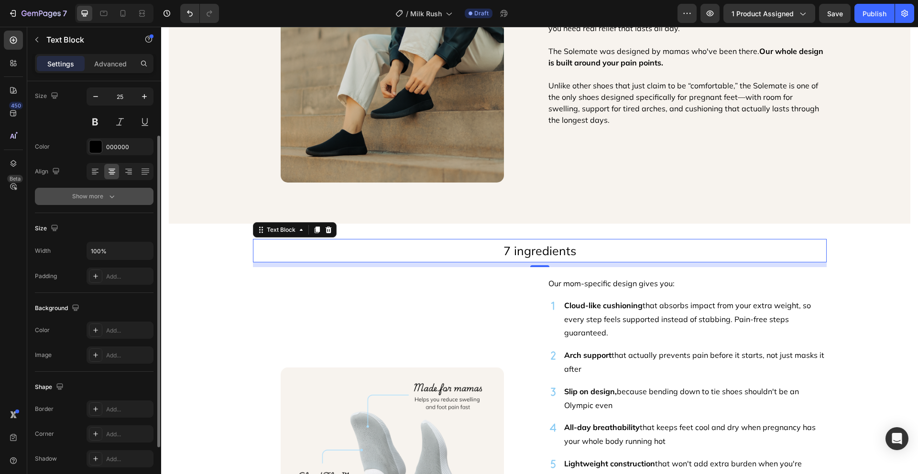
click at [119, 199] on button "Show more" at bounding box center [94, 196] width 119 height 17
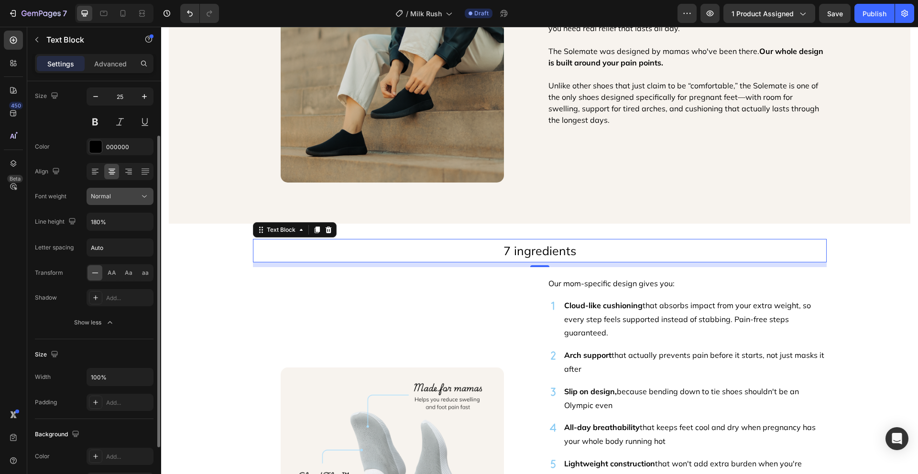
click at [135, 197] on div "Normal" at bounding box center [115, 196] width 49 height 9
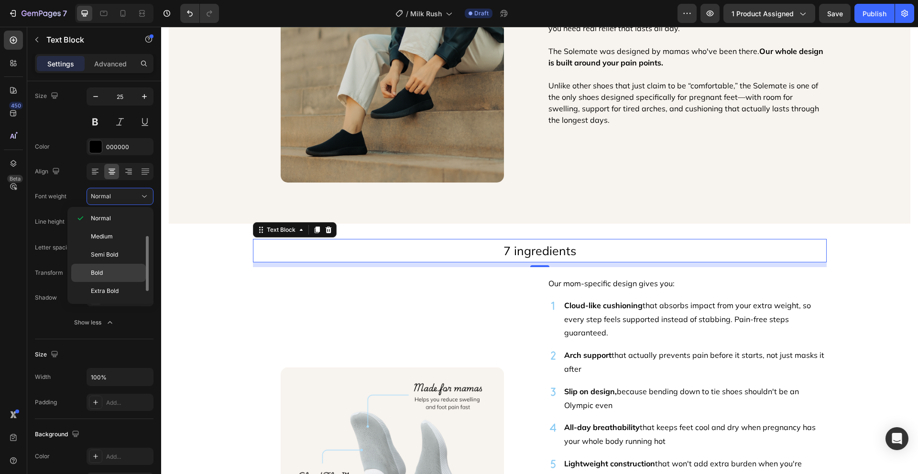
scroll to position [33, 0]
click at [121, 275] on p "Bold" at bounding box center [116, 278] width 51 height 9
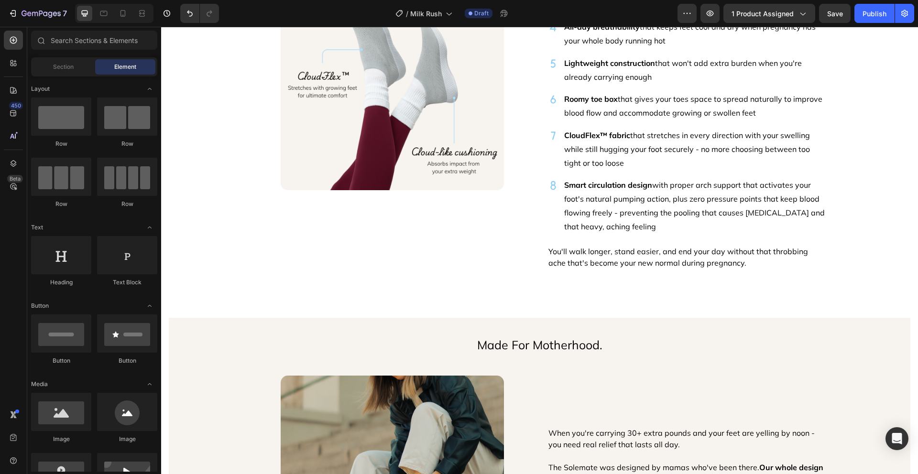
scroll to position [1510, 0]
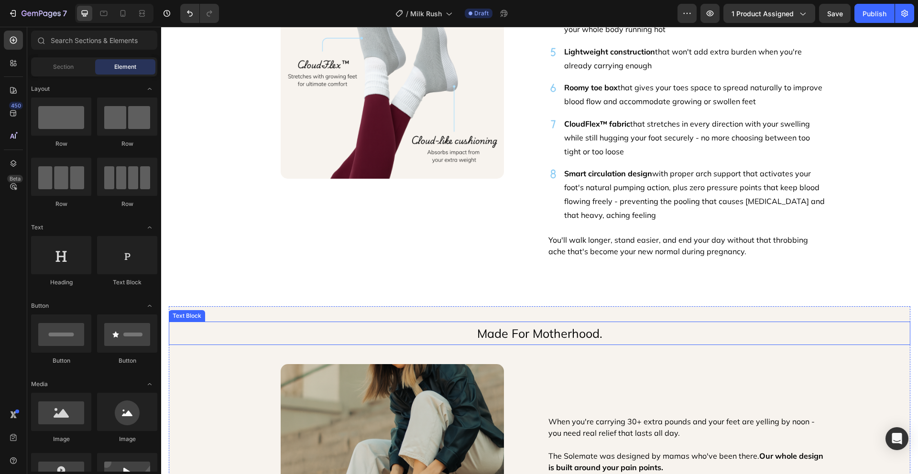
click at [559, 336] on p "Made For Motherhood." at bounding box center [540, 334] width 740 height 22
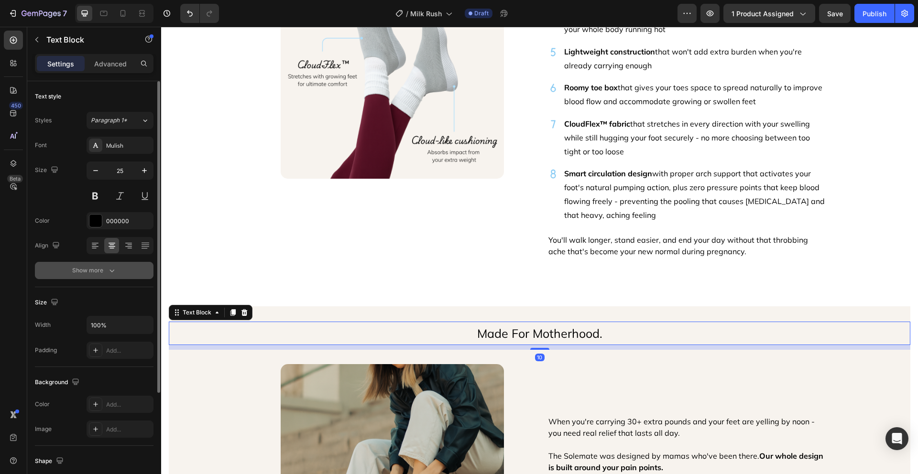
click at [102, 273] on div "Show more" at bounding box center [94, 271] width 44 height 10
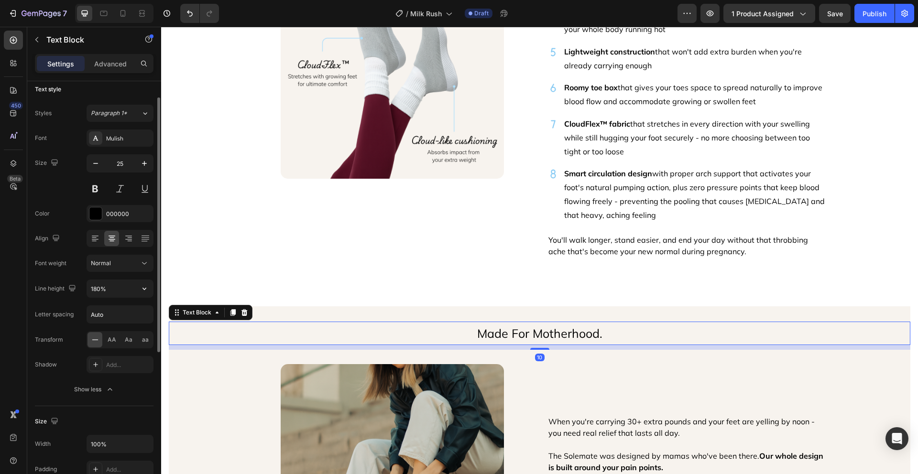
scroll to position [15, 0]
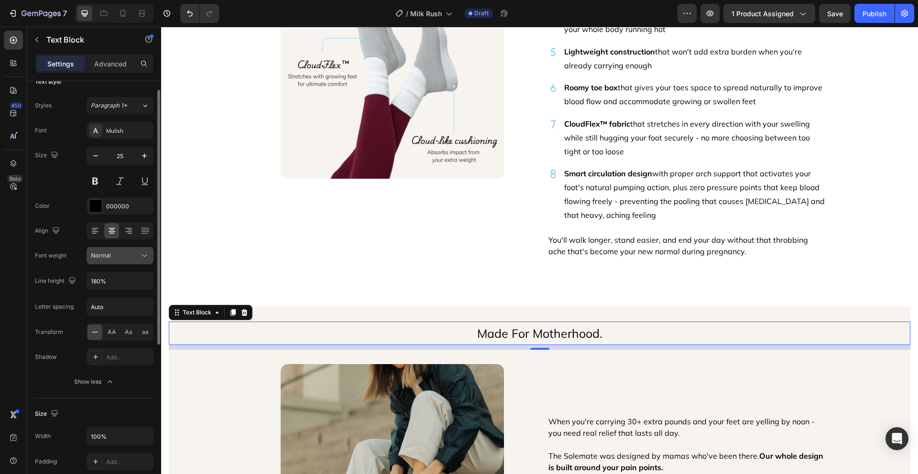
click at [127, 256] on div "Normal" at bounding box center [115, 256] width 49 height 9
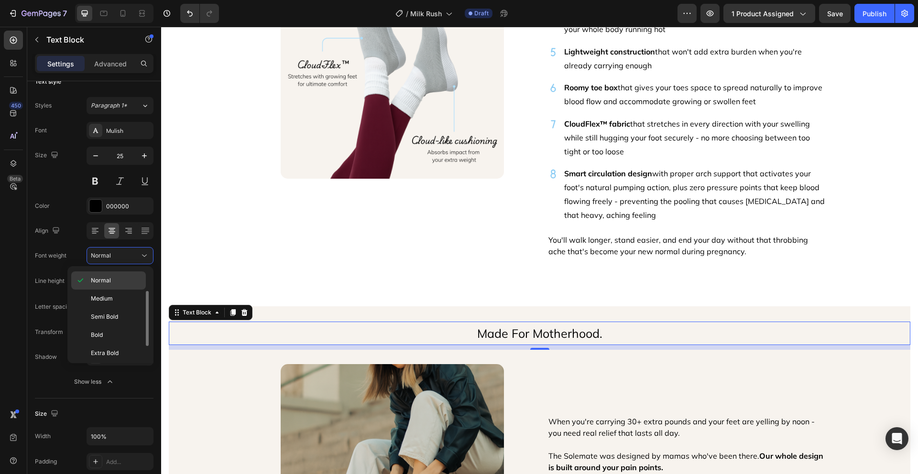
scroll to position [56, 0]
click at [114, 315] on p "Bold" at bounding box center [116, 314] width 51 height 9
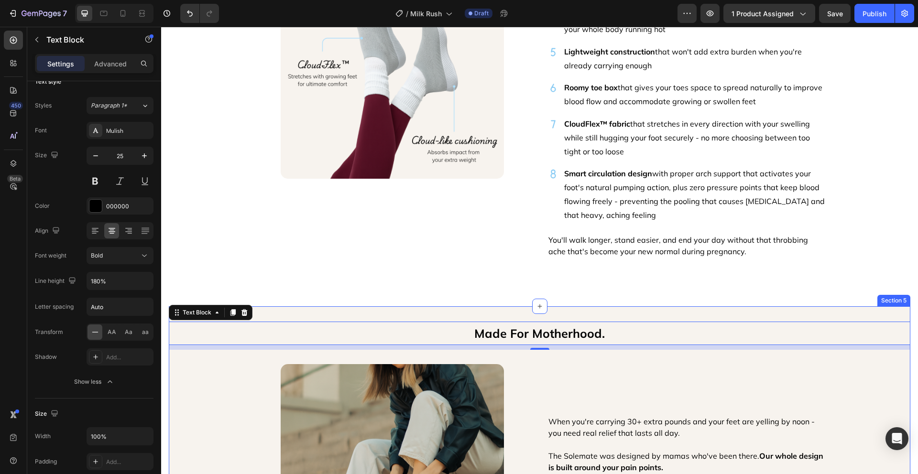
click at [814, 316] on div "Made For Motherhood. Text Block 10 Image When you're carrying 30+ extra pounds …" at bounding box center [540, 468] width 742 height 322
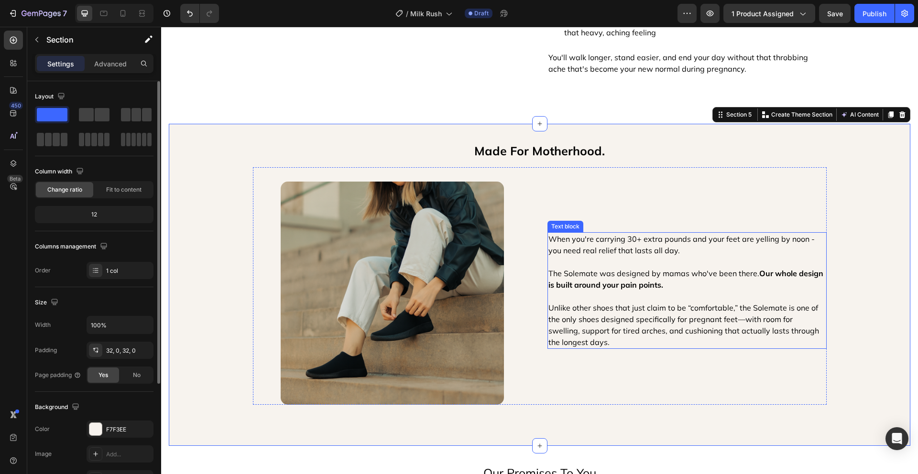
scroll to position [1879, 0]
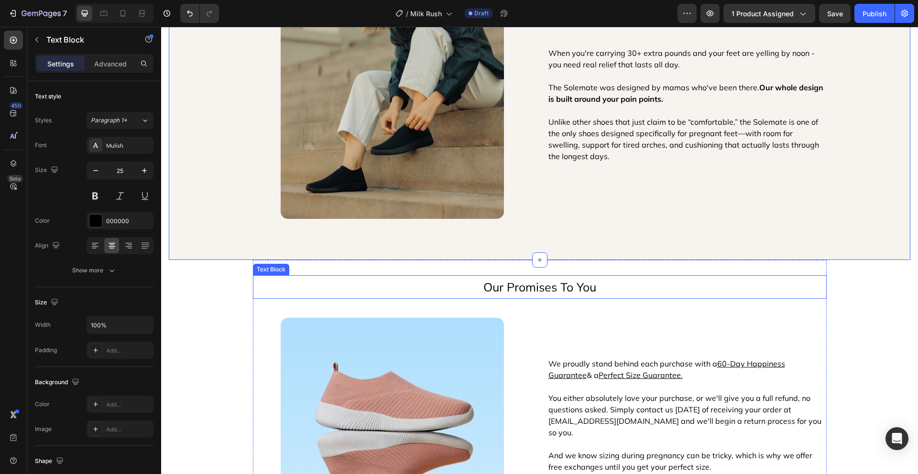
click at [592, 285] on p "Our Promises To You" at bounding box center [540, 287] width 572 height 22
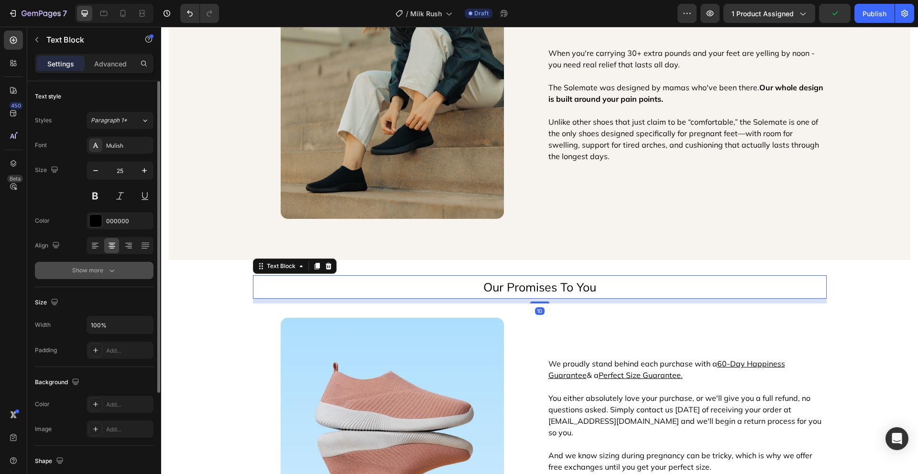
click at [121, 262] on button "Show more" at bounding box center [94, 270] width 119 height 17
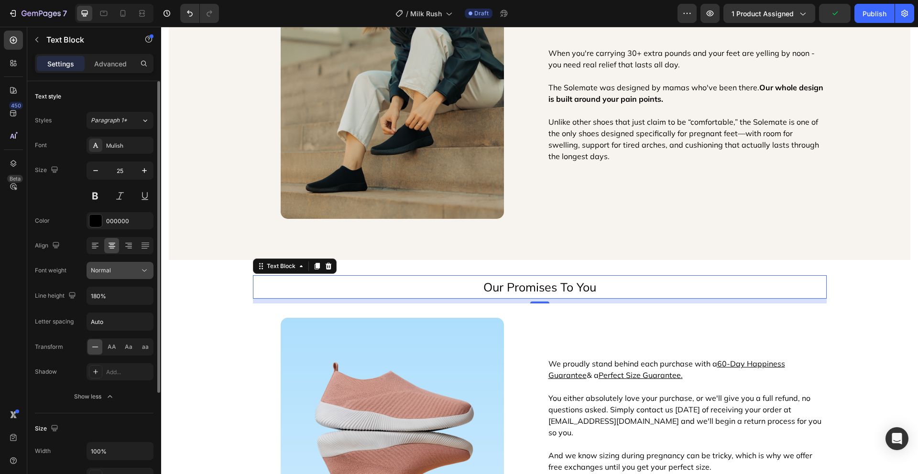
click at [147, 270] on icon at bounding box center [145, 271] width 10 height 10
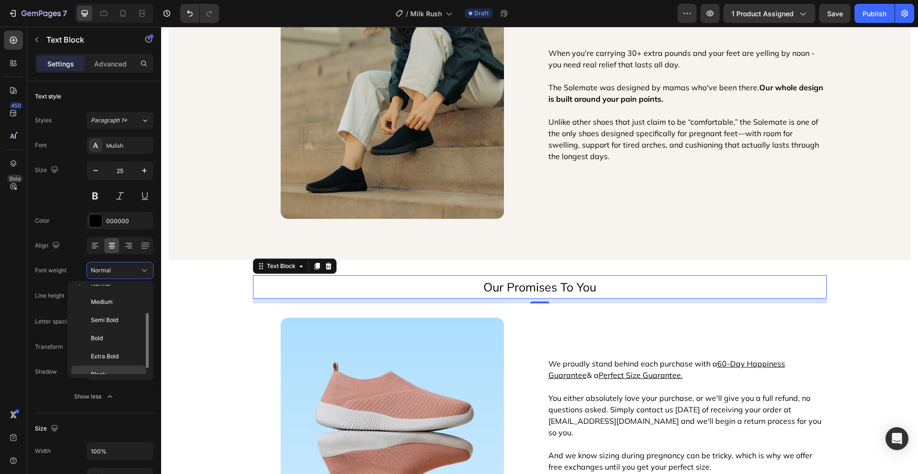
scroll to position [56, 0]
click at [119, 332] on p "Bold" at bounding box center [116, 329] width 51 height 9
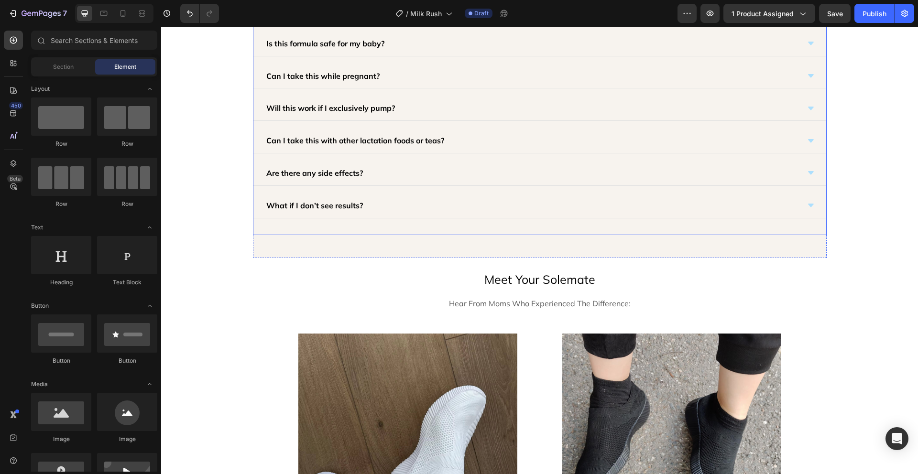
scroll to position [2514, 0]
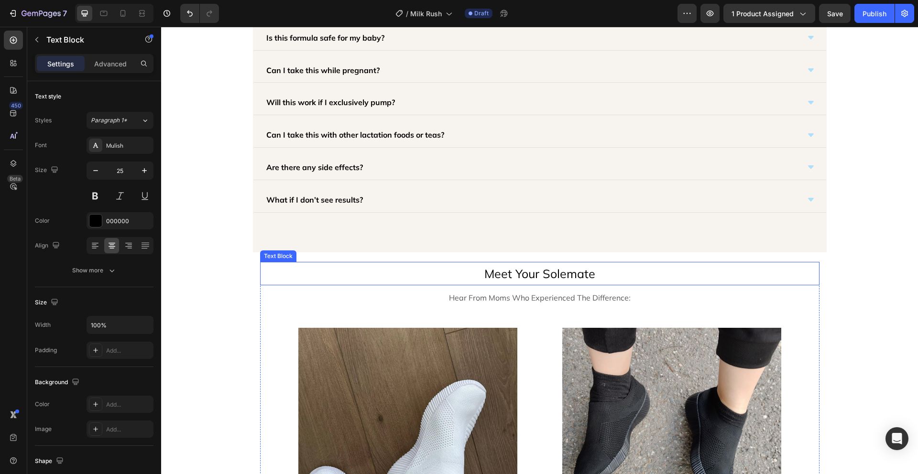
click at [608, 279] on p "Meet Your Solemate" at bounding box center [540, 274] width 558 height 22
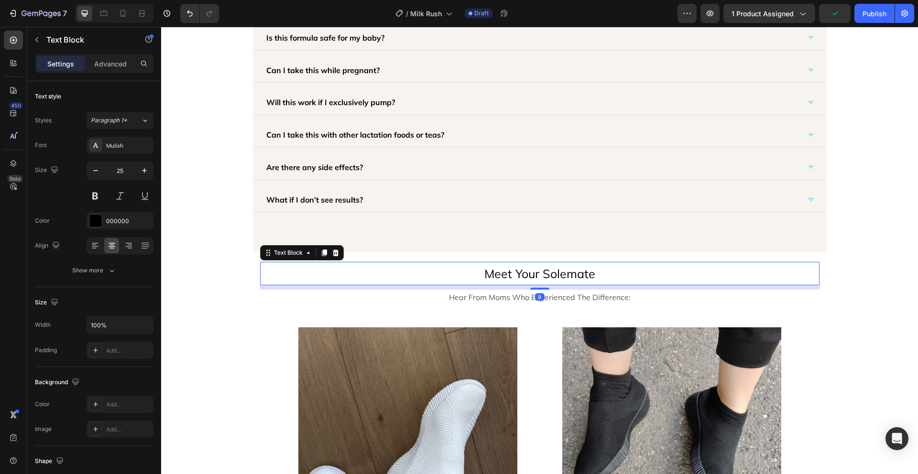
drag, startPoint x: 537, startPoint y: 289, endPoint x: 582, endPoint y: 268, distance: 49.4
click at [545, 277] on div "Meet Your Solemate Text Block 9" at bounding box center [540, 273] width 560 height 23
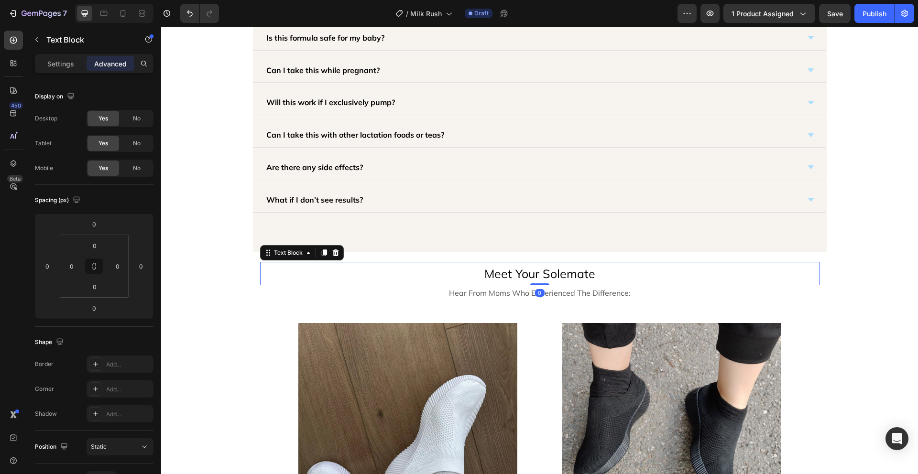
click at [64, 66] on p "Settings" at bounding box center [60, 64] width 27 height 10
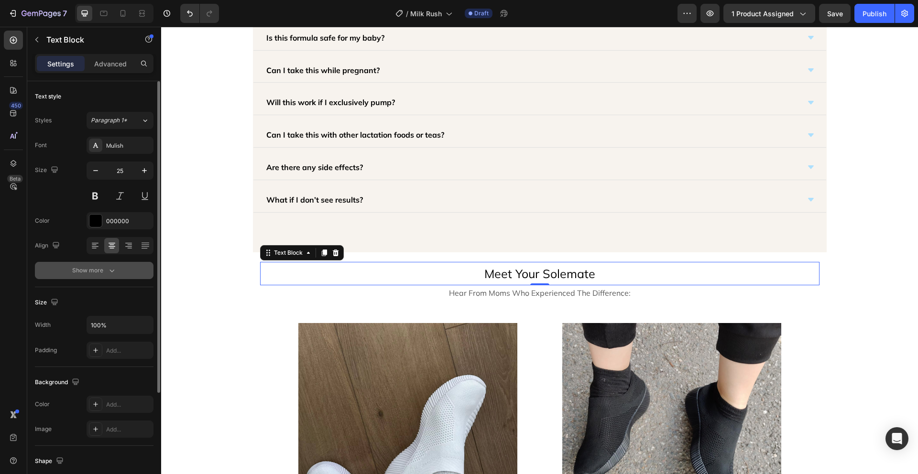
click at [78, 270] on div "Show more" at bounding box center [94, 271] width 44 height 10
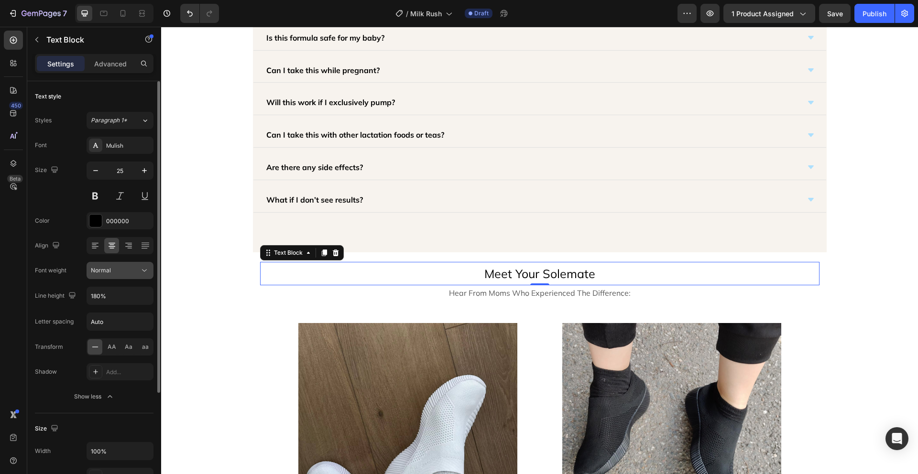
click at [139, 270] on div "Normal" at bounding box center [115, 270] width 49 height 9
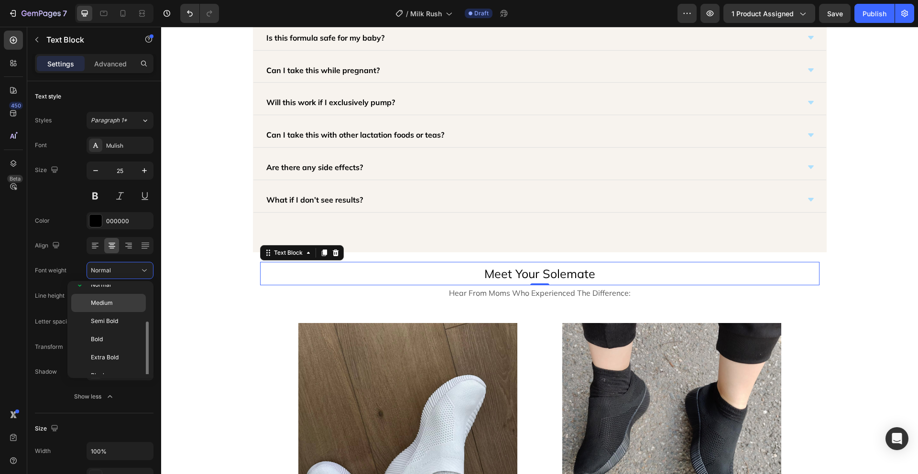
scroll to position [56, 0]
drag, startPoint x: 111, startPoint y: 331, endPoint x: 140, endPoint y: 327, distance: 28.5
click at [111, 331] on p "Bold" at bounding box center [116, 329] width 51 height 9
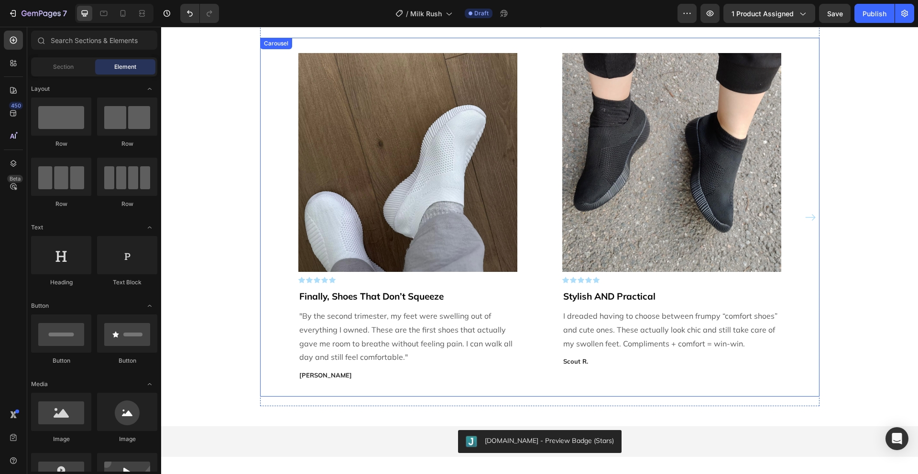
scroll to position [2605, 0]
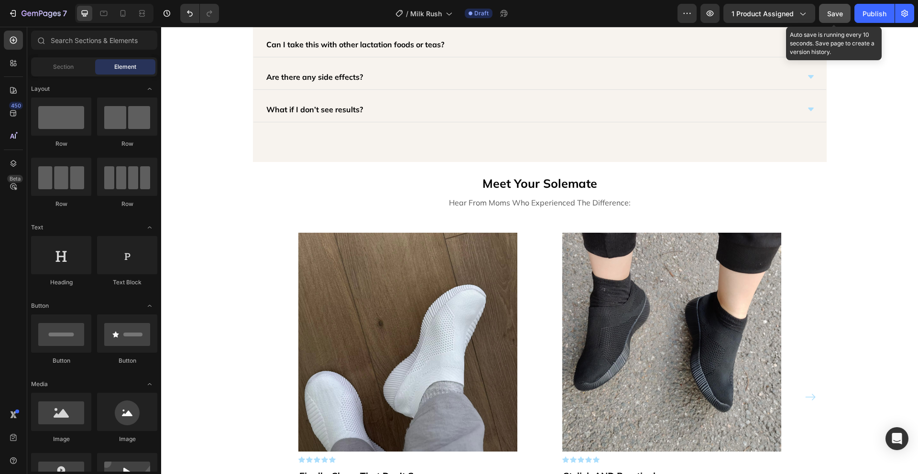
click at [835, 17] on span "Save" at bounding box center [835, 14] width 16 height 8
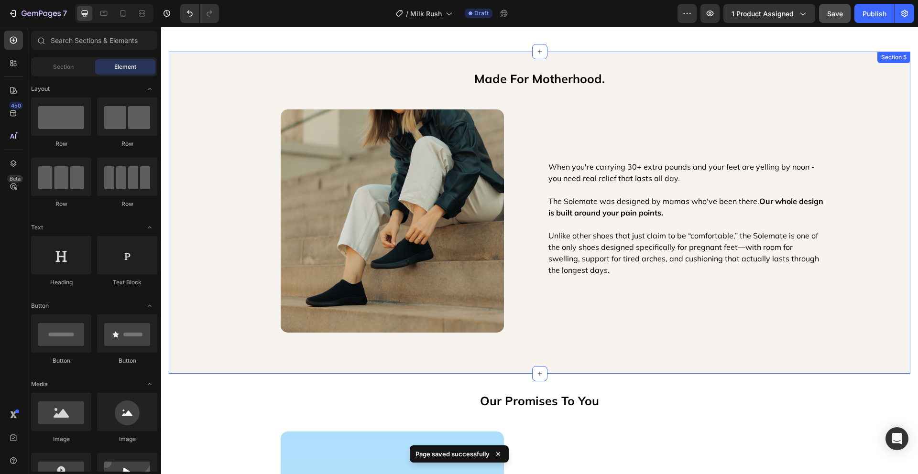
scroll to position [1945, 0]
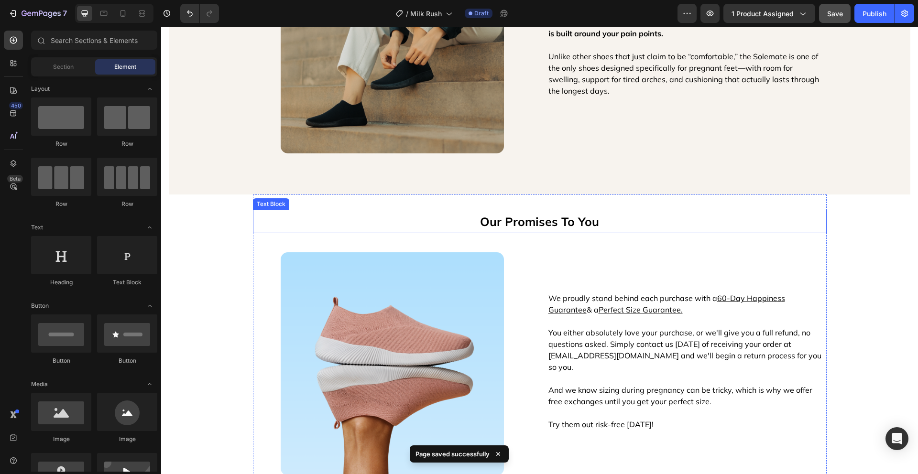
click at [549, 222] on p "Our Promises To You" at bounding box center [540, 222] width 572 height 22
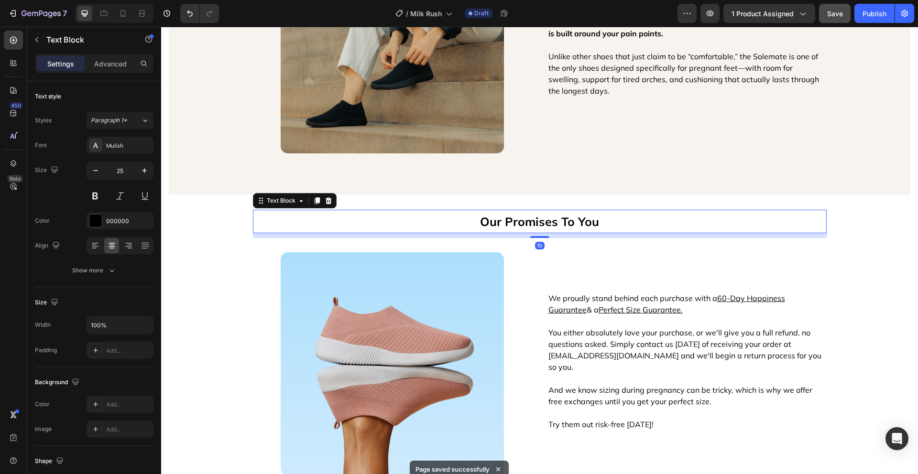
click at [552, 222] on p "Our Promises To You" at bounding box center [540, 222] width 572 height 22
click at [573, 222] on p "Our Promise To You" at bounding box center [540, 222] width 572 height 22
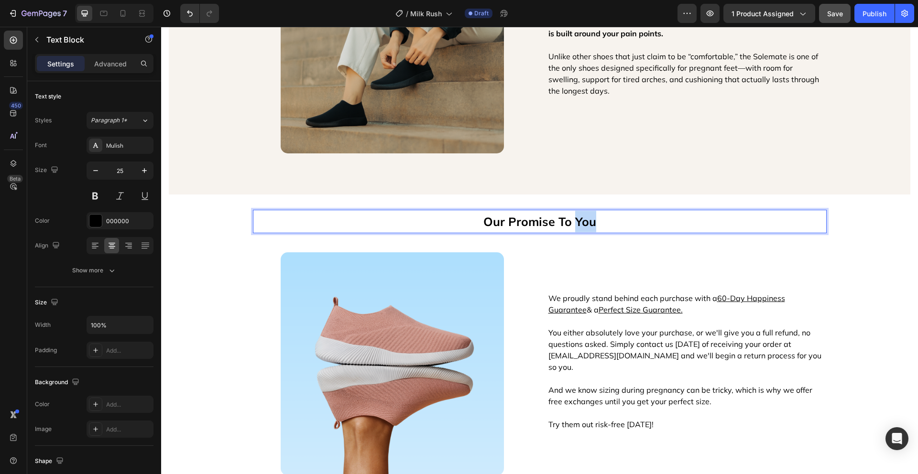
click at [573, 222] on p "Our Promise To You" at bounding box center [540, 222] width 572 height 22
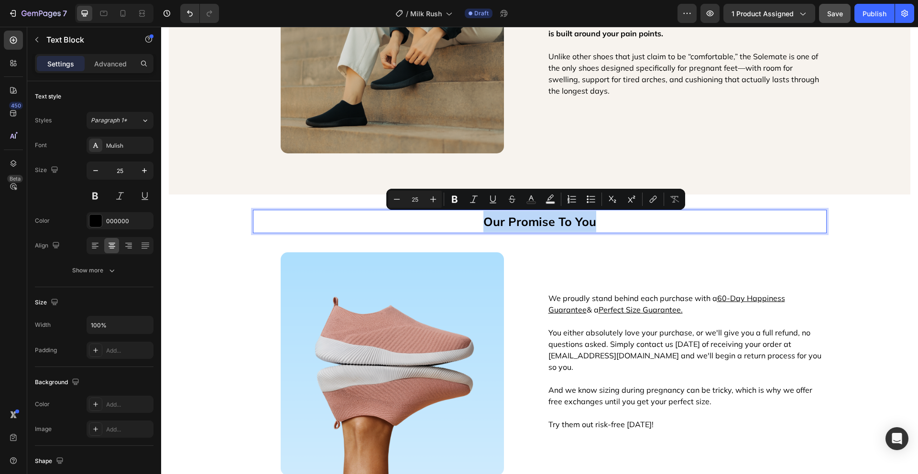
copy p "Our Promise To You"
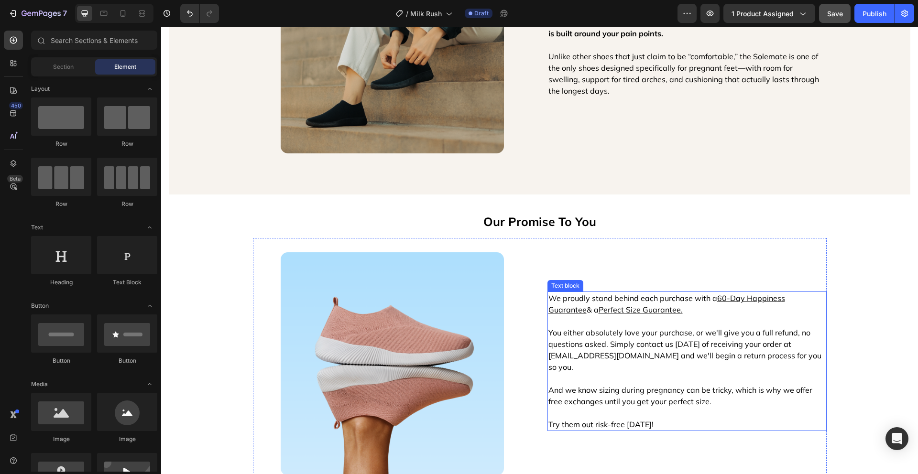
click at [691, 317] on p "We proudly stand behind each purchase with a 60-Day Happiness Guarantee & a Per…" at bounding box center [687, 333] width 277 height 80
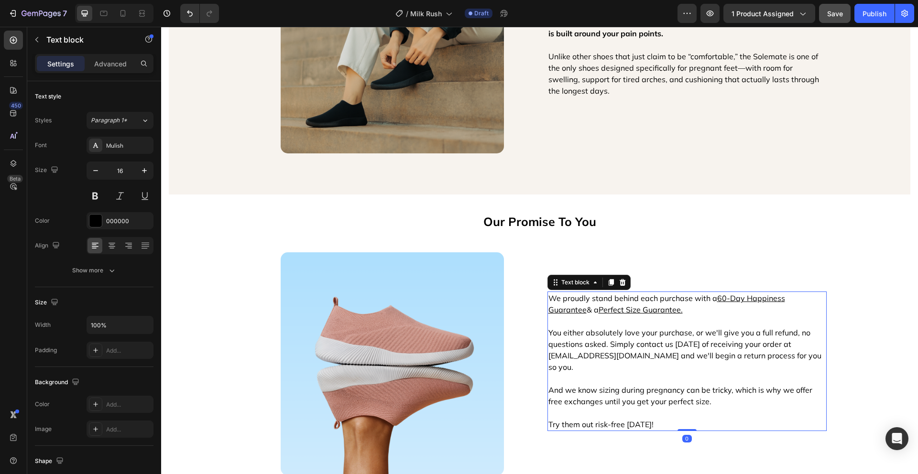
click at [682, 314] on p "We proudly stand behind each purchase with a 60-Day Happiness Guarantee & a Per…" at bounding box center [687, 333] width 277 height 80
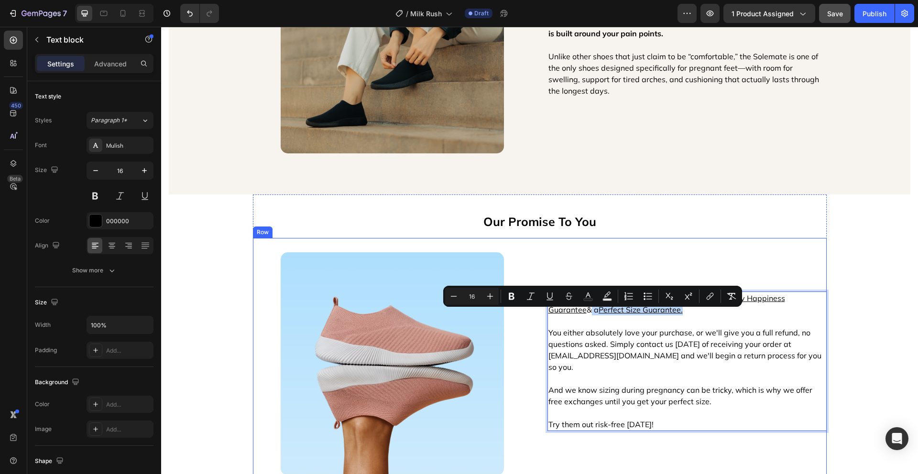
drag, startPoint x: 672, startPoint y: 314, endPoint x: 541, endPoint y: 315, distance: 131.5
click at [541, 315] on div "Image We proudly stand behind each purchase with a 60-Day Happiness Guarantee &…" at bounding box center [540, 357] width 574 height 238
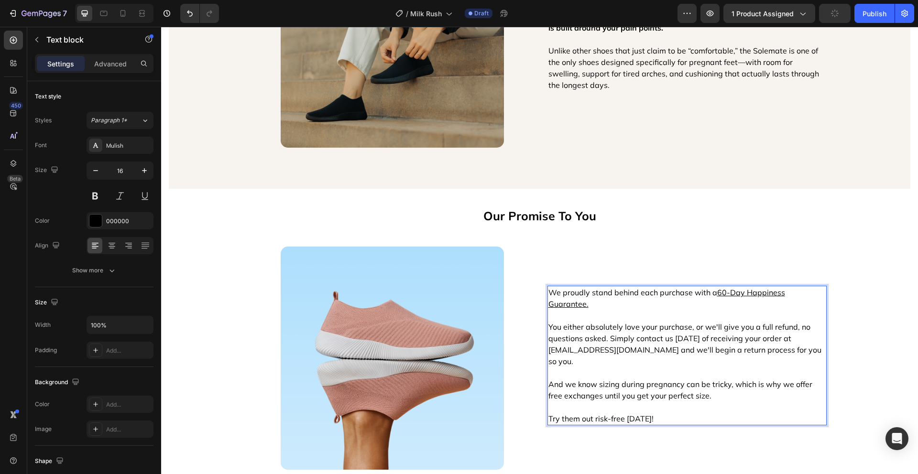
click at [630, 345] on p "We proudly stand behind each purchase with a 60-Day Happiness Guarantee. You ei…" at bounding box center [687, 327] width 277 height 80
click at [716, 382] on p "And we know sizing during pregnancy can be tricky, which is why we offer free e…" at bounding box center [687, 390] width 277 height 23
drag, startPoint x: 615, startPoint y: 375, endPoint x: 547, endPoint y: 373, distance: 68.0
click at [549, 379] on p "And we know sizing during pregnancy can be tricky, which is why we offer free e…" at bounding box center [687, 390] width 277 height 23
drag, startPoint x: 776, startPoint y: 372, endPoint x: 665, endPoint y: 371, distance: 111.0
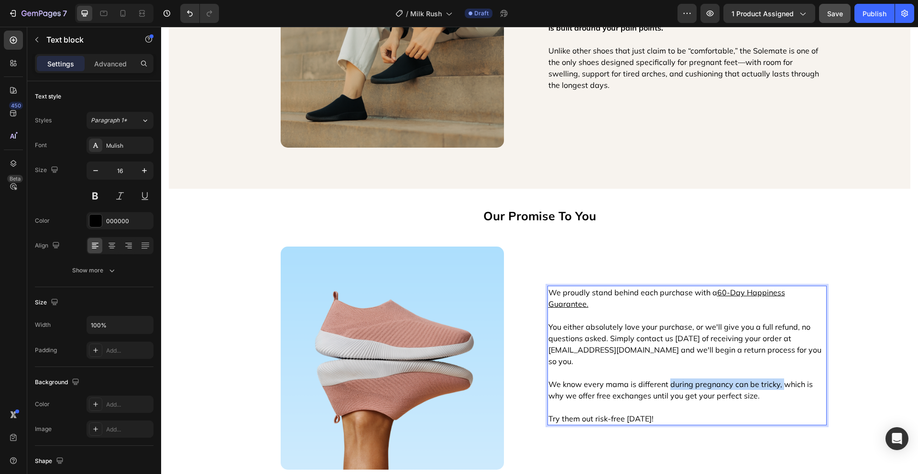
click at [665, 379] on p "We know every mama is different during pregnancy can be tricky, which is why we…" at bounding box center [687, 390] width 277 height 23
click at [693, 381] on p "We know every mama is different, which is why we offer free exchanges until you…" at bounding box center [687, 390] width 277 height 23
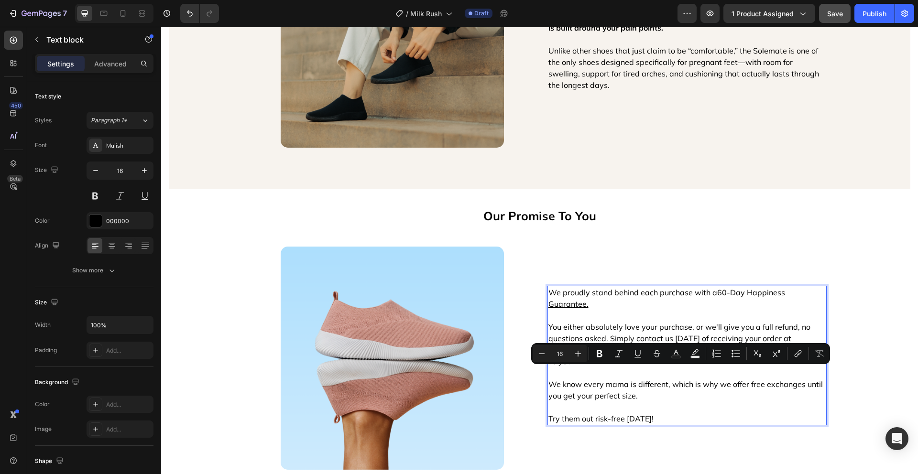
drag, startPoint x: 687, startPoint y: 381, endPoint x: 746, endPoint y: 373, distance: 59.5
click at [746, 379] on p "We know every mama is different, which is why we offer free exchanges until you…" at bounding box center [687, 390] width 277 height 23
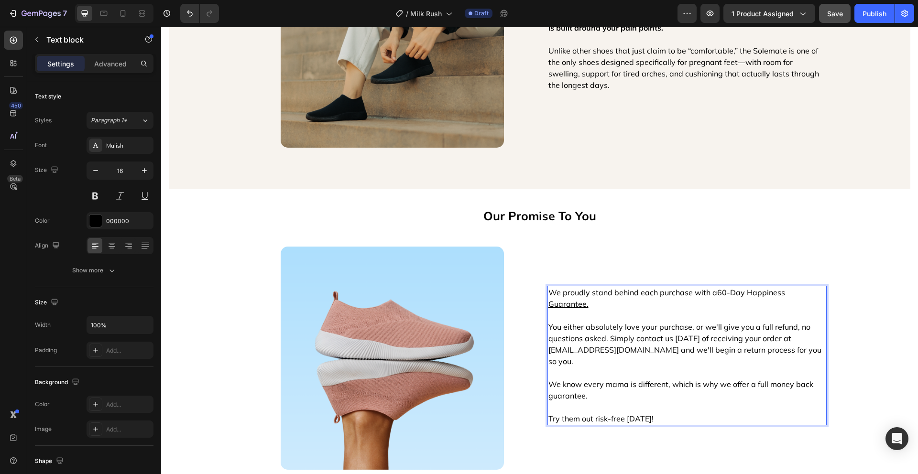
click at [575, 413] on p "Try them out risk-free [DATE]!" at bounding box center [687, 418] width 277 height 11
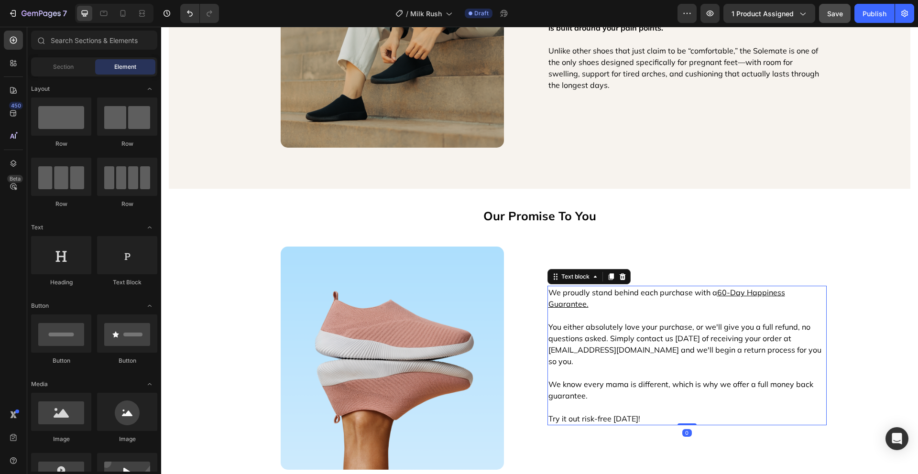
click at [771, 379] on p "We know every mama is different, which is why we offer a full money back guaran…" at bounding box center [687, 390] width 277 height 23
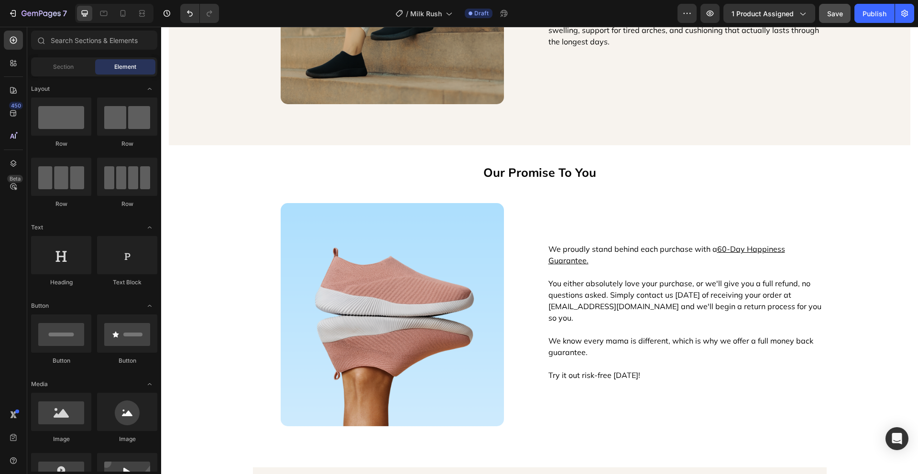
scroll to position [1999, 0]
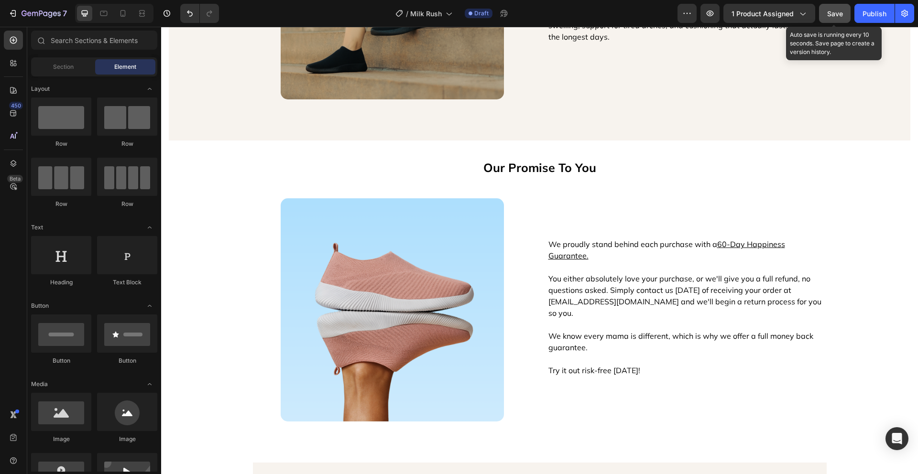
click at [836, 11] on span "Save" at bounding box center [835, 14] width 16 height 8
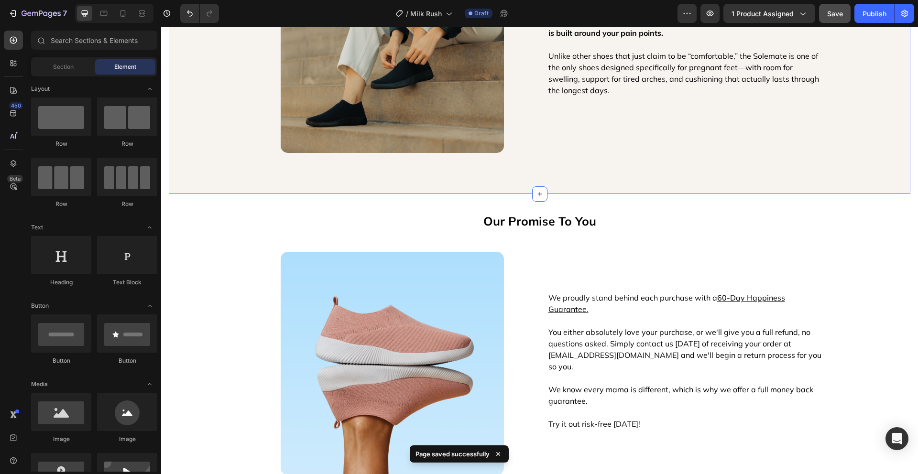
scroll to position [1945, 0]
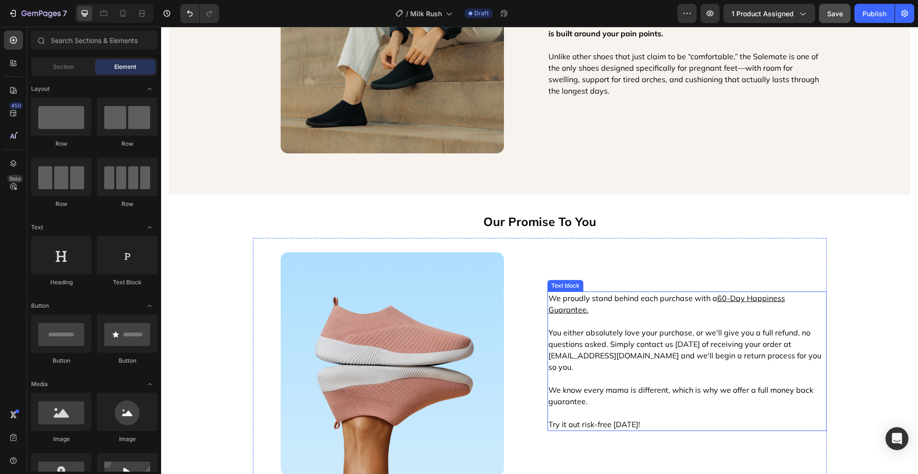
click at [679, 388] on p "We know every mama is different, which is why we offer a full money back guaran…" at bounding box center [687, 396] width 277 height 23
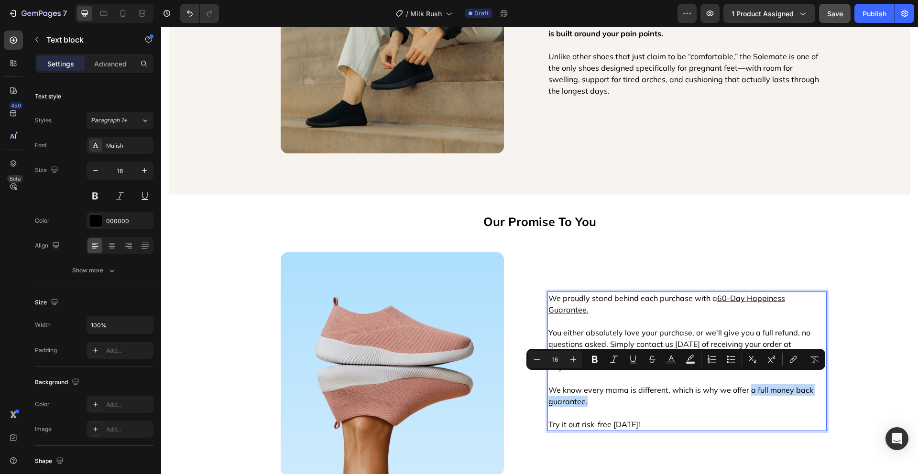
drag, startPoint x: 616, startPoint y: 387, endPoint x: 747, endPoint y: 380, distance: 131.3
click at [747, 385] on p "We know every mama is different, which is why we offer a full money back guaran…" at bounding box center [687, 396] width 277 height 23
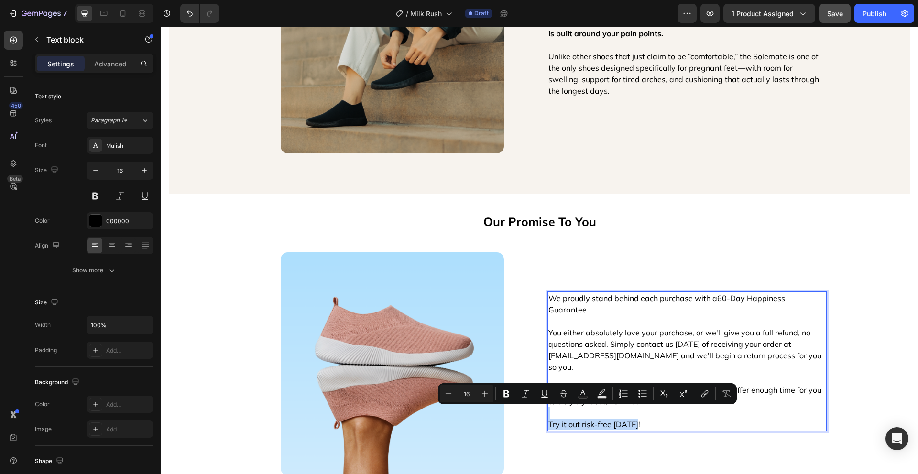
drag, startPoint x: 637, startPoint y: 415, endPoint x: 551, endPoint y: 399, distance: 87.5
click at [551, 399] on div "We proudly stand behind each purchase with a 60-Day Happiness Guarantee. You ei…" at bounding box center [687, 362] width 279 height 140
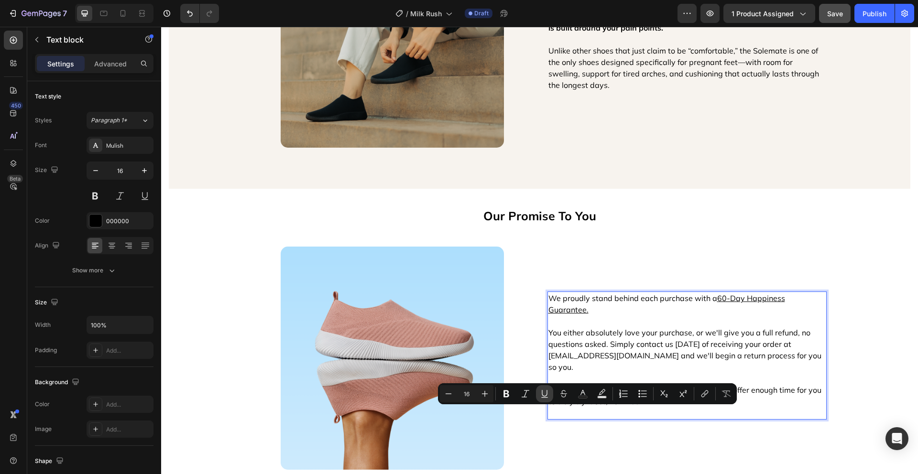
scroll to position [1956, 0]
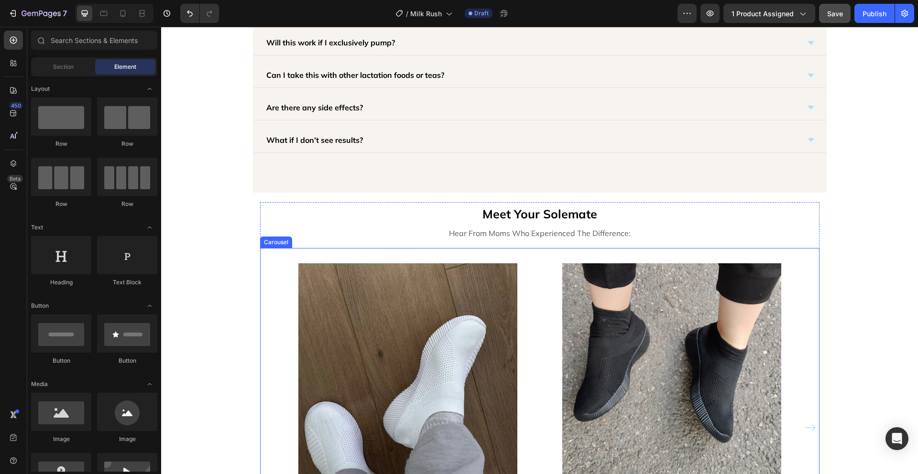
scroll to position [2577, 0]
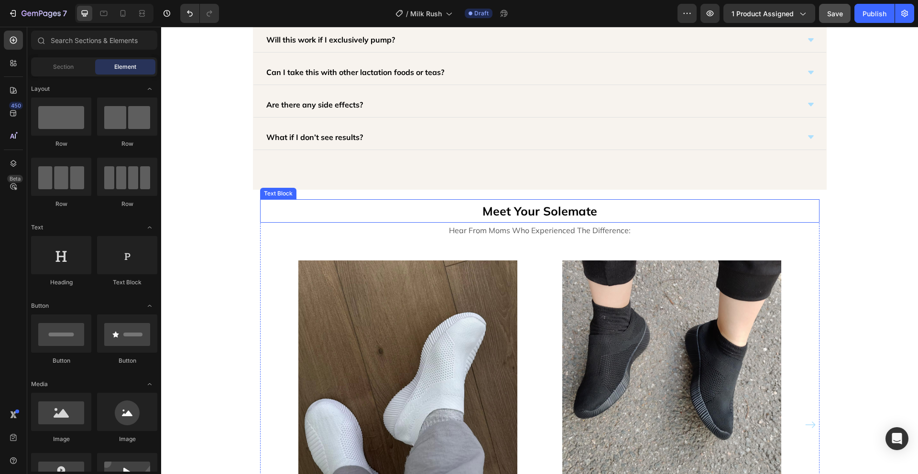
click at [544, 213] on p "Meet Your Solemate" at bounding box center [540, 211] width 558 height 22
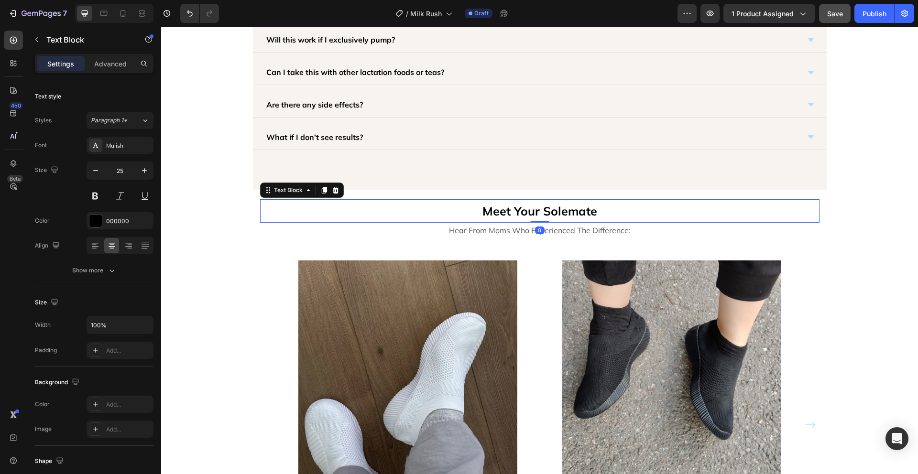
click at [544, 213] on p "Meet Your Solemate" at bounding box center [540, 211] width 558 height 22
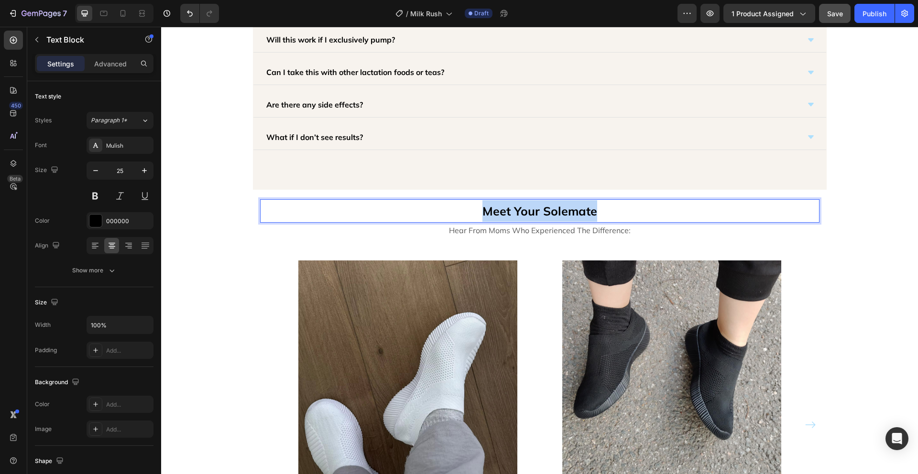
click at [544, 214] on p "Meet Your Solemate" at bounding box center [540, 211] width 558 height 22
click at [615, 212] on p "We exist for moments like this. ❤️" at bounding box center [540, 211] width 558 height 22
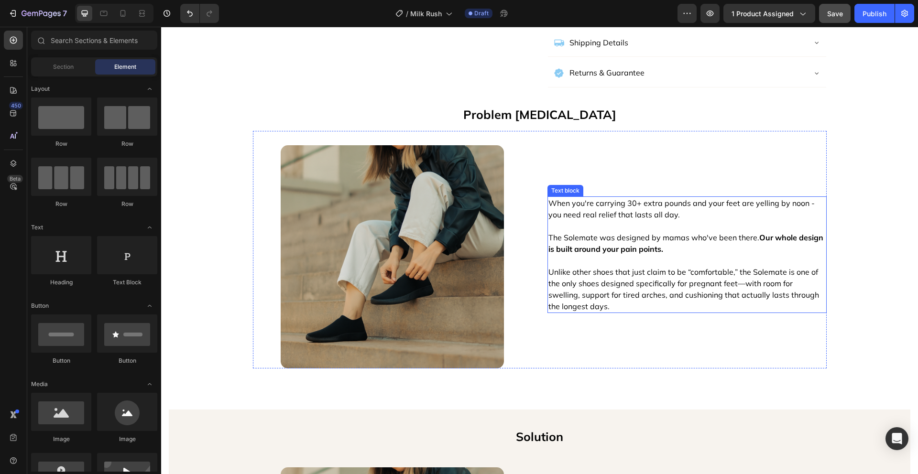
scroll to position [583, 0]
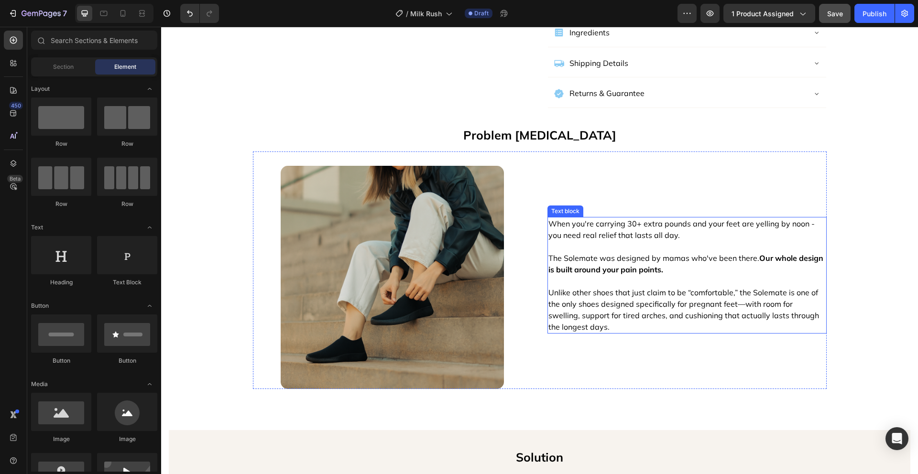
click at [588, 304] on p "The Solemate was designed by mamas who've been there. Our whole design is built…" at bounding box center [687, 293] width 277 height 80
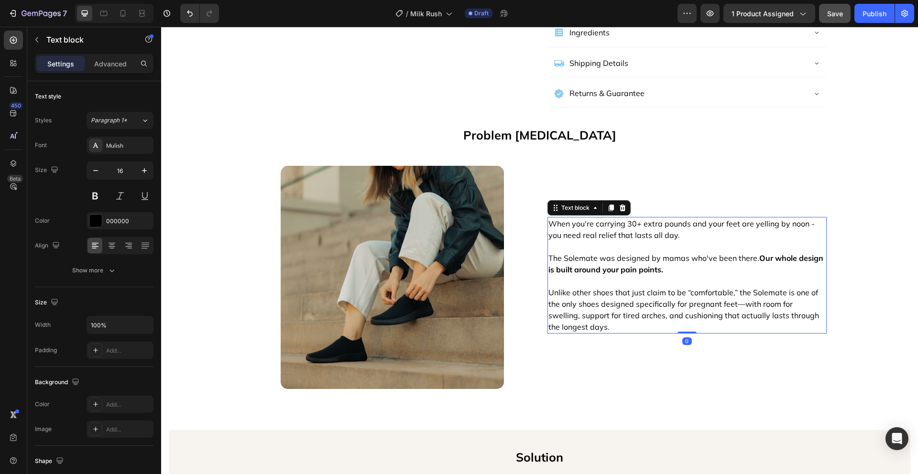
click at [581, 311] on p "The Solemate was designed by mamas who've been there. Our whole design is built…" at bounding box center [687, 293] width 277 height 80
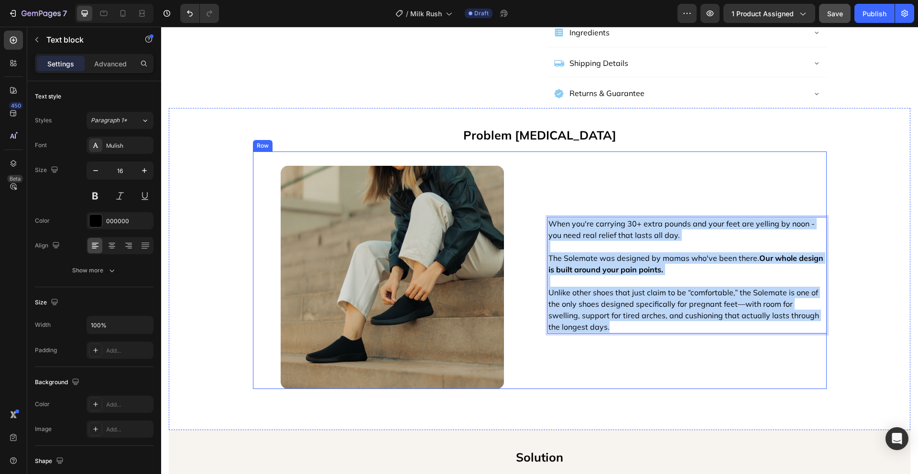
drag, startPoint x: 576, startPoint y: 313, endPoint x: 543, endPoint y: 210, distance: 108.0
click at [543, 210] on div "Image When you're carrying 30+ extra pounds and your feet are yelling by noon -…" at bounding box center [540, 271] width 574 height 238
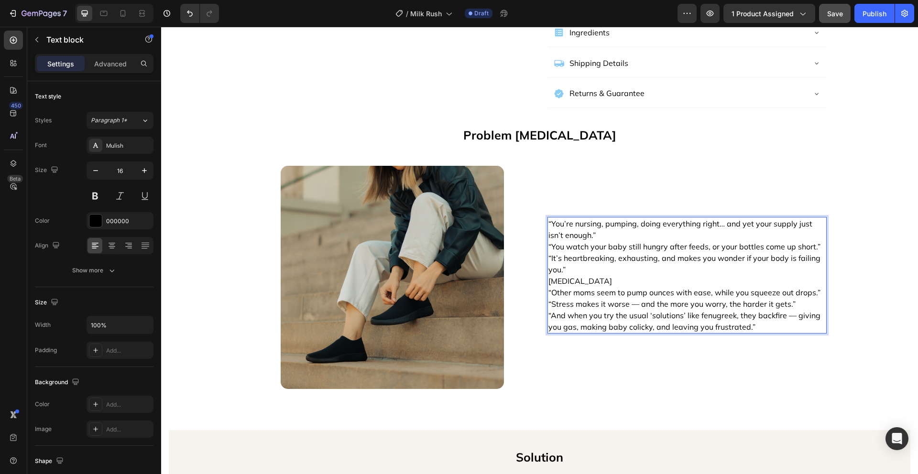
click at [550, 218] on p "“You’re nursing, pumping, doing everything right… and yet your supply just isn’…" at bounding box center [687, 229] width 277 height 23
click at [595, 220] on p "You’re nursing, pumping, doing everything right… and yet your supply just isn’t…" at bounding box center [687, 229] width 277 height 23
click at [549, 241] on p "“You watch your baby still hungry after feeds, or your bottles come up short.”" at bounding box center [687, 246] width 277 height 11
click at [549, 241] on p "You watch your baby still hungry after feeds, or your bottles come up short.”" at bounding box center [687, 246] width 277 height 11
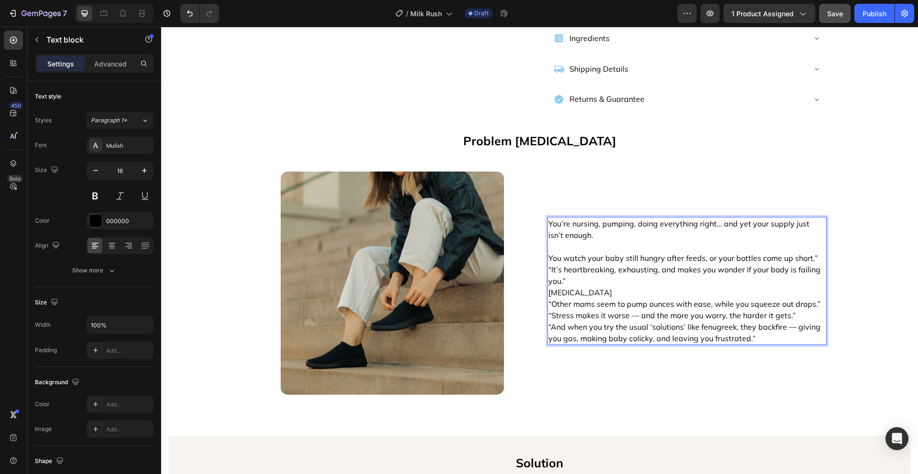
click at [816, 253] on p "You watch your baby still hungry after feeds, or your bottles come up short.”" at bounding box center [687, 258] width 277 height 11
click at [568, 270] on p "“It’s heartbreaking, exhausting, and makes you wonder if your body is failing y…" at bounding box center [687, 275] width 277 height 23
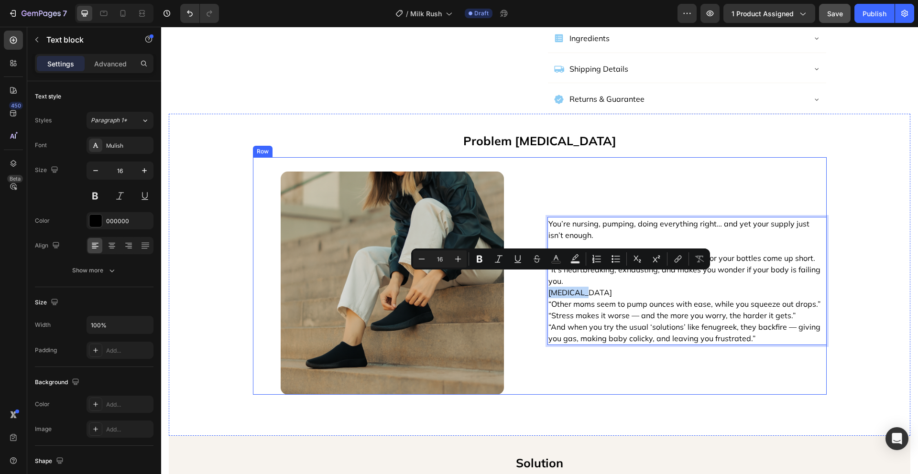
drag, startPoint x: 586, startPoint y: 279, endPoint x: 541, endPoint y: 278, distance: 45.0
click at [541, 278] on div "Image You’re nursing, pumping, doing everything right… and yet your supply just…" at bounding box center [540, 276] width 574 height 238
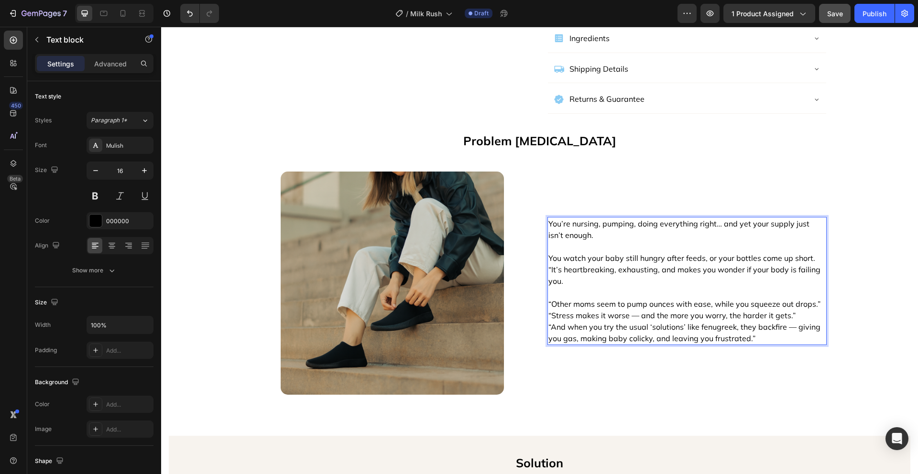
click at [549, 264] on p "“It’s heartbreaking, exhausting, and makes you wonder if your body is failing y…" at bounding box center [687, 275] width 277 height 23
click at [808, 253] on p "You watch your baby still hungry after feeds, or your bottles come up short." at bounding box center [687, 258] width 277 height 11
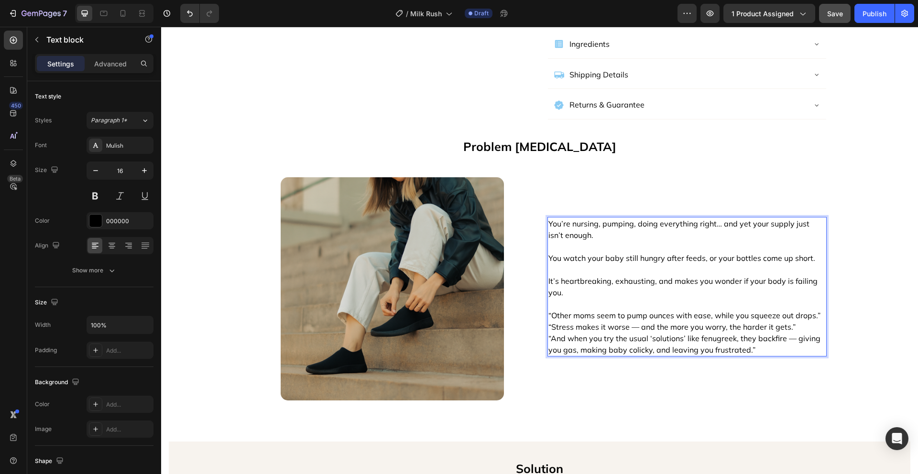
click at [549, 310] on p "“Other moms seem to pump ounces with ease, while you squeeze out drops.”" at bounding box center [687, 315] width 277 height 11
click at [813, 310] on p "Other moms seem to pump ounces with ease, while you squeeze out drops.”" at bounding box center [687, 315] width 277 height 11
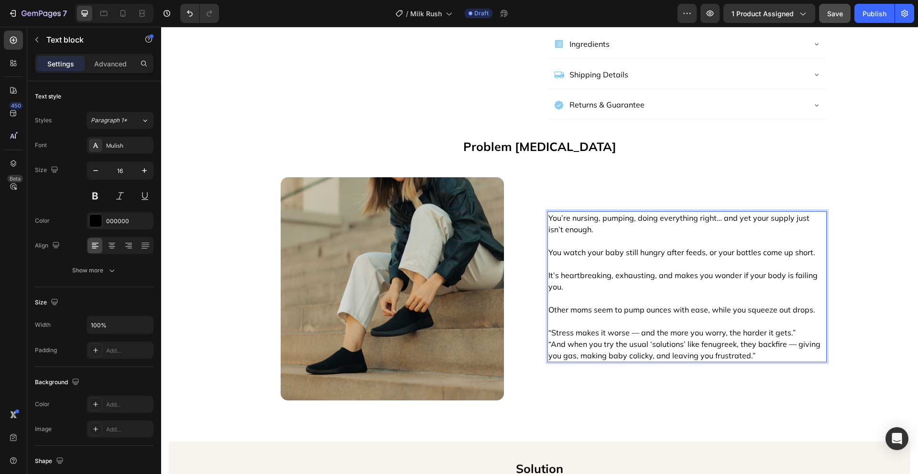
scroll to position [565, 0]
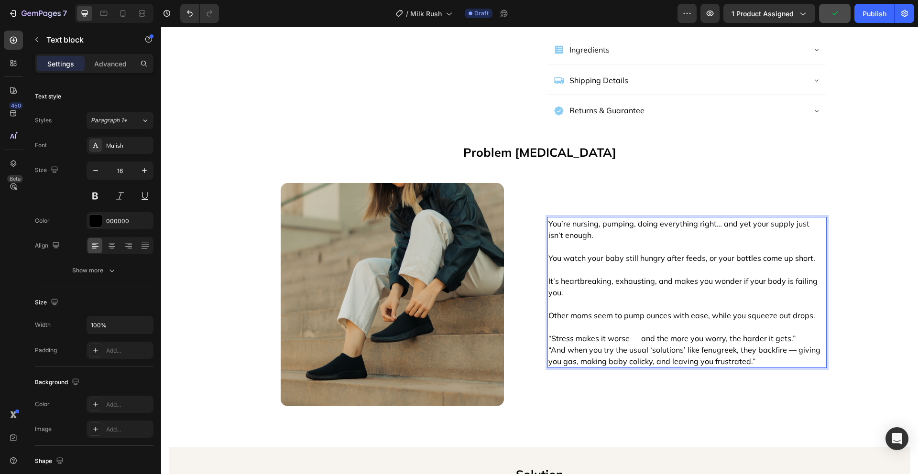
click at [549, 333] on p "“Stress makes it worse — and the more you worry, the harder it gets.”" at bounding box center [687, 338] width 277 height 11
click at [805, 333] on p "Stress makes it worse — and the more you worry, the harder it gets.”" at bounding box center [687, 338] width 277 height 11
click at [549, 344] on p "“And when you try the usual ‘solutions’ like fenugreek, they backfire — giving …" at bounding box center [687, 355] width 277 height 23
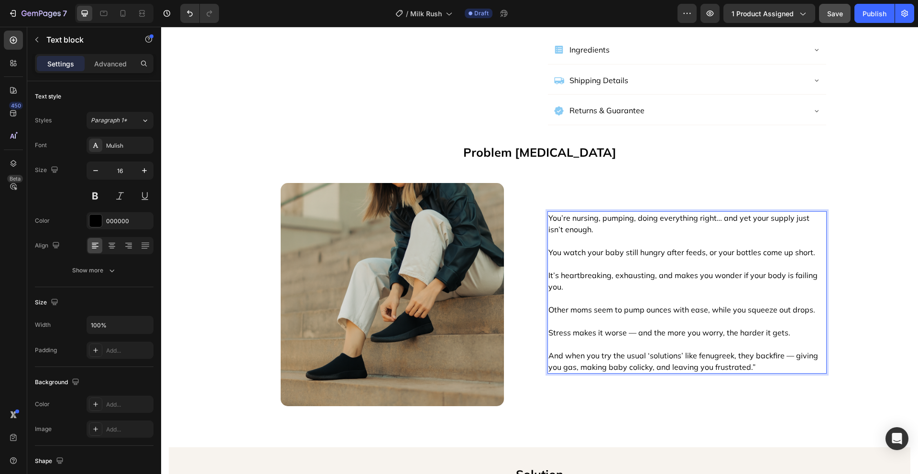
scroll to position [560, 0]
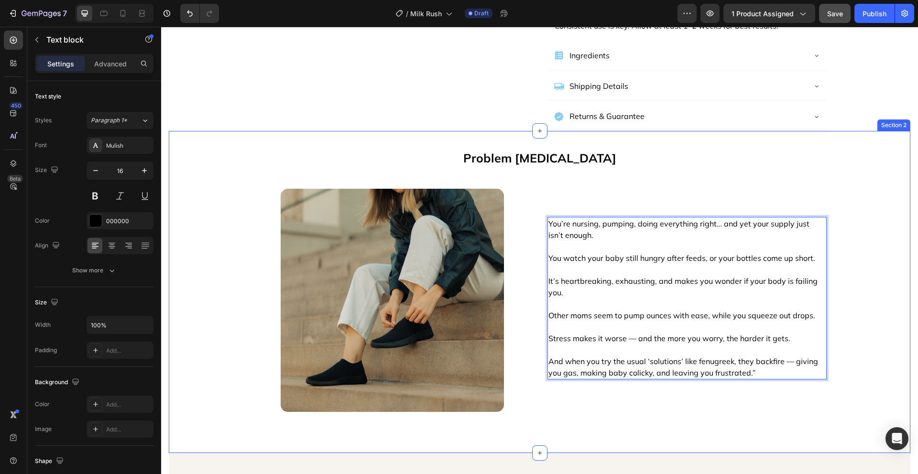
click at [847, 244] on div "Problem [MEDICAL_DATA] Text Block Image You’re nursing, pumping, doing everythi…" at bounding box center [540, 292] width 742 height 292
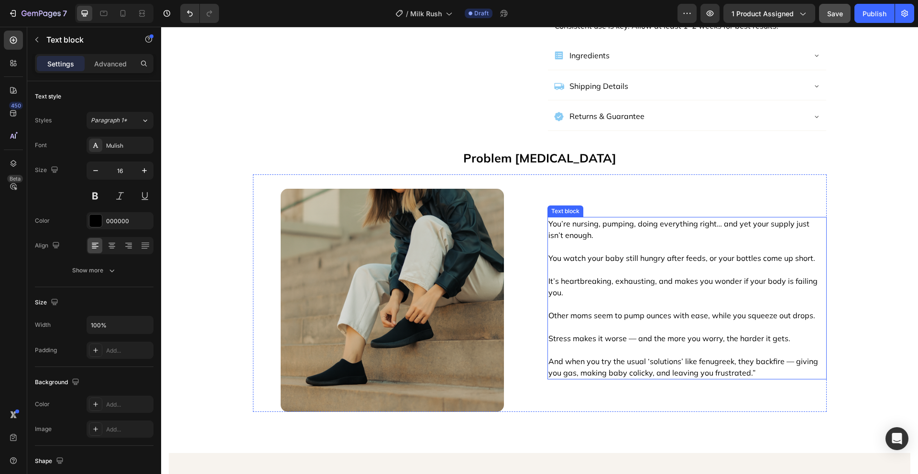
click at [605, 278] on p "It’s heartbreaking, exhausting, and makes you wonder if your body is failing yo…" at bounding box center [687, 287] width 277 height 23
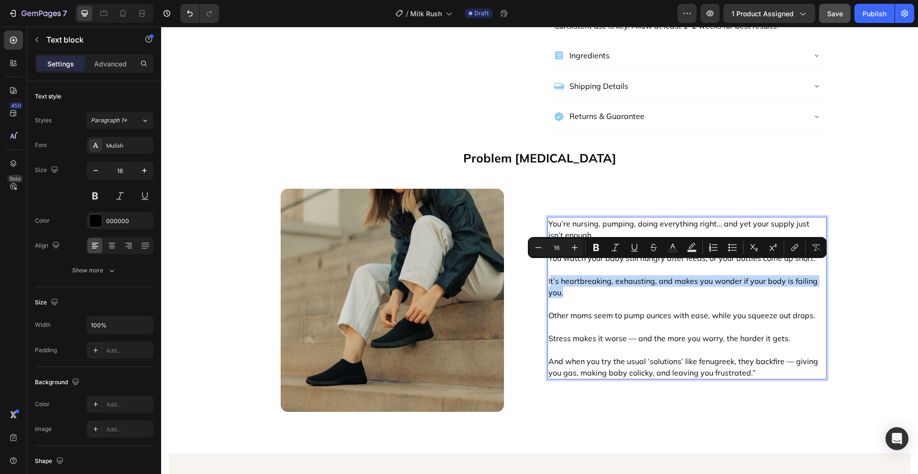
drag, startPoint x: 601, startPoint y: 280, endPoint x: 562, endPoint y: 271, distance: 40.4
click at [549, 276] on p "It’s heartbreaking, exhausting, and makes you wonder if your body is failing yo…" at bounding box center [687, 287] width 277 height 23
click at [583, 276] on p "It’s heartbreaking, exhausting, and makes you wonder if your body is failing yo…" at bounding box center [687, 287] width 277 height 23
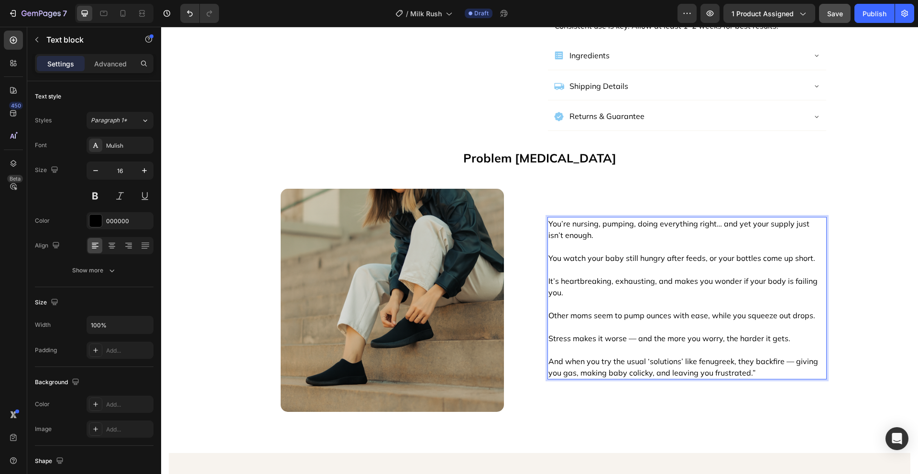
click at [767, 361] on p "And when you try the usual ‘solutions’ like fenugreek, they backfire — giving y…" at bounding box center [687, 367] width 277 height 23
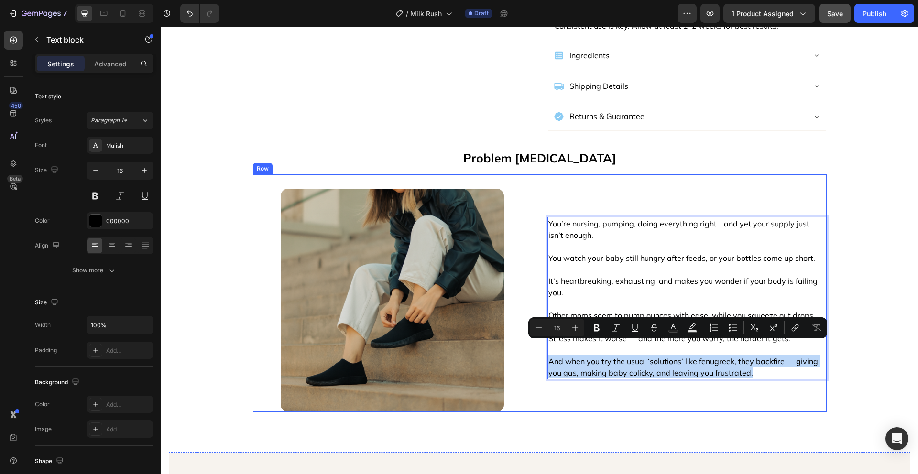
drag, startPoint x: 739, startPoint y: 356, endPoint x: 542, endPoint y: 344, distance: 197.4
click at [542, 344] on div "Image You’re nursing, pumping, doing everything right… and yet your supply just…" at bounding box center [540, 294] width 574 height 238
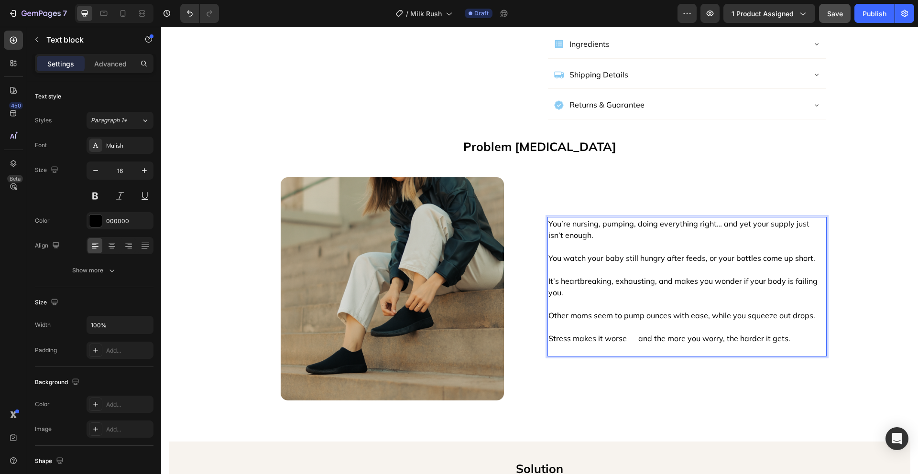
scroll to position [577, 0]
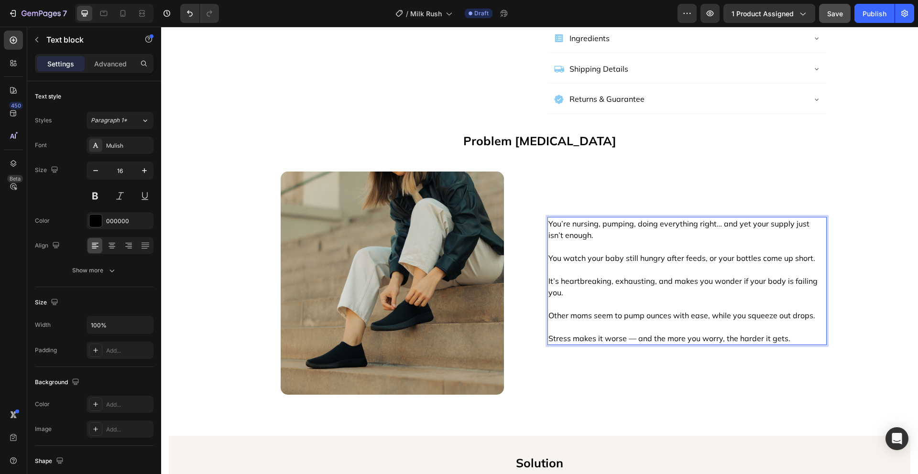
click at [629, 253] on p "You watch your baby still hungry after feeds, or your bottles come up short." at bounding box center [687, 258] width 277 height 11
click at [529, 130] on p "Problem [MEDICAL_DATA]" at bounding box center [540, 141] width 740 height 22
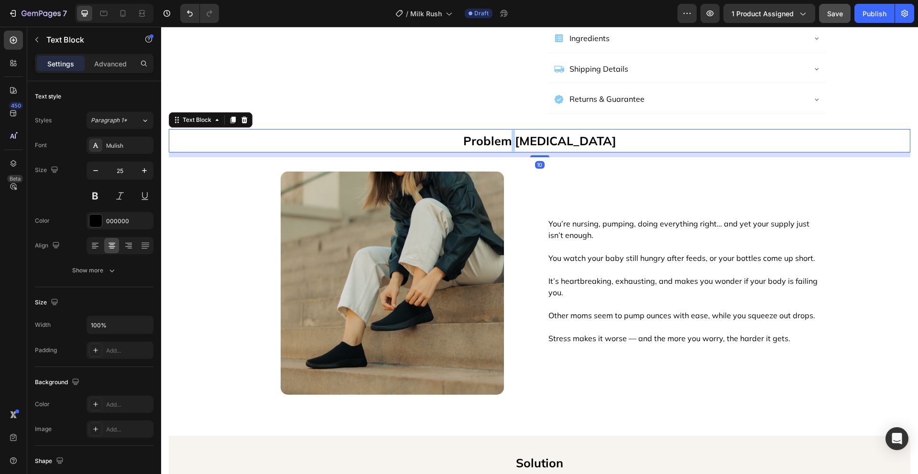
click at [529, 130] on p "Problem [MEDICAL_DATA]" at bounding box center [540, 141] width 740 height 22
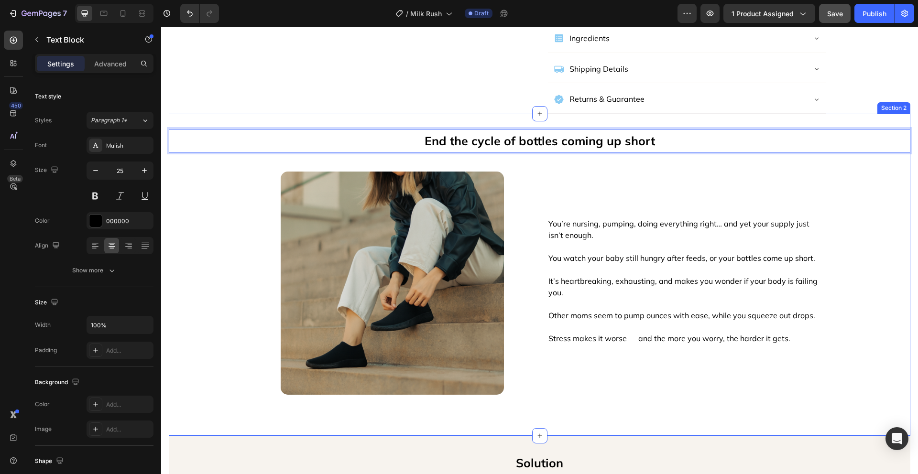
click at [836, 173] on div "End the cycle of bottles coming up short Text Block 10 Image You’re nursing, pu…" at bounding box center [540, 275] width 742 height 292
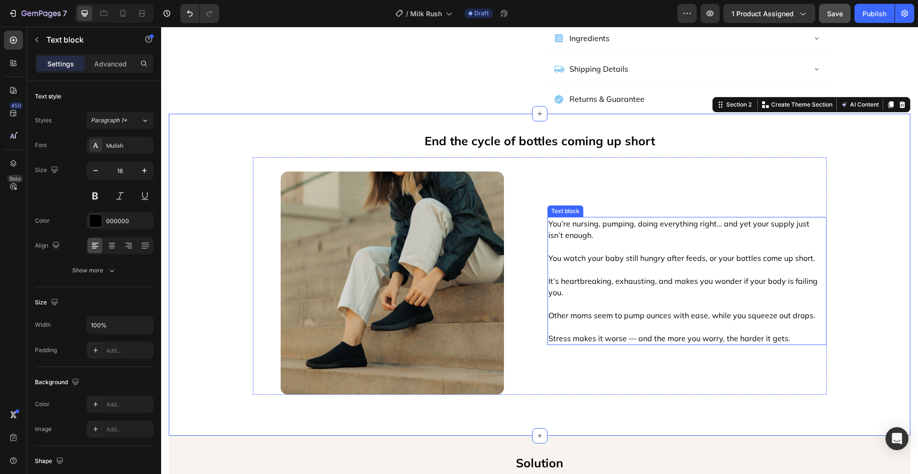
click at [793, 333] on p "Stress makes it worse — and the more you worry, the harder it gets." at bounding box center [687, 338] width 277 height 11
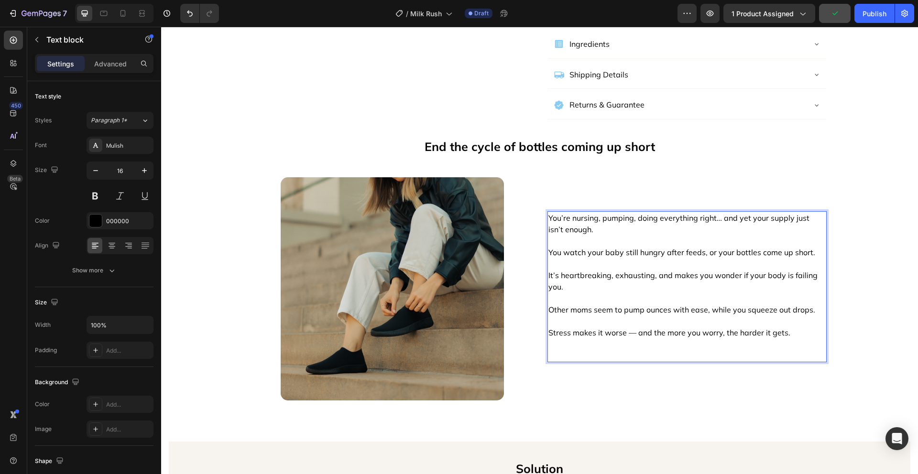
scroll to position [565, 0]
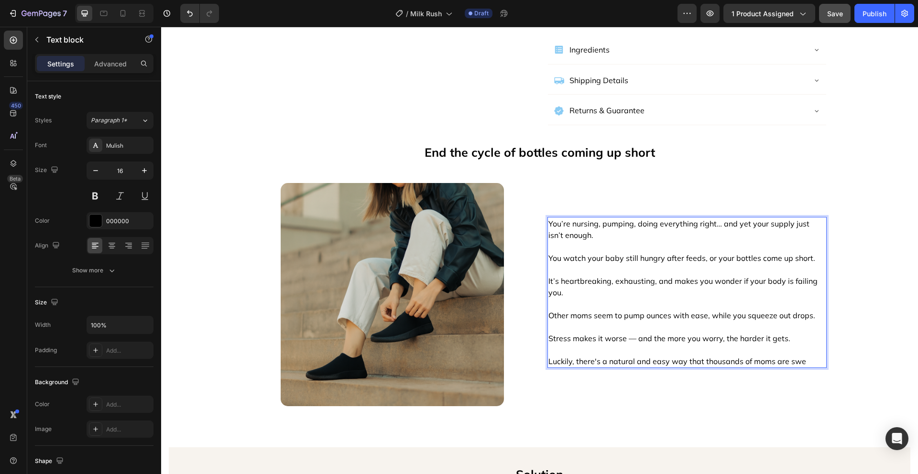
click at [683, 356] on p "Luckily, there's a natural and easy way that thousands of moms are swe" at bounding box center [687, 361] width 277 height 11
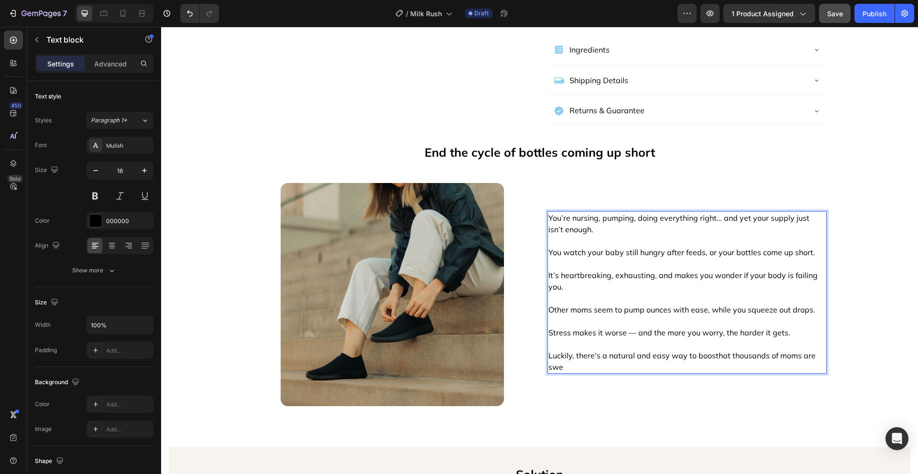
scroll to position [560, 0]
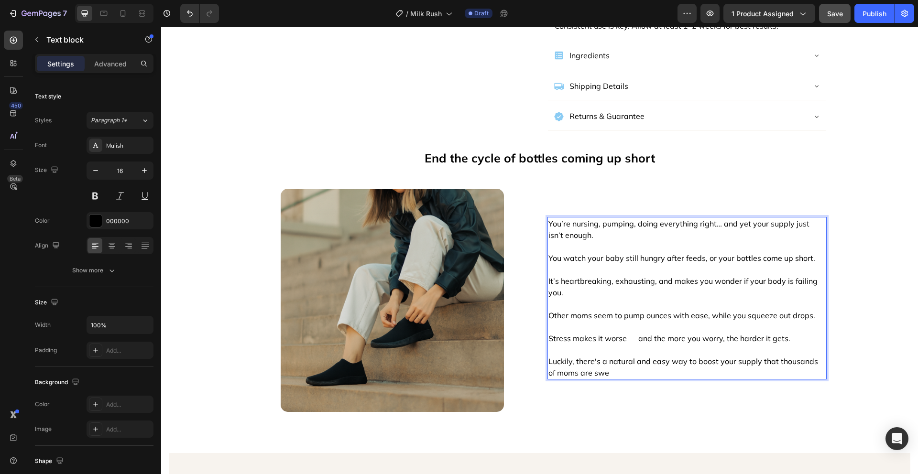
click at [643, 358] on p "Luckily, there's a natural and easy way to boost your supply that thousands of …" at bounding box center [687, 367] width 277 height 23
click at [854, 316] on div "End the cycle of bottles coming up short Text Block Image You’re nursing, pumpi…" at bounding box center [540, 292] width 742 height 292
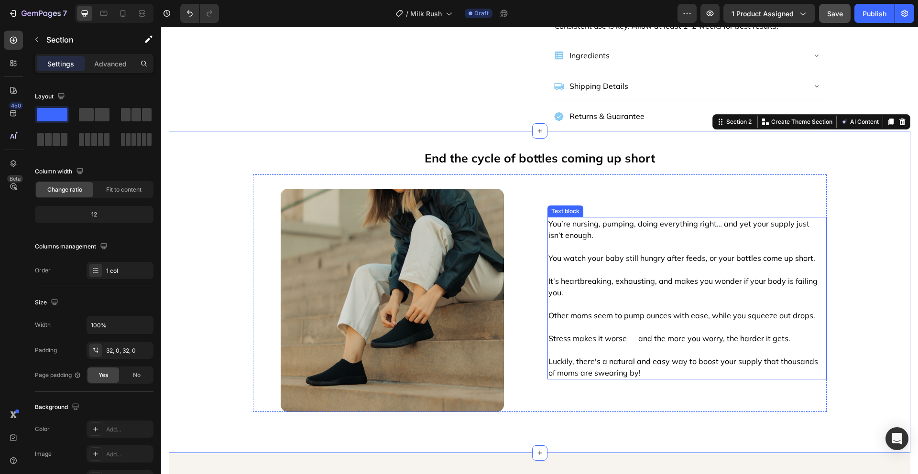
click at [656, 264] on p "Rich Text Editor. Editing area: main" at bounding box center [687, 269] width 277 height 11
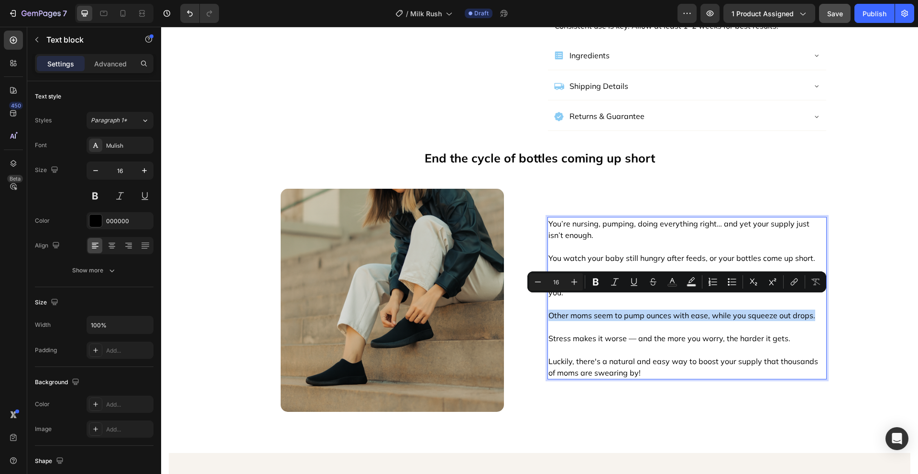
drag, startPoint x: 790, startPoint y: 301, endPoint x: 546, endPoint y: 297, distance: 244.0
click at [549, 310] on p "Other moms seem to pump ounces with ease, while you squeeze out drops." at bounding box center [687, 315] width 277 height 11
copy p "Other moms seem to pump ounces with ease, while you squeeze out drops."
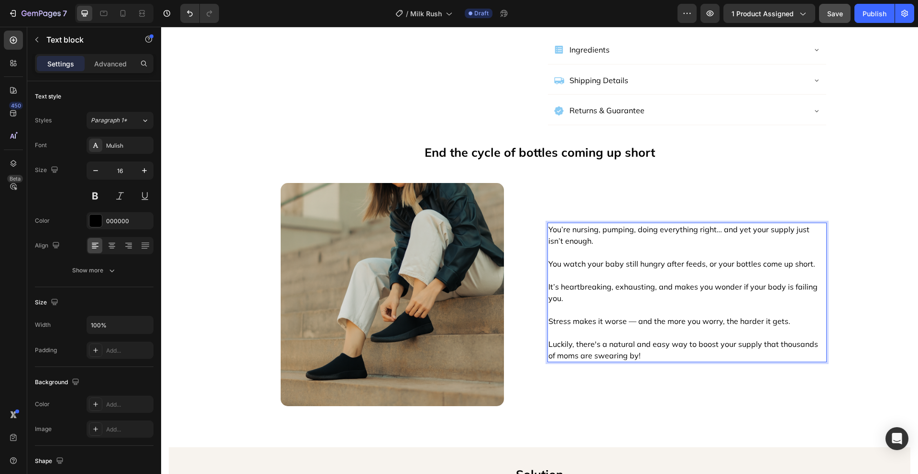
scroll to position [571, 0]
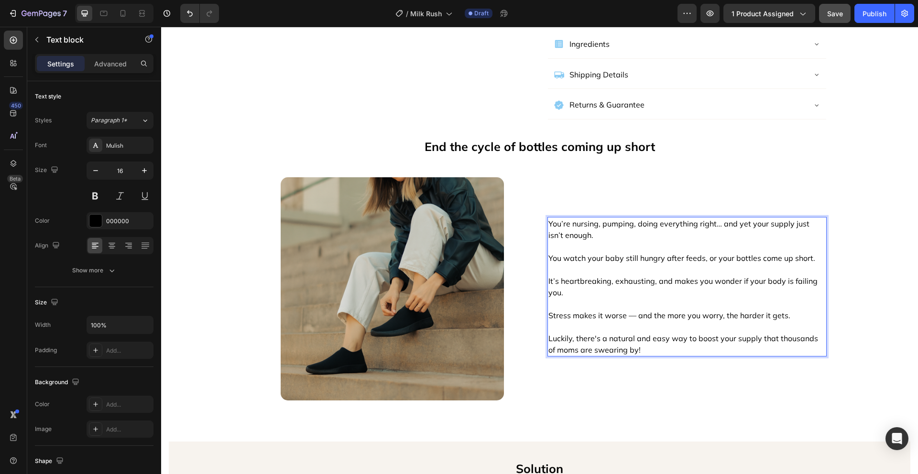
click at [589, 224] on p "You’re nursing, pumping, doing everything right… and yet your supply just isn’t…" at bounding box center [687, 229] width 277 height 23
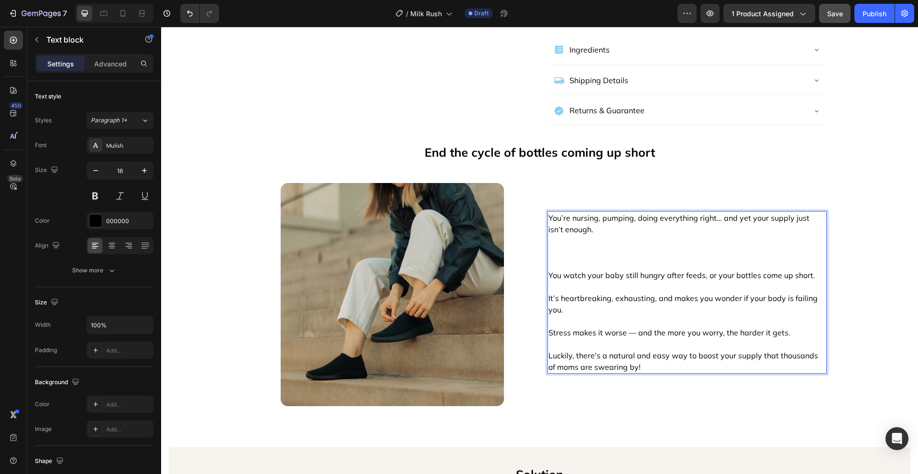
scroll to position [560, 0]
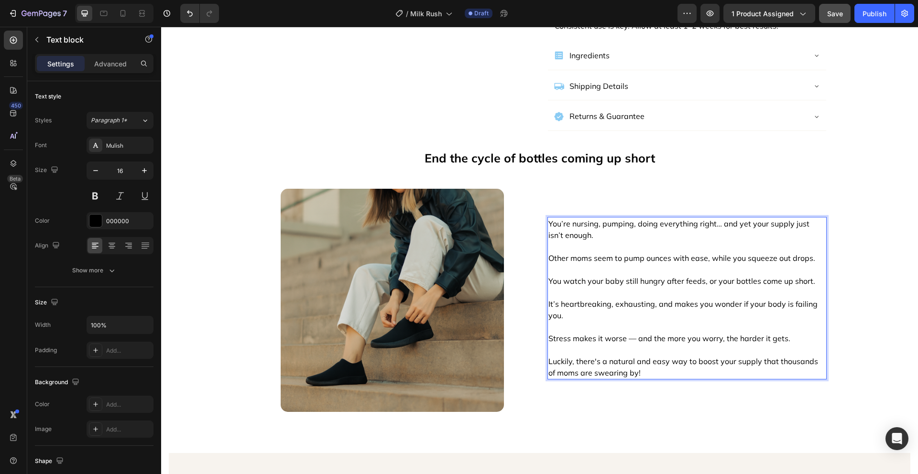
drag, startPoint x: 811, startPoint y: 266, endPoint x: 547, endPoint y: 265, distance: 264.5
click at [549, 276] on p "You watch your baby still hungry after feeds, or your bottles come up short." at bounding box center [687, 281] width 277 height 11
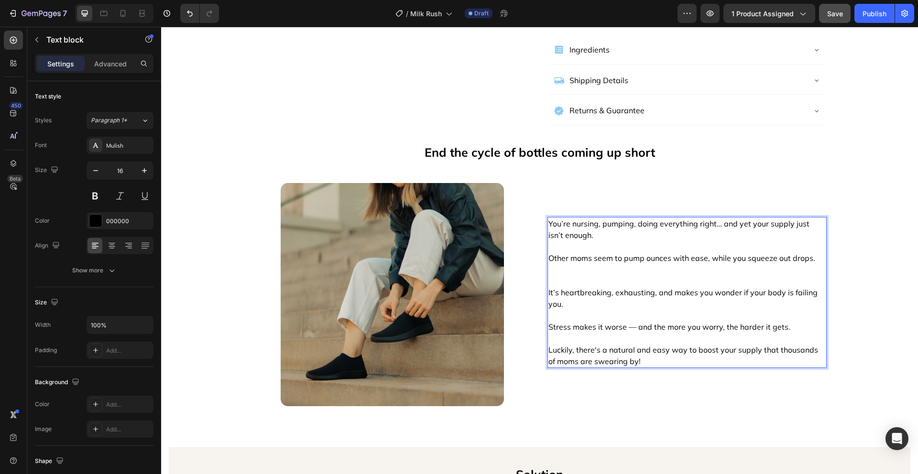
scroll to position [571, 0]
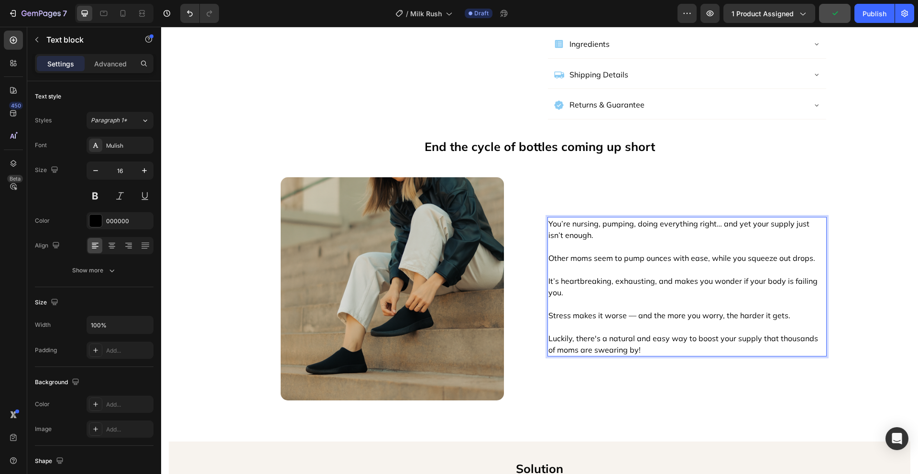
click at [607, 278] on p "It’s heartbreaking, exhausting, and makes you wonder if your body is failing yo…" at bounding box center [687, 287] width 277 height 23
drag, startPoint x: 798, startPoint y: 301, endPoint x: 543, endPoint y: 297, distance: 255.0
click at [548, 297] on div "You’re nursing, pumping, doing everything right… and yet your supply just isn’t…" at bounding box center [687, 287] width 279 height 140
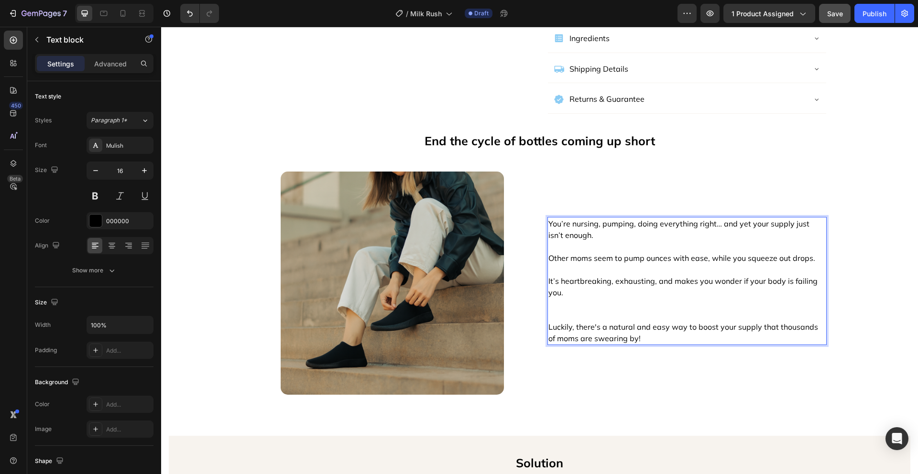
scroll to position [583, 0]
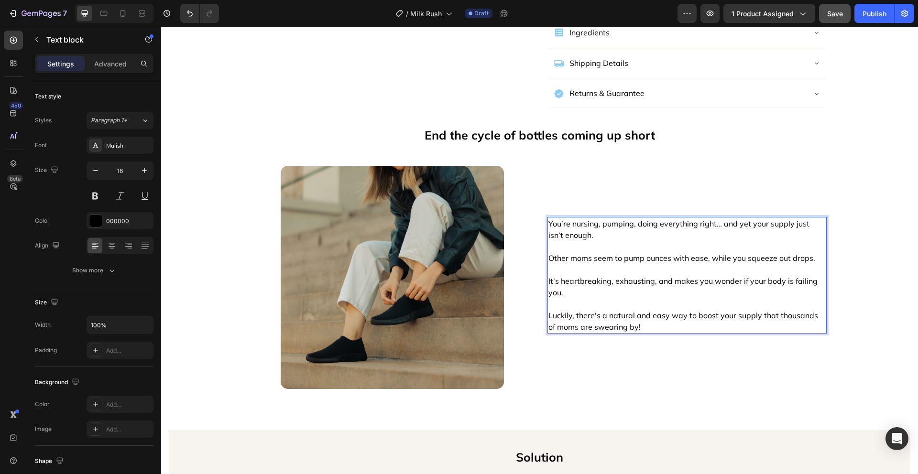
click at [627, 276] on p "It’s heartbreaking, exhausting, and makes you wonder if your body is failing yo…" at bounding box center [687, 287] width 277 height 23
click at [633, 276] on p "It’s heartbreaking, exhausting, and makes you wonder if your body is failing yo…" at bounding box center [687, 287] width 277 height 23
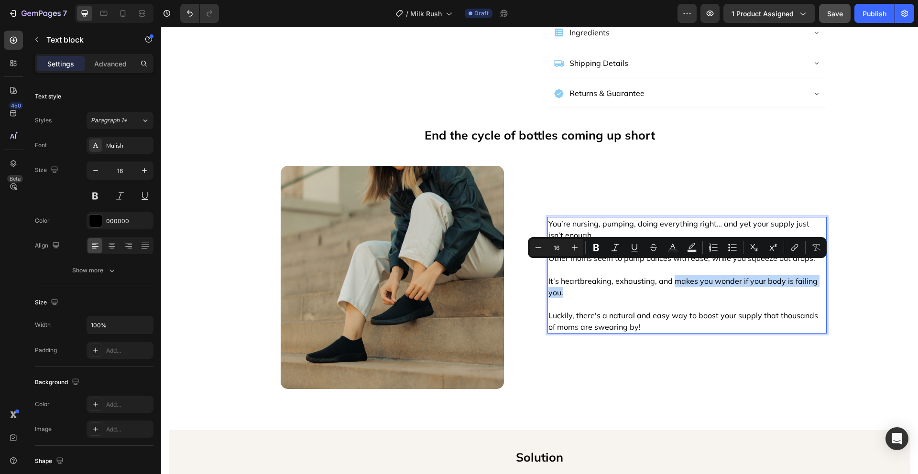
drag, startPoint x: 591, startPoint y: 275, endPoint x: 670, endPoint y: 268, distance: 79.2
click at [670, 276] on p "It’s heartbreaking, exhausting, and makes you wonder if your body is failing yo…" at bounding box center [687, 287] width 277 height 23
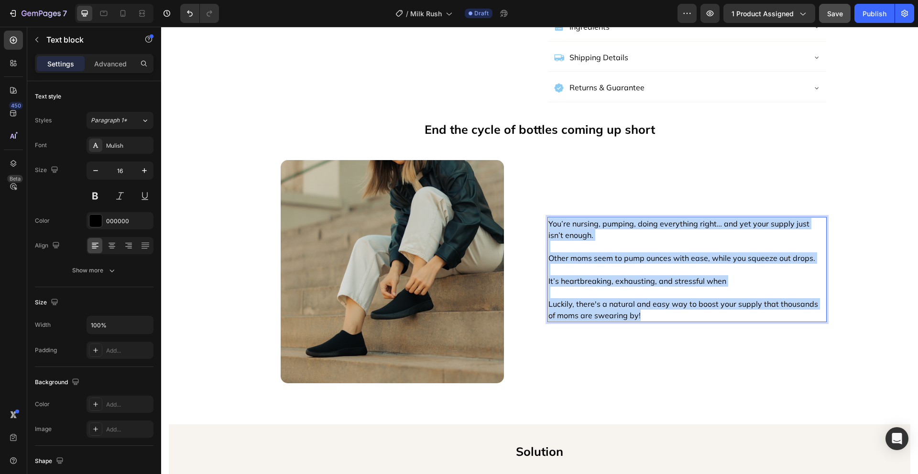
drag, startPoint x: 653, startPoint y: 301, endPoint x: 545, endPoint y: 211, distance: 141.0
click at [548, 217] on div "You’re nursing, pumping, doing everything right… and yet your supply just isn’t…" at bounding box center [687, 269] width 279 height 105
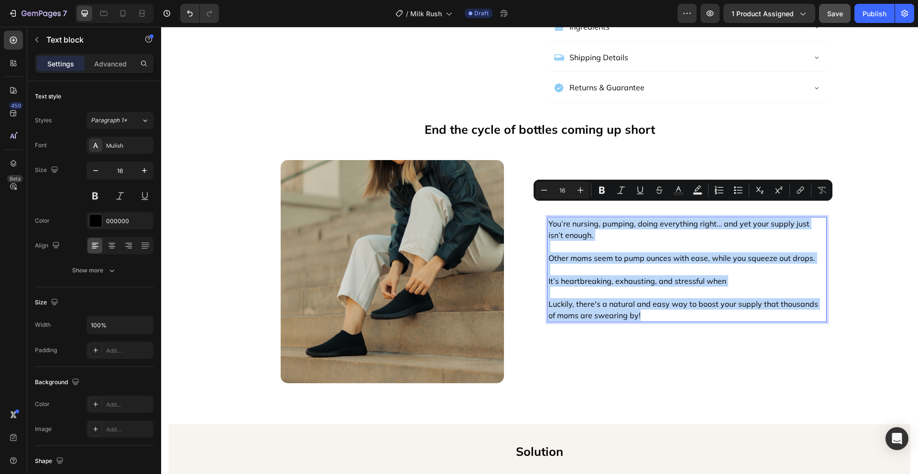
copy div "You’re nursing, pumping, doing everything right… and yet your supply just isn’t…"
click at [584, 276] on p "It’s heartbreaking, exhausting, and stressful when" at bounding box center [687, 281] width 277 height 11
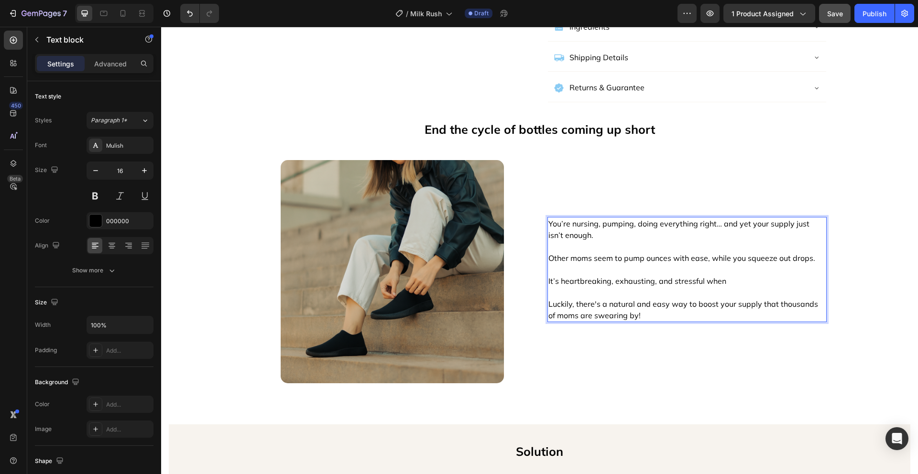
click at [558, 276] on p "It’s heartbreaking, exhausting, and stressful when" at bounding box center [687, 281] width 277 height 11
drag, startPoint x: 663, startPoint y: 268, endPoint x: 613, endPoint y: 268, distance: 50.7
click at [613, 276] on p "It can be stressful, heartbreaking, exhausting, and stressful when" at bounding box center [687, 281] width 277 height 11
click at [724, 276] on p "It can be stressful, exhausting, and stressful when" at bounding box center [687, 281] width 277 height 11
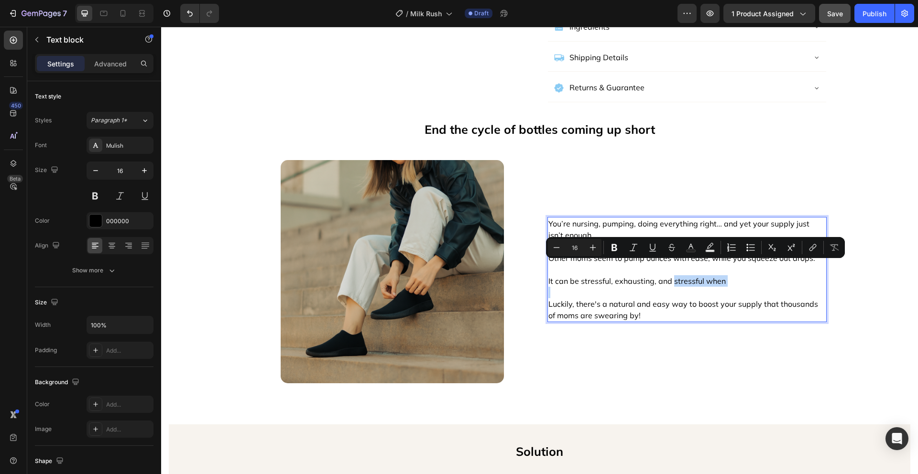
drag, startPoint x: 722, startPoint y: 267, endPoint x: 672, endPoint y: 267, distance: 49.3
click at [672, 276] on p "It can be stressful, exhausting, and stressful when" at bounding box center [687, 281] width 277 height 11
